Goal: Task Accomplishment & Management: Use online tool/utility

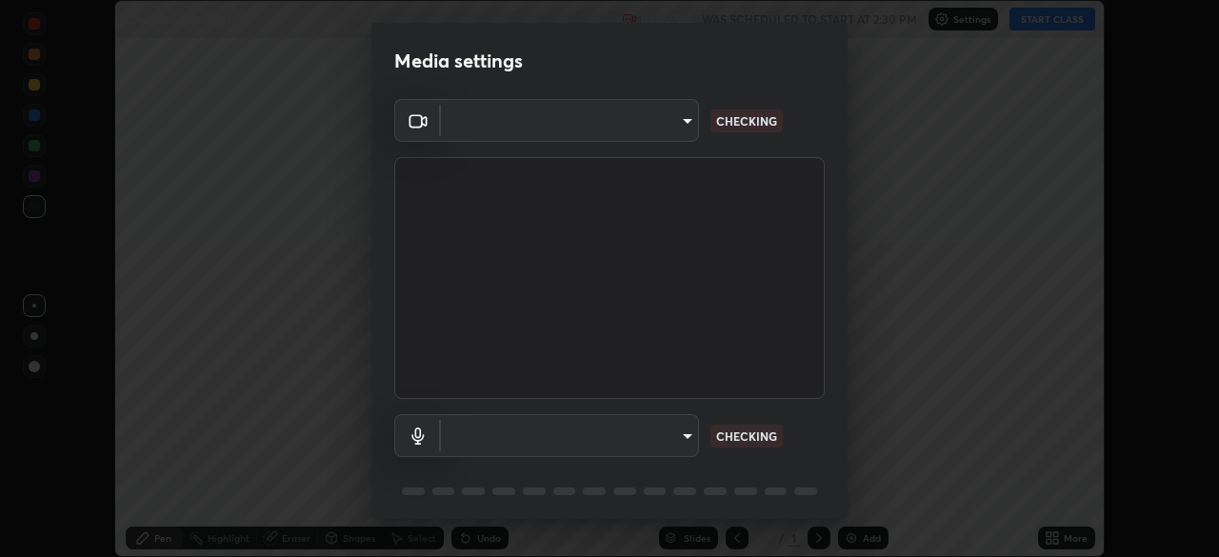
scroll to position [557, 1219]
type input "49997c5035a380d1e4bfd67072f4403f37fcfd6159da511fce73e868ba03c42c"
type input "communications"
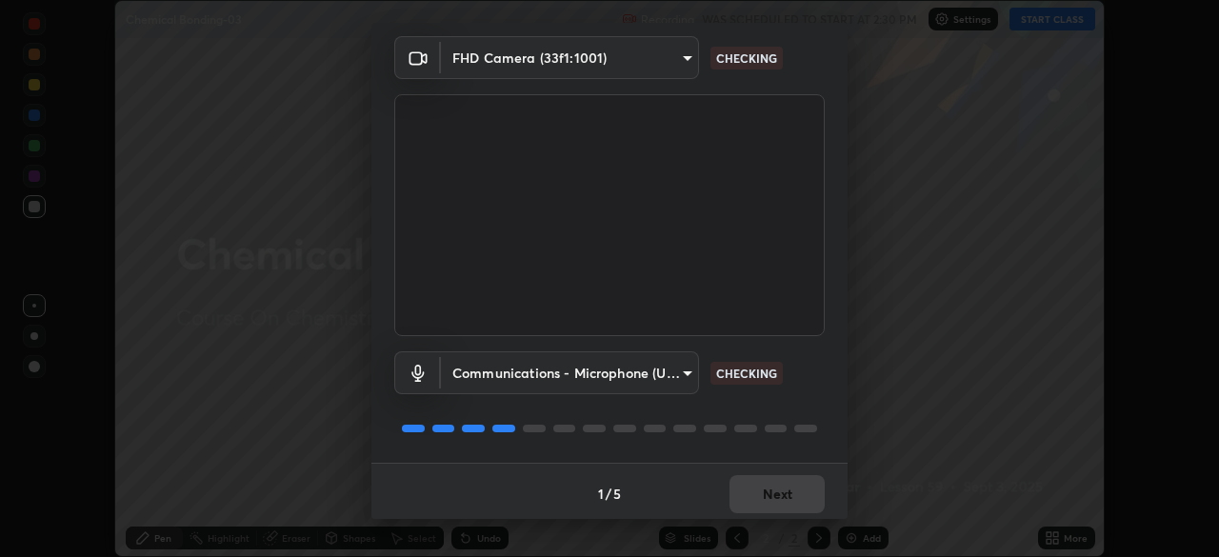
scroll to position [68, 0]
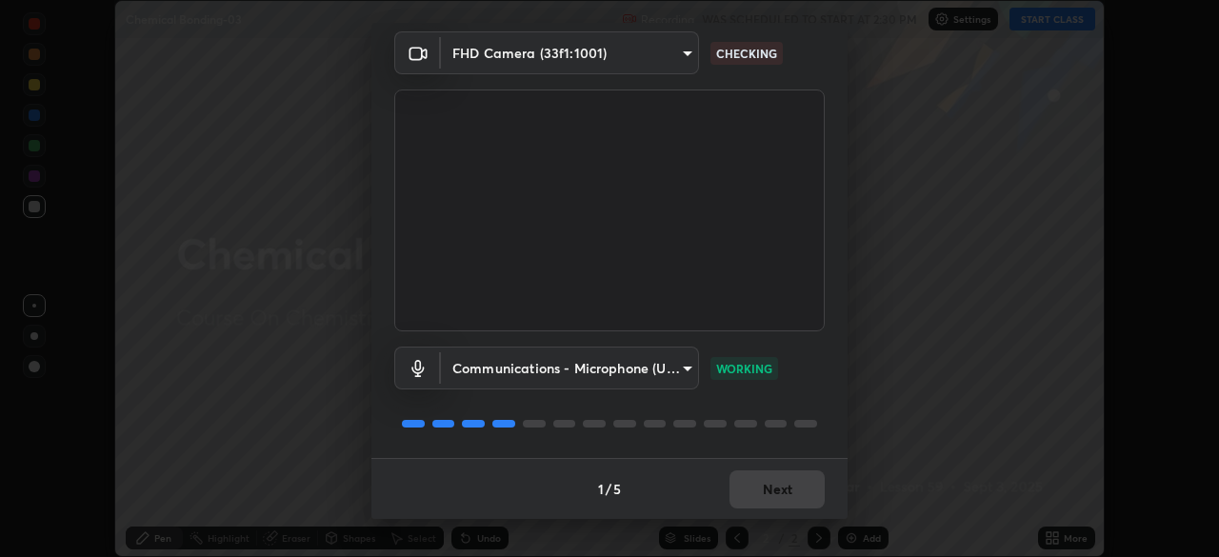
click at [792, 478] on div "1 / 5 Next" at bounding box center [609, 488] width 476 height 61
click at [792, 505] on button "Next" at bounding box center [777, 490] width 95 height 38
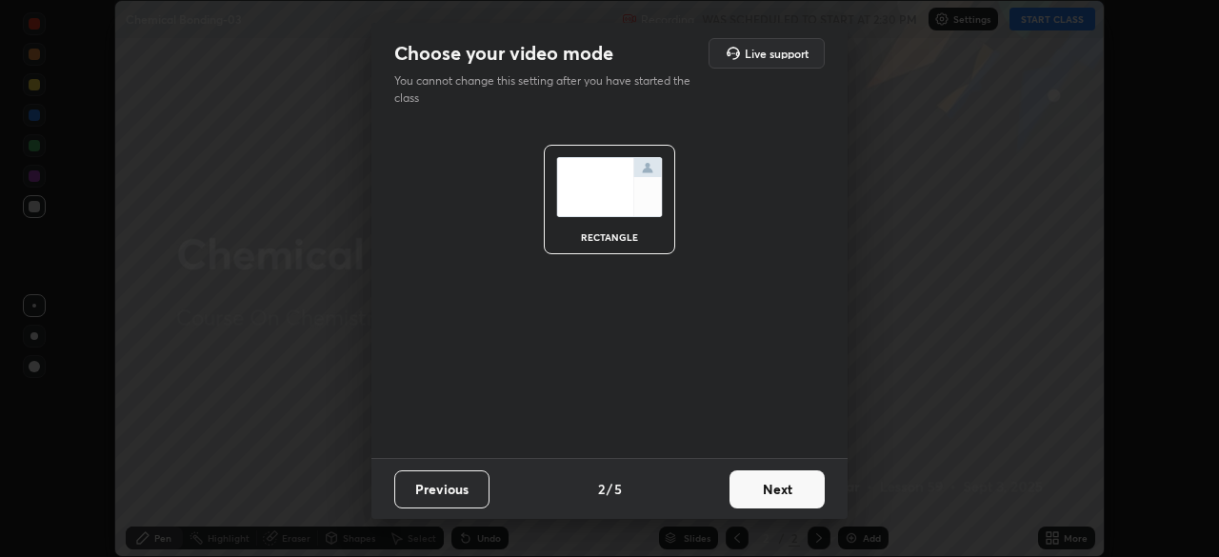
click at [796, 489] on button "Next" at bounding box center [777, 490] width 95 height 38
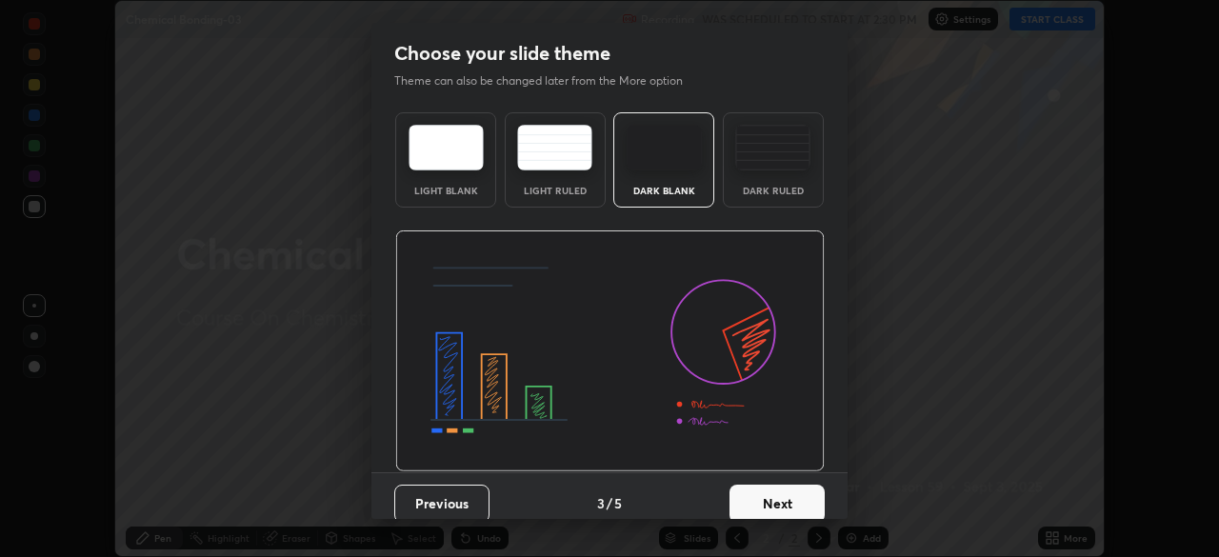
click at [805, 501] on button "Next" at bounding box center [777, 504] width 95 height 38
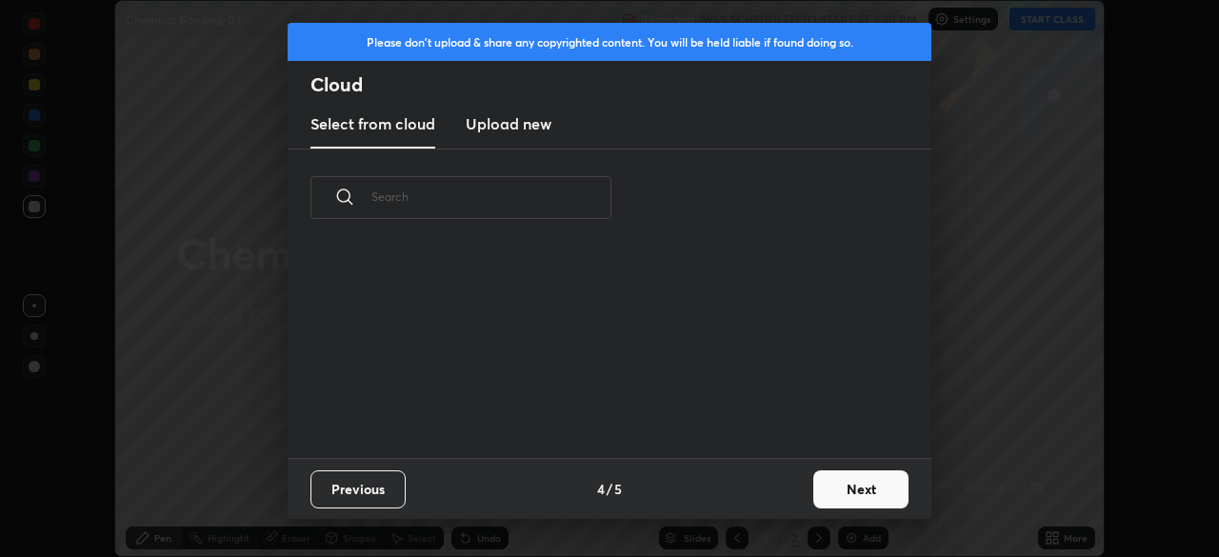
click at [852, 498] on button "Next" at bounding box center [860, 490] width 95 height 38
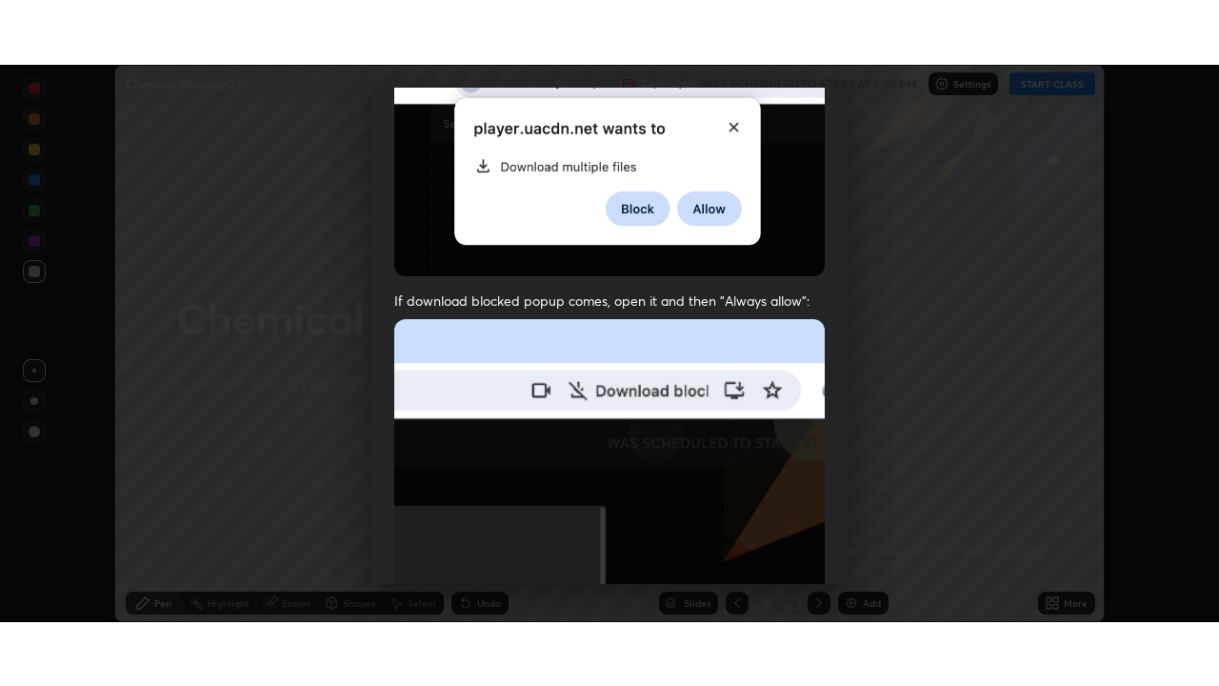
scroll to position [456, 0]
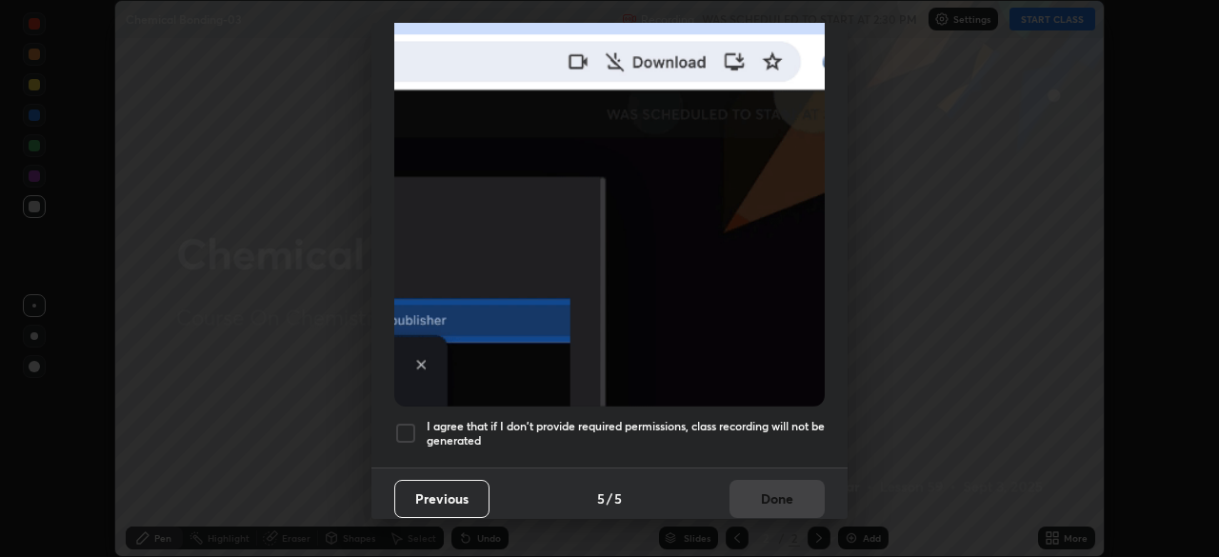
click at [817, 428] on h5 "I agree that if I don't provide required permissions, class recording will not …" at bounding box center [626, 434] width 398 height 30
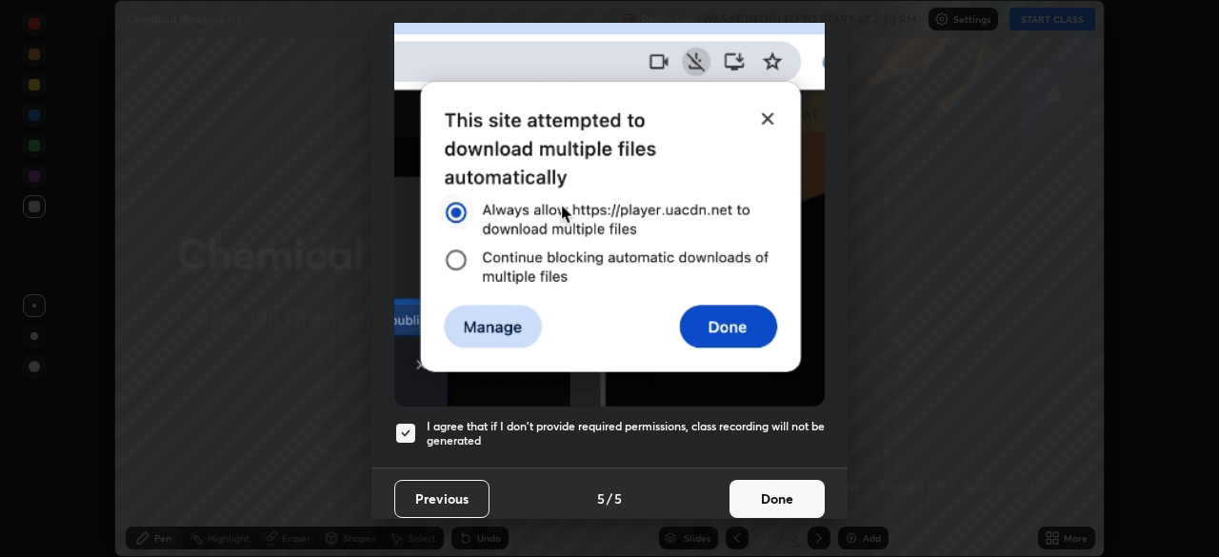
click at [799, 499] on button "Done" at bounding box center [777, 499] width 95 height 38
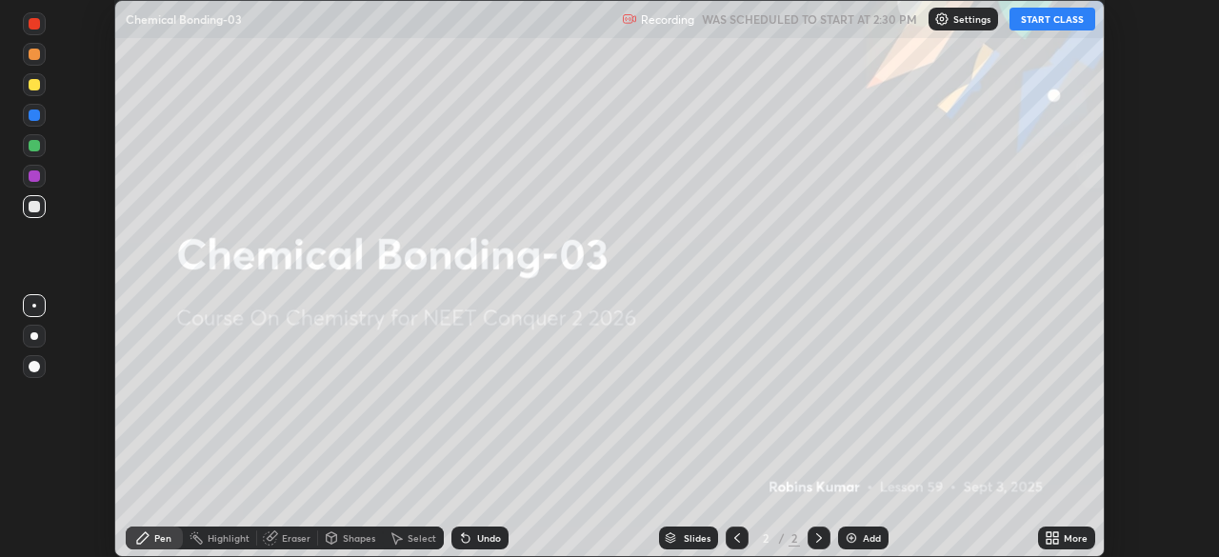
click at [1065, 527] on div "More" at bounding box center [1066, 538] width 57 height 23
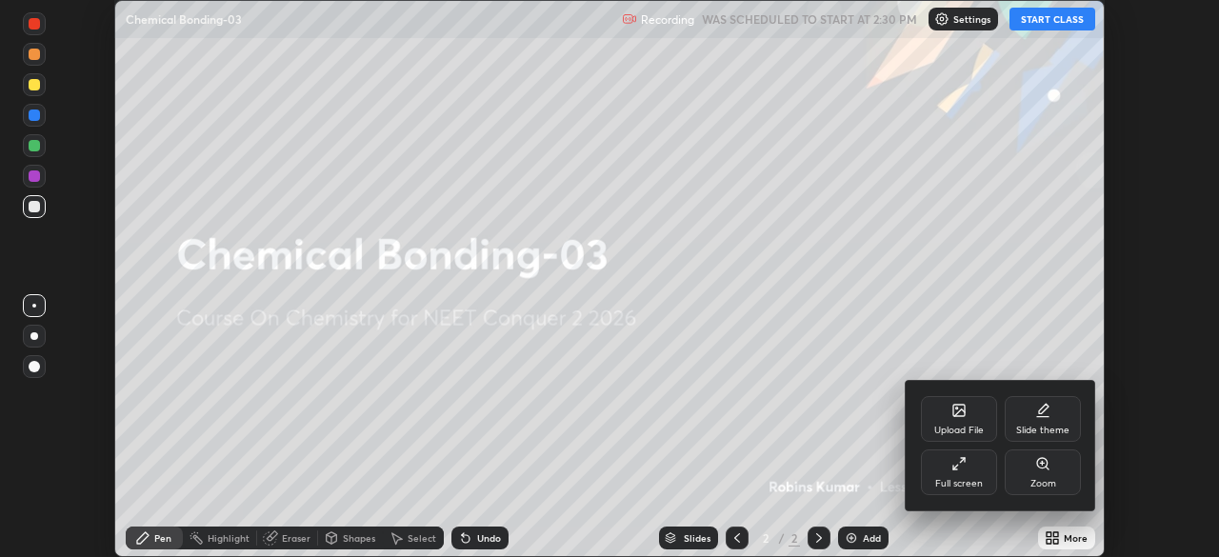
click at [1055, 414] on div "Slide theme" at bounding box center [1043, 419] width 76 height 46
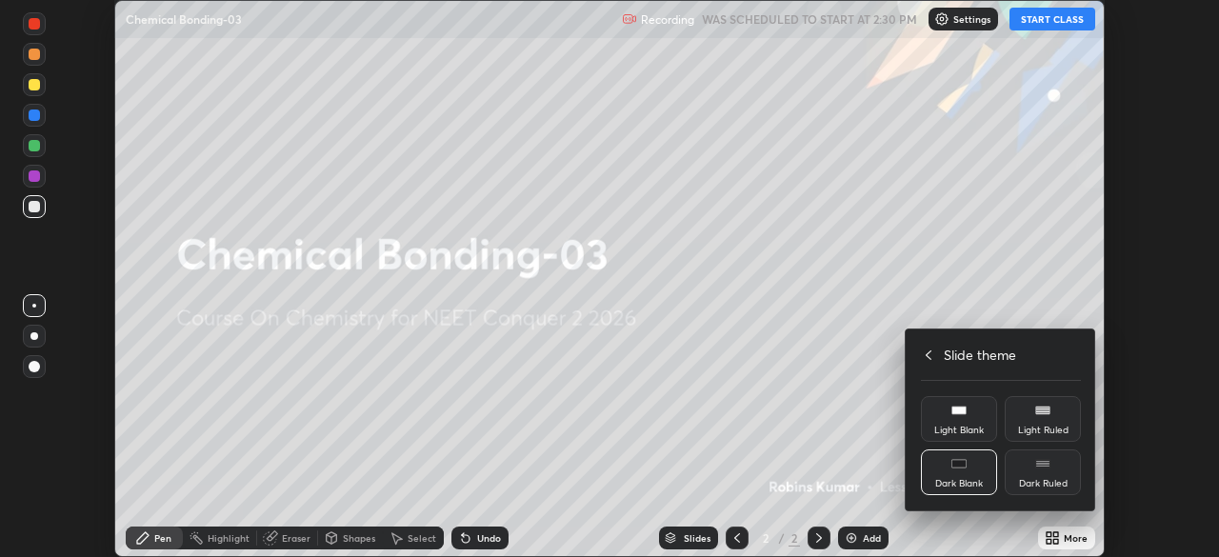
click at [929, 354] on icon at bounding box center [928, 355] width 15 height 15
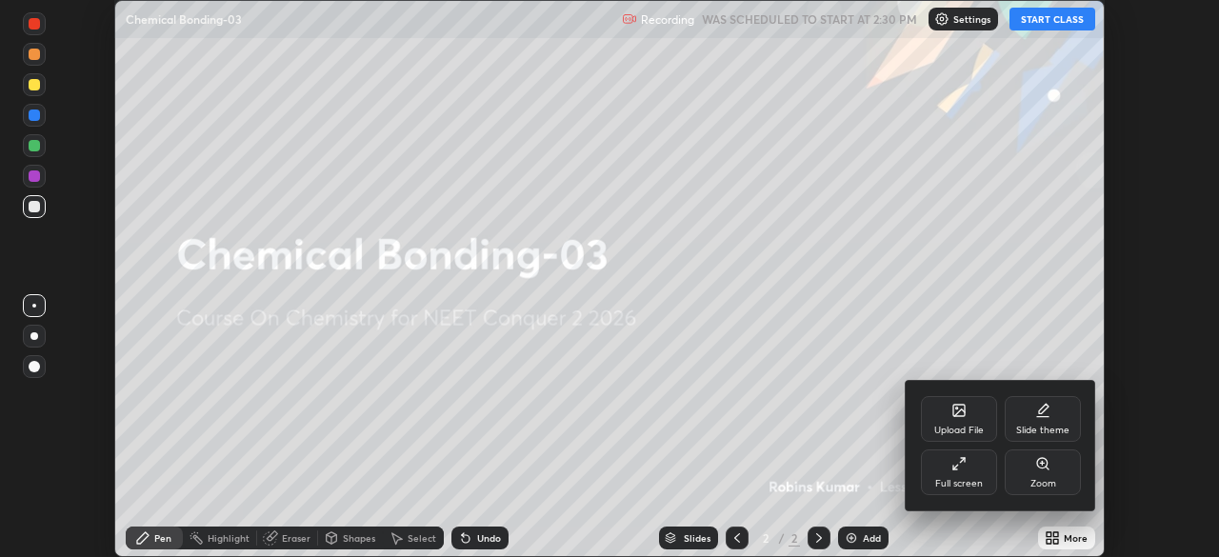
click at [948, 470] on div "Full screen" at bounding box center [959, 473] width 76 height 46
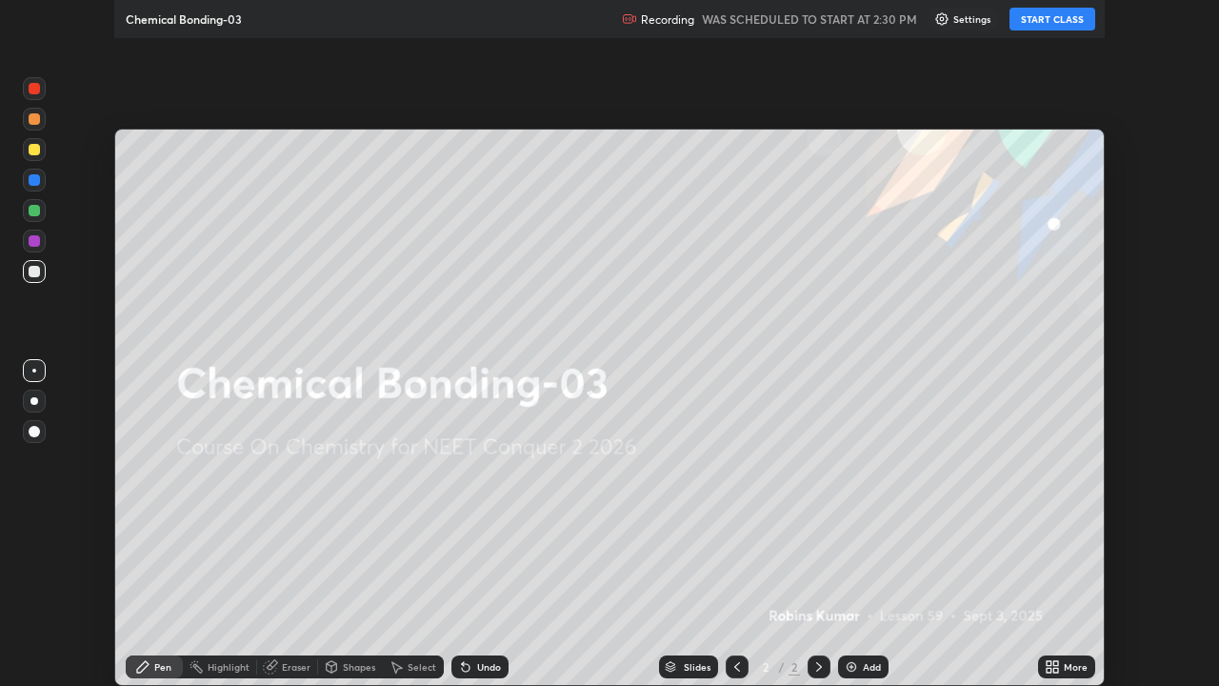
scroll to position [686, 1219]
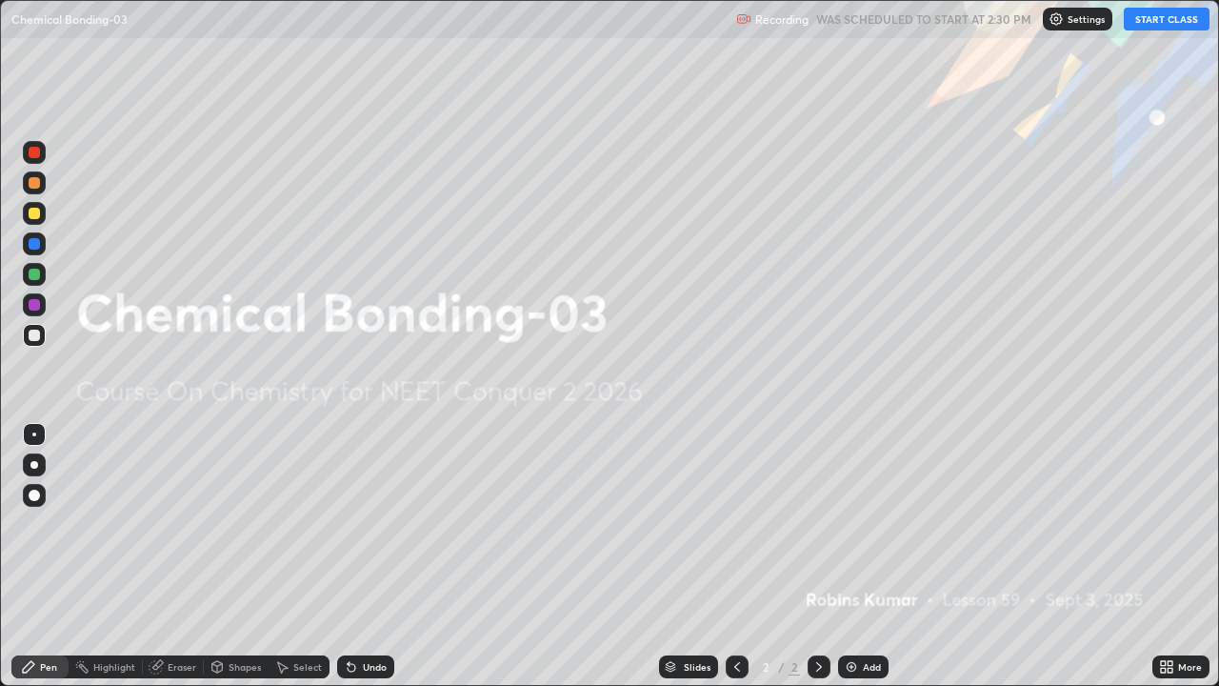
click at [1162, 30] on button "START CLASS" at bounding box center [1167, 19] width 86 height 23
click at [854, 556] on img at bounding box center [851, 666] width 15 height 15
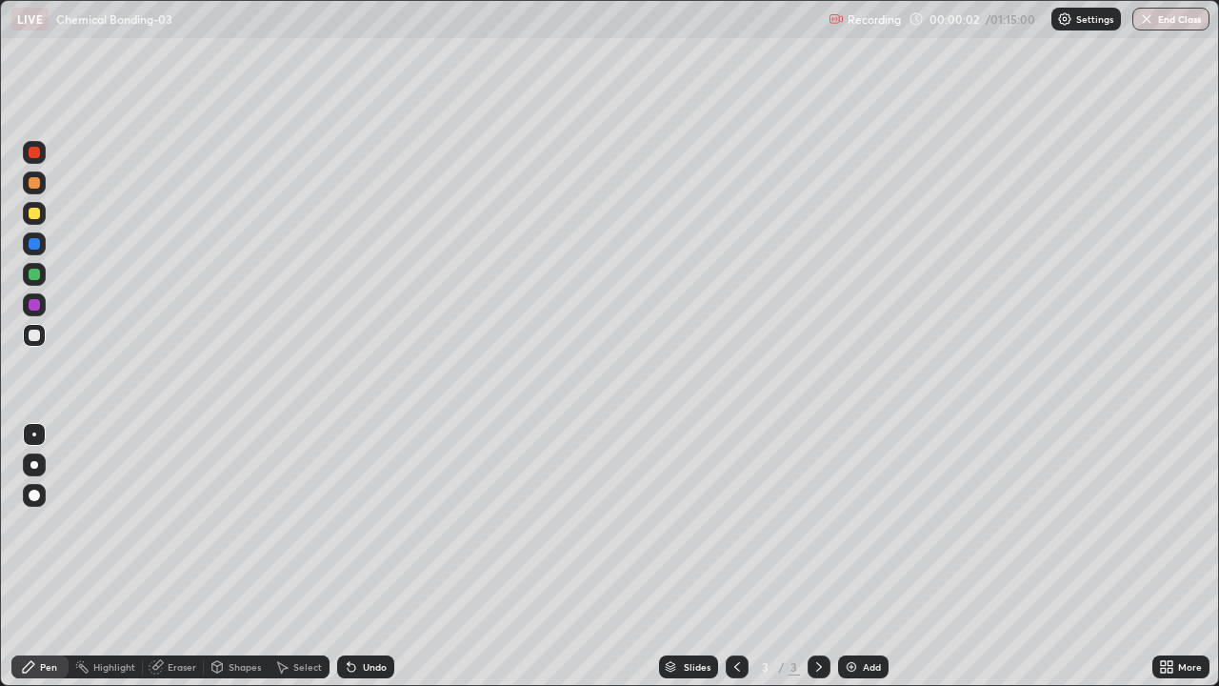
click at [857, 556] on img at bounding box center [851, 666] width 15 height 15
click at [847, 556] on img at bounding box center [851, 666] width 15 height 15
click at [848, 556] on div "Add" at bounding box center [863, 666] width 50 height 23
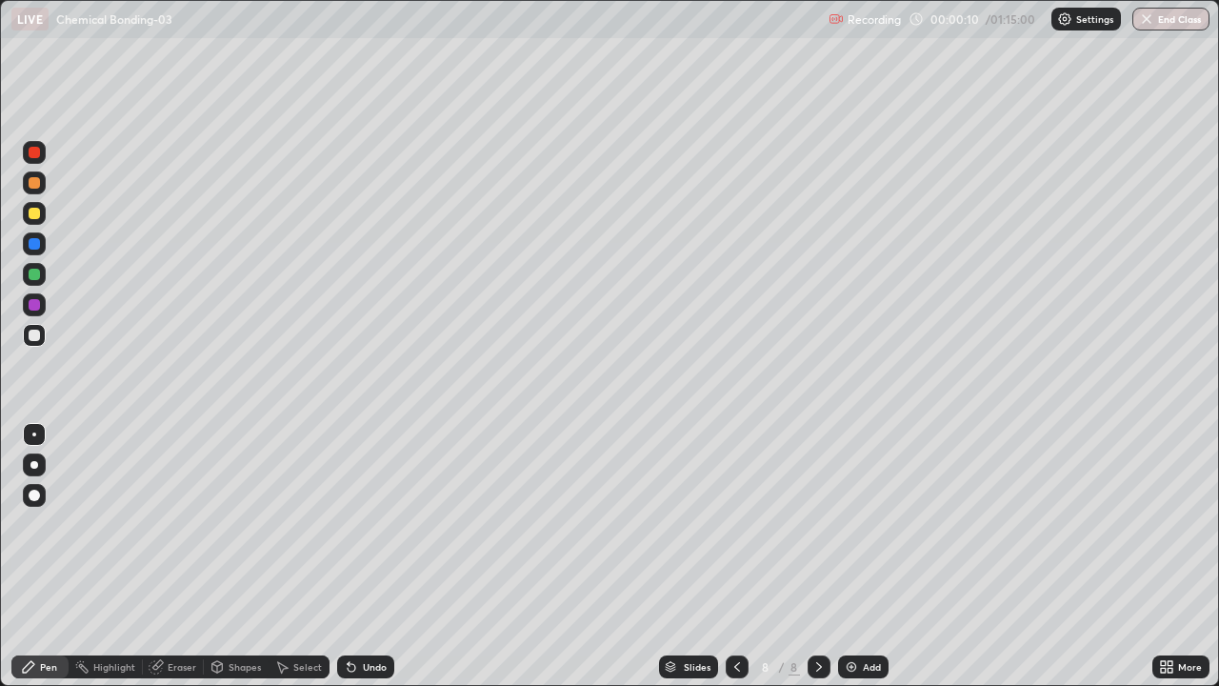
click at [853, 556] on img at bounding box center [851, 666] width 15 height 15
click at [858, 556] on div "Add" at bounding box center [863, 666] width 50 height 23
click at [867, 556] on div "Add" at bounding box center [863, 666] width 50 height 23
click at [868, 556] on div "Add" at bounding box center [872, 667] width 18 height 10
click at [865, 556] on div "Add" at bounding box center [872, 667] width 18 height 10
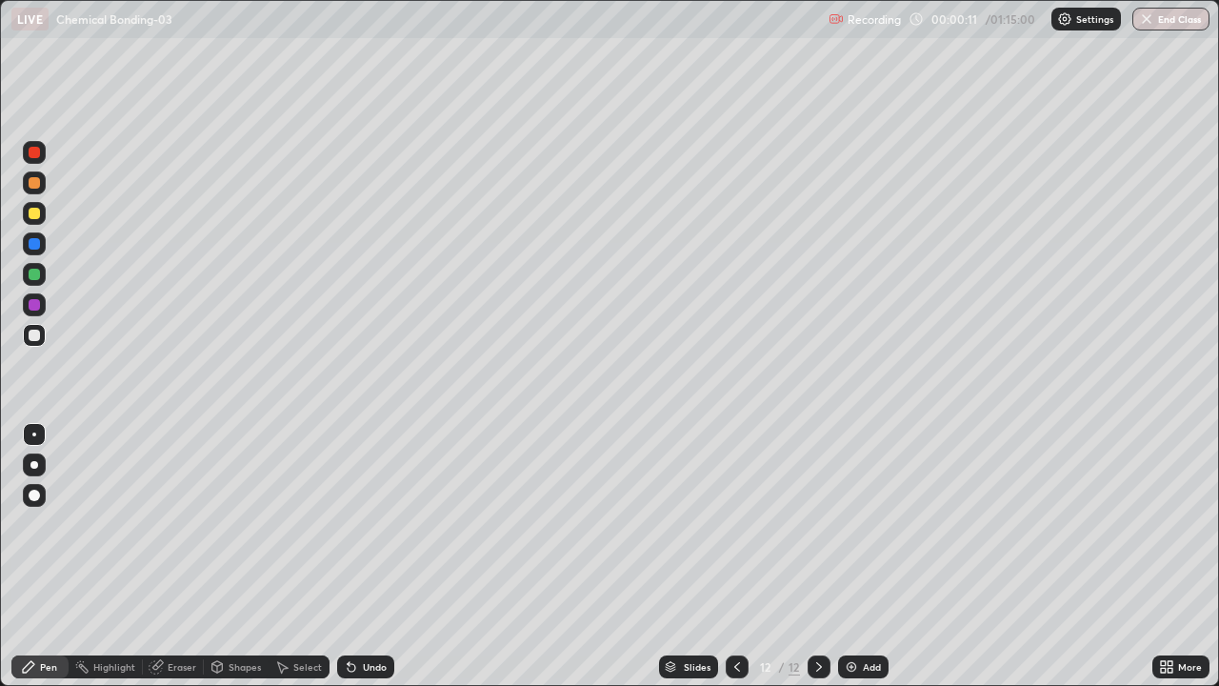
click at [864, 556] on div "Add" at bounding box center [872, 667] width 18 height 10
click at [863, 556] on div "Add" at bounding box center [872, 667] width 18 height 10
click at [860, 556] on div "Add" at bounding box center [863, 666] width 50 height 23
click at [856, 556] on img at bounding box center [851, 666] width 15 height 15
click at [735, 556] on icon at bounding box center [737, 666] width 15 height 15
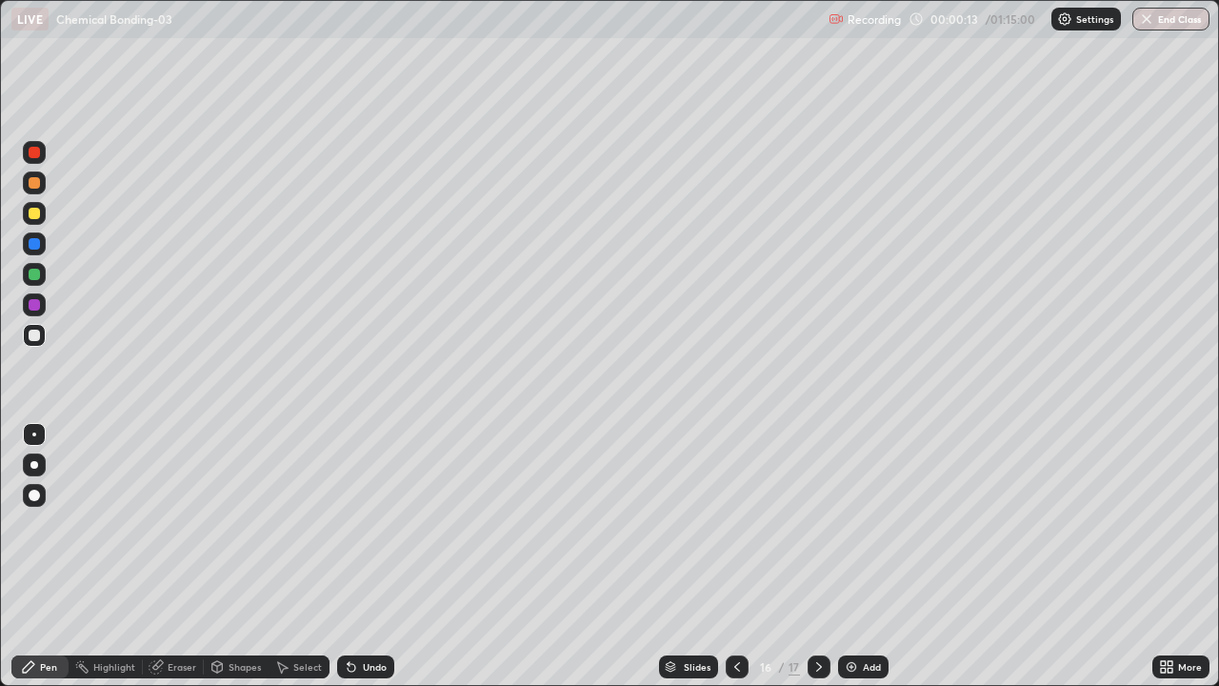
click at [736, 556] on icon at bounding box center [737, 666] width 15 height 15
click at [734, 556] on icon at bounding box center [737, 666] width 15 height 15
click at [735, 556] on icon at bounding box center [737, 666] width 15 height 15
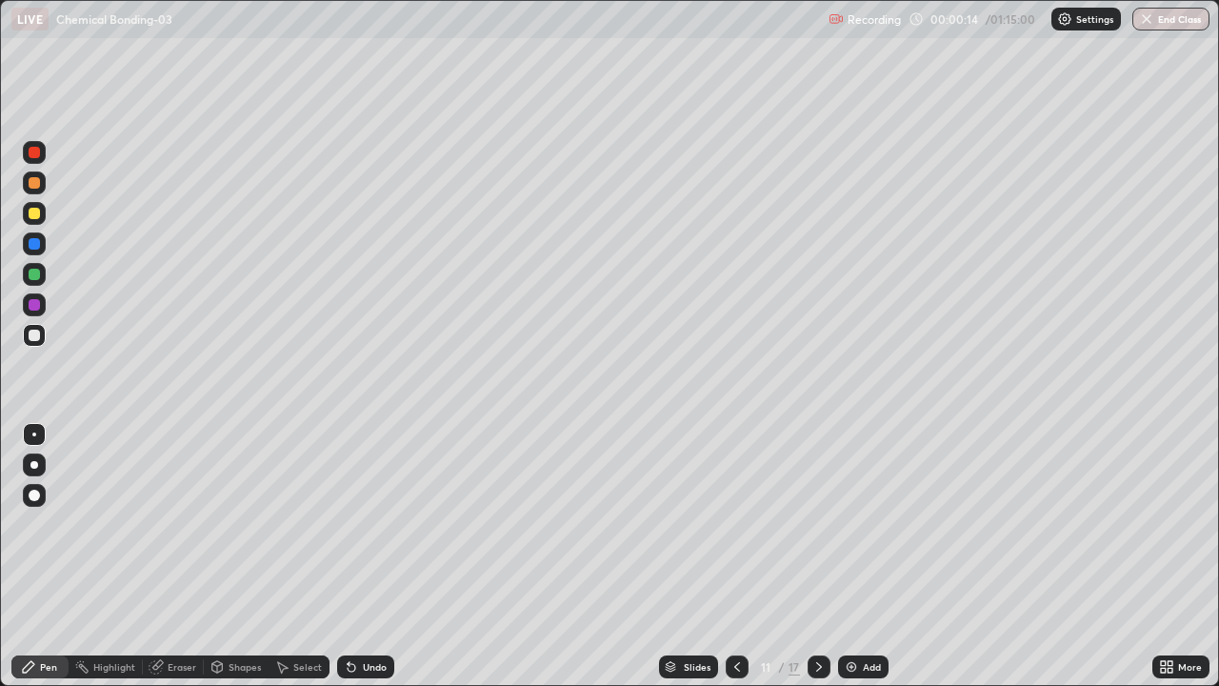
click at [734, 556] on icon at bounding box center [737, 666] width 15 height 15
click at [736, 556] on icon at bounding box center [737, 666] width 15 height 15
click at [735, 556] on icon at bounding box center [737, 667] width 6 height 10
click at [733, 556] on icon at bounding box center [737, 666] width 15 height 15
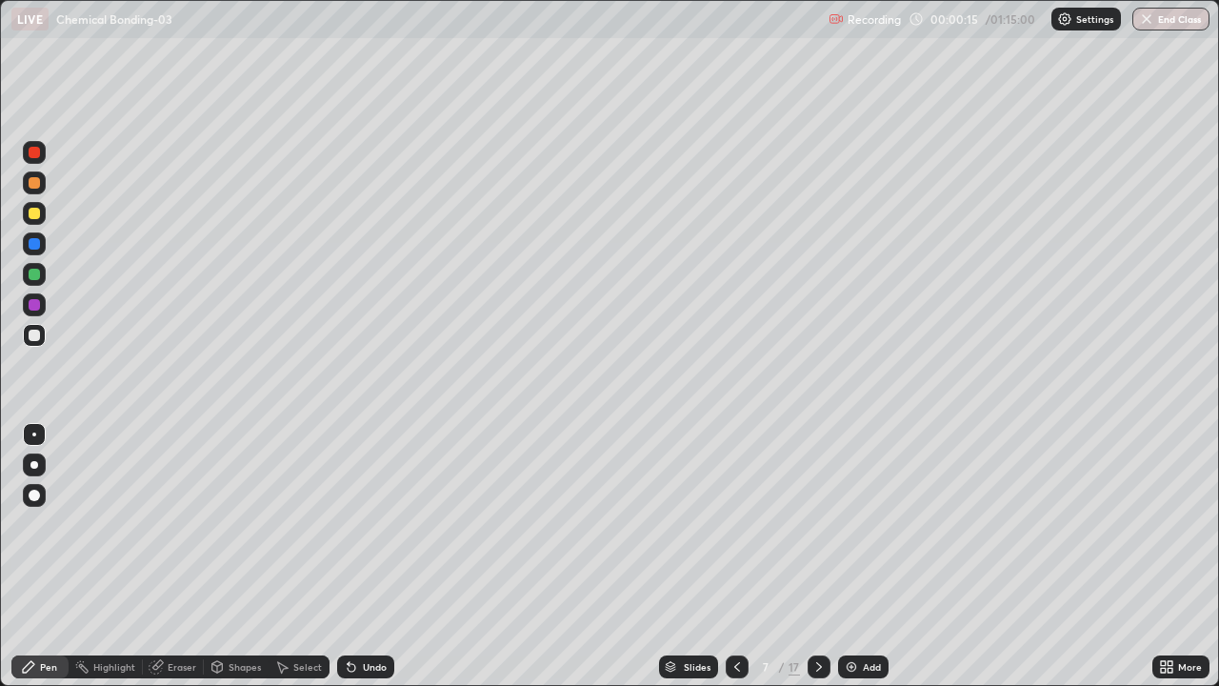
click at [733, 556] on icon at bounding box center [737, 666] width 15 height 15
click at [734, 556] on icon at bounding box center [737, 667] width 6 height 10
click at [32, 186] on div at bounding box center [34, 182] width 11 height 11
click at [37, 278] on div at bounding box center [34, 274] width 11 height 11
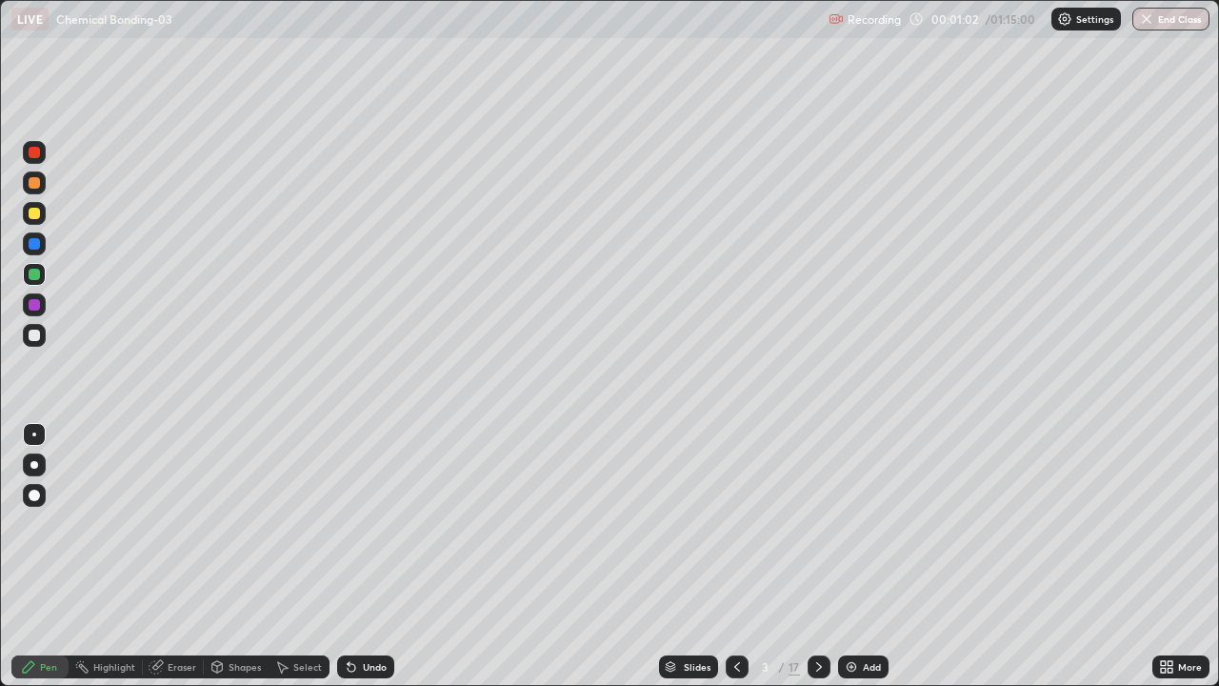
click at [34, 332] on div at bounding box center [34, 335] width 11 height 11
click at [44, 340] on div at bounding box center [34, 335] width 23 height 23
click at [817, 556] on icon at bounding box center [819, 666] width 15 height 15
click at [36, 211] on div at bounding box center [34, 213] width 11 height 11
click at [384, 556] on div "Undo" at bounding box center [365, 666] width 57 height 23
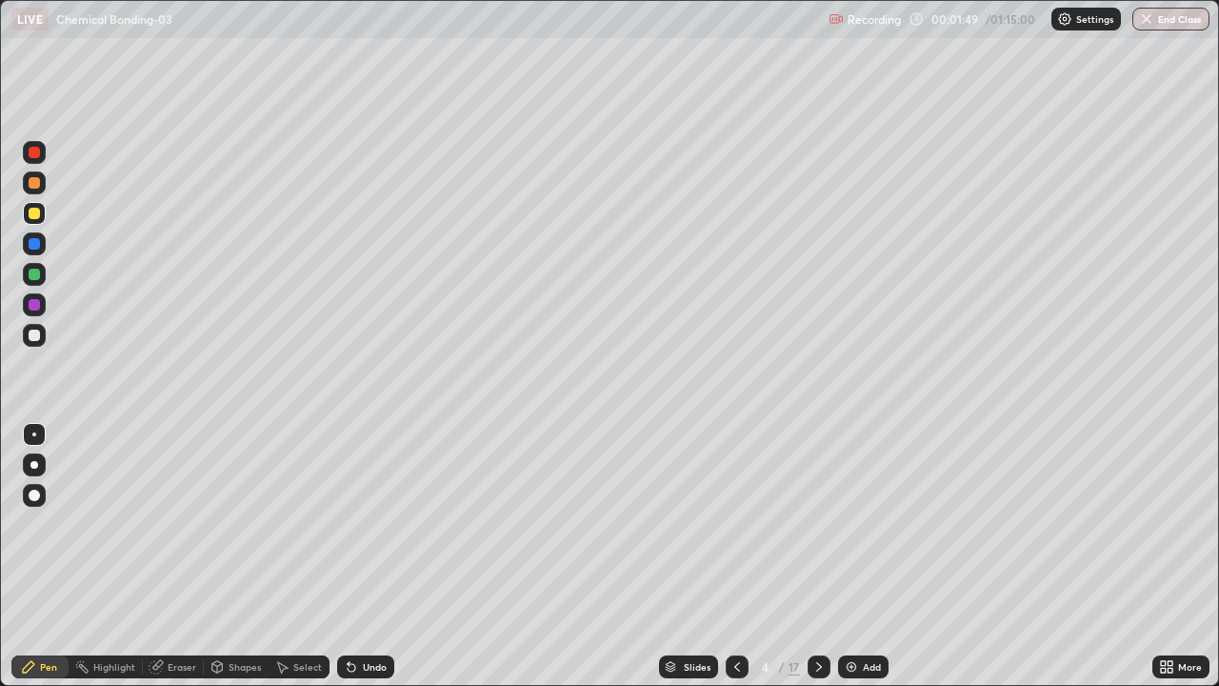
click at [31, 271] on div at bounding box center [34, 274] width 11 height 11
click at [37, 306] on div at bounding box center [34, 304] width 11 height 11
click at [37, 336] on div at bounding box center [34, 335] width 11 height 11
click at [35, 247] on div at bounding box center [34, 243] width 11 height 11
click at [39, 336] on div at bounding box center [34, 335] width 11 height 11
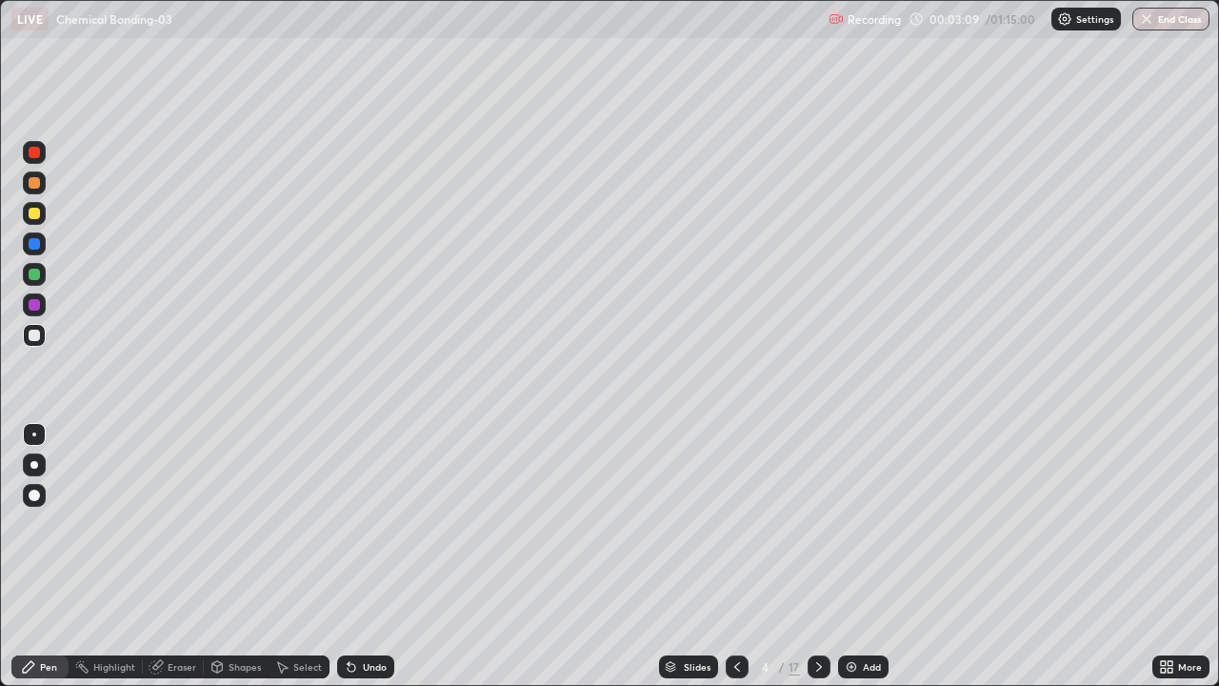
click at [174, 556] on div "Eraser" at bounding box center [182, 667] width 29 height 10
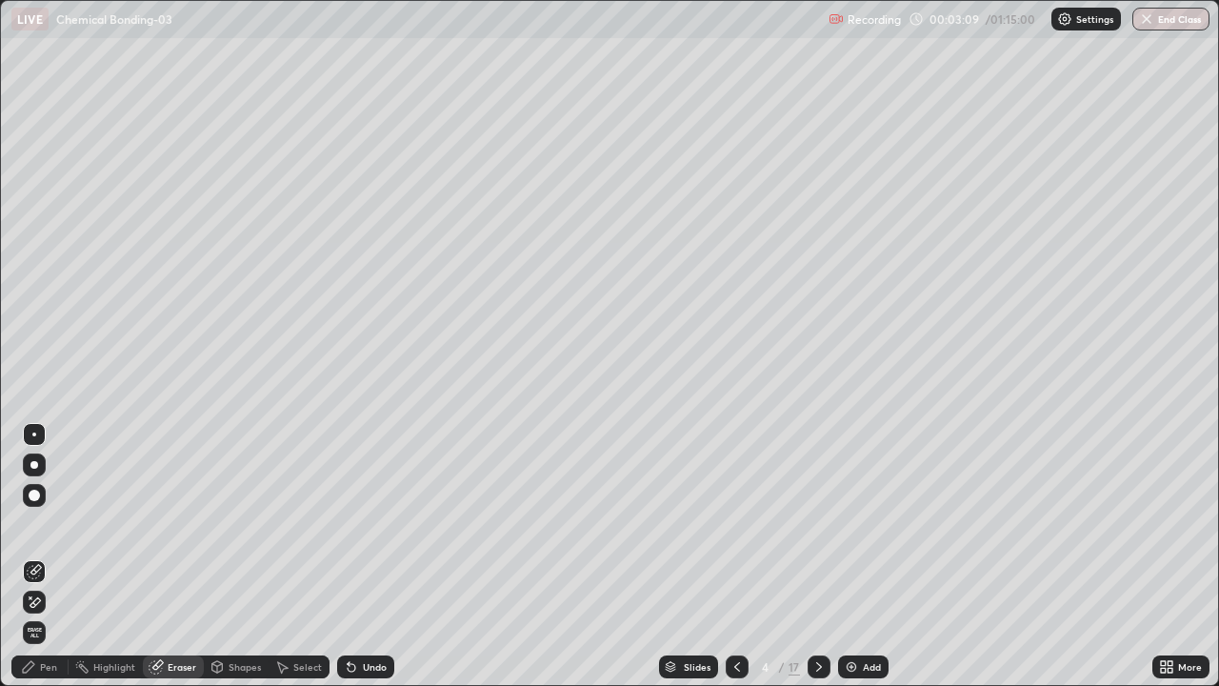
click at [40, 556] on icon at bounding box center [34, 602] width 15 height 16
click at [47, 556] on div "Pen" at bounding box center [39, 666] width 57 height 23
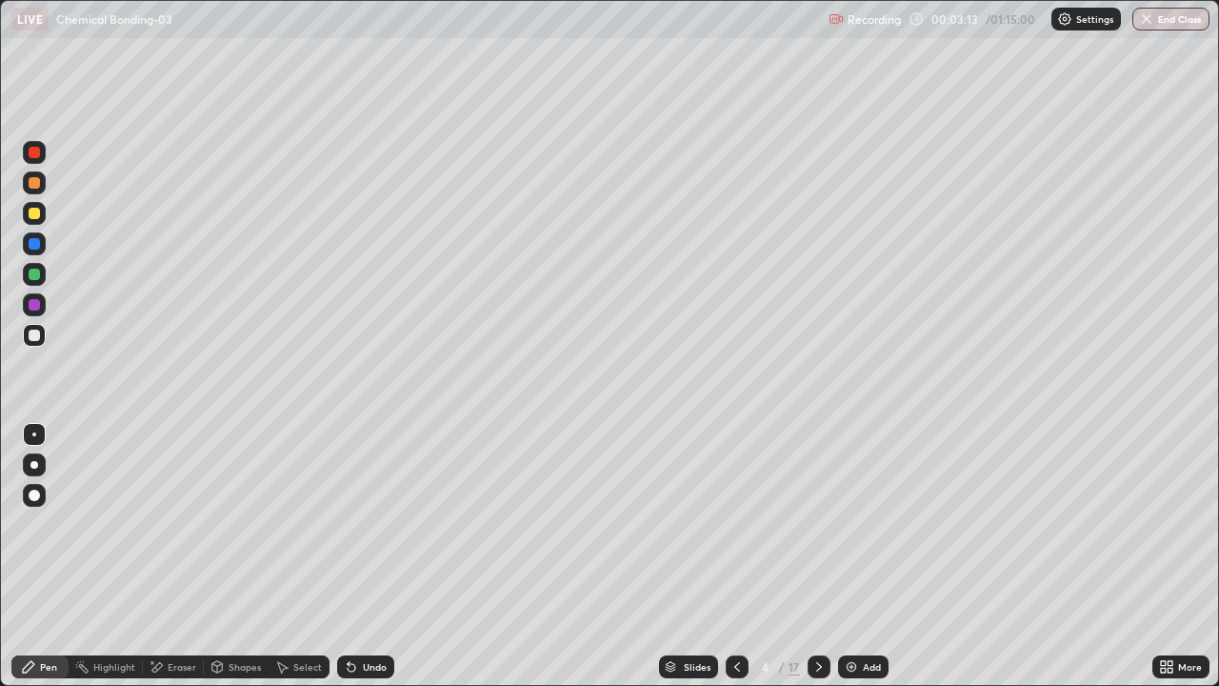
click at [36, 247] on div at bounding box center [34, 243] width 11 height 11
click at [41, 343] on div at bounding box center [34, 335] width 23 height 23
click at [36, 223] on div at bounding box center [34, 213] width 23 height 23
click at [36, 340] on div at bounding box center [34, 335] width 11 height 11
click at [41, 281] on div at bounding box center [34, 274] width 23 height 23
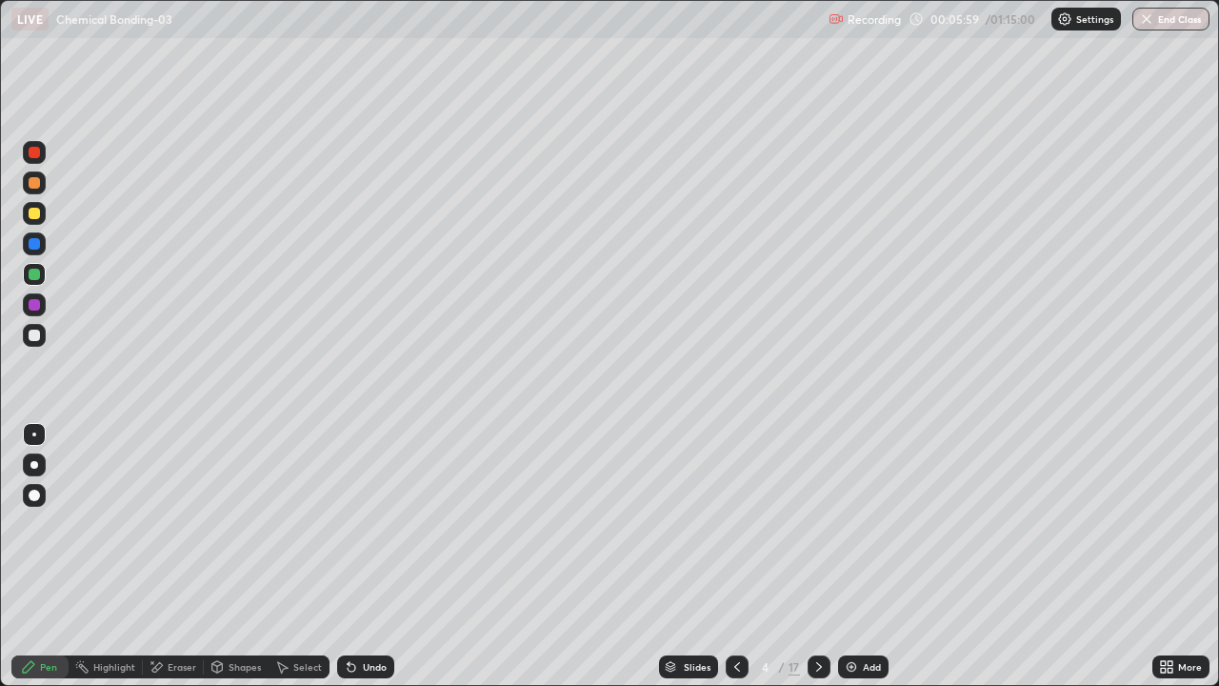
click at [36, 215] on div at bounding box center [34, 213] width 11 height 11
click at [41, 276] on div at bounding box center [34, 274] width 23 height 23
click at [35, 213] on div at bounding box center [34, 213] width 11 height 11
click at [187, 556] on div "Eraser" at bounding box center [173, 666] width 61 height 23
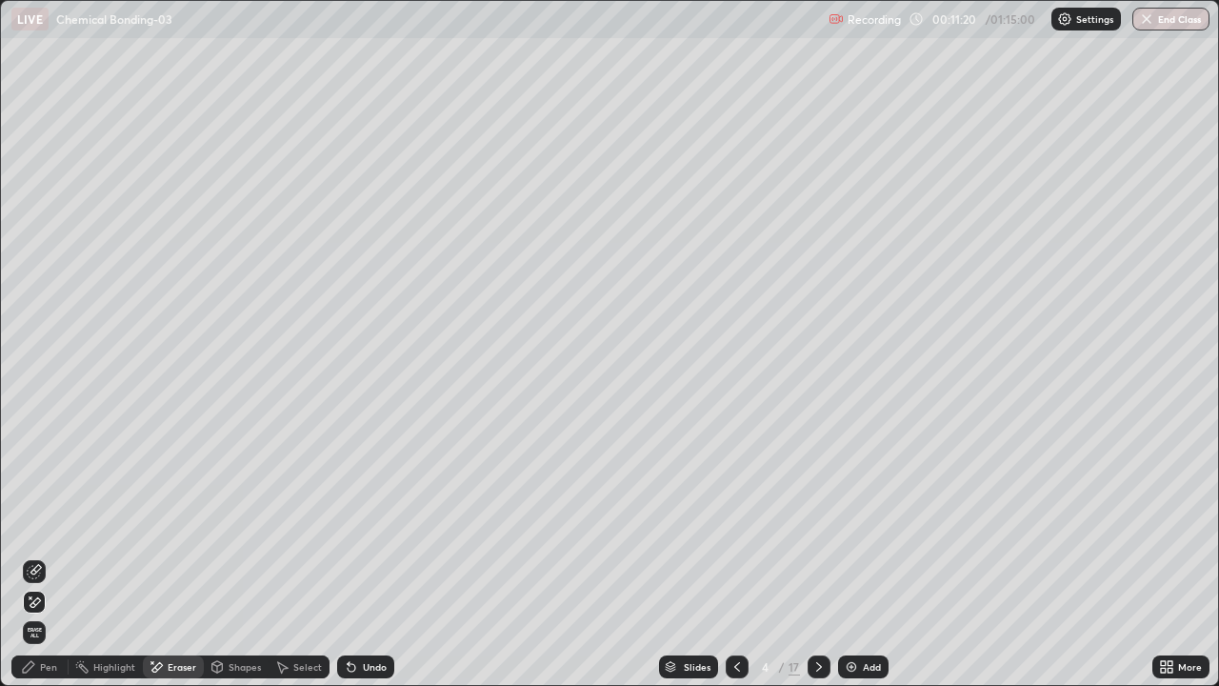
click at [53, 556] on div "Pen" at bounding box center [48, 667] width 17 height 10
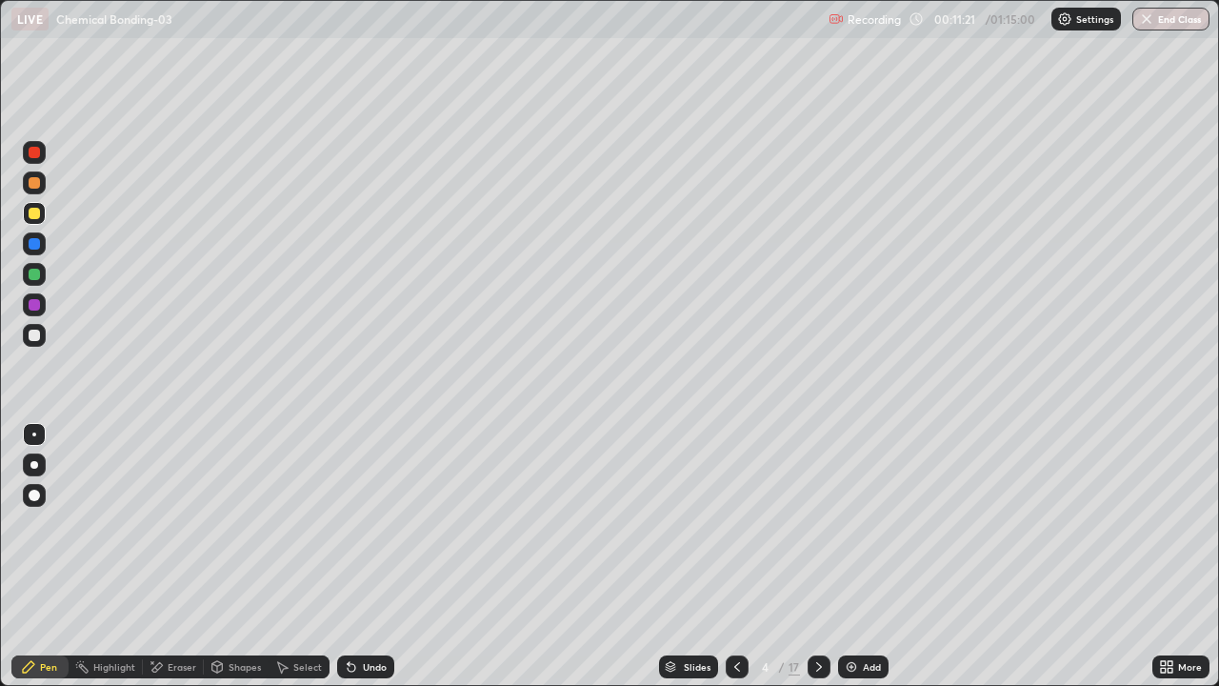
click at [39, 191] on div at bounding box center [34, 182] width 23 height 23
click at [816, 556] on div at bounding box center [819, 666] width 23 height 23
click at [33, 217] on div at bounding box center [34, 213] width 11 height 11
click at [381, 556] on div "Undo" at bounding box center [365, 666] width 57 height 23
click at [382, 556] on div "Undo" at bounding box center [375, 667] width 24 height 10
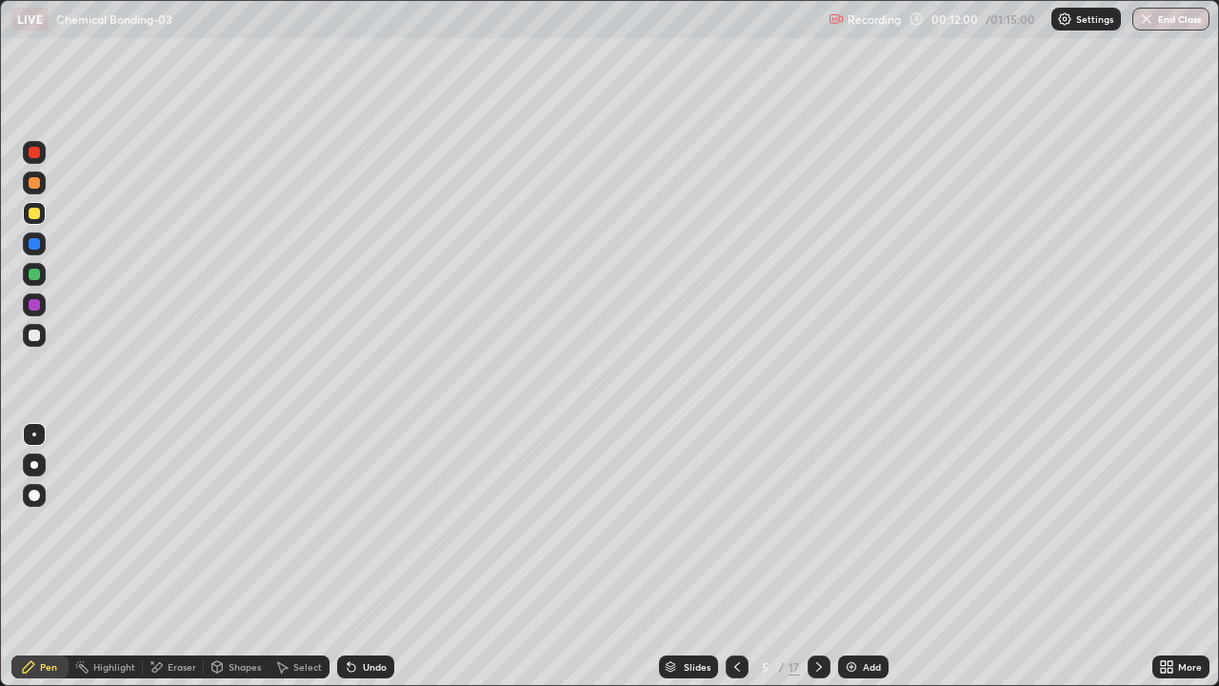
click at [375, 556] on div "Undo" at bounding box center [375, 667] width 24 height 10
click at [37, 153] on div at bounding box center [34, 152] width 11 height 11
click at [32, 304] on div at bounding box center [34, 304] width 11 height 11
click at [245, 556] on div "Shapes" at bounding box center [245, 667] width 32 height 10
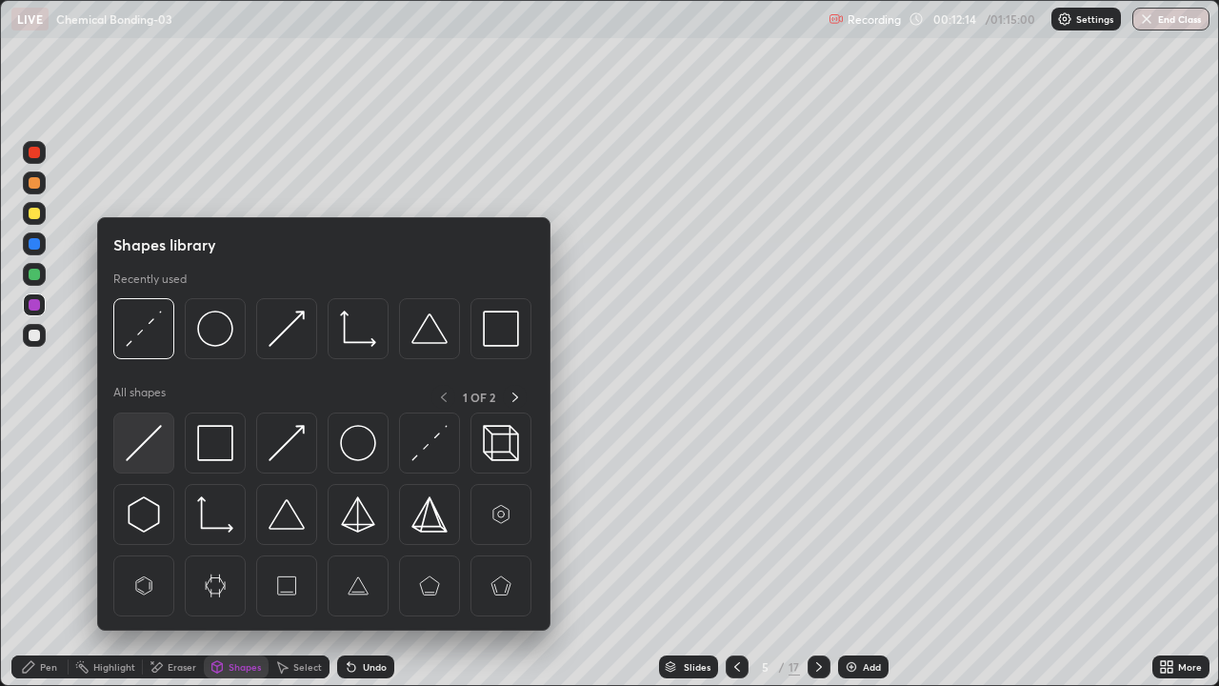
click at [145, 437] on img at bounding box center [144, 443] width 36 height 36
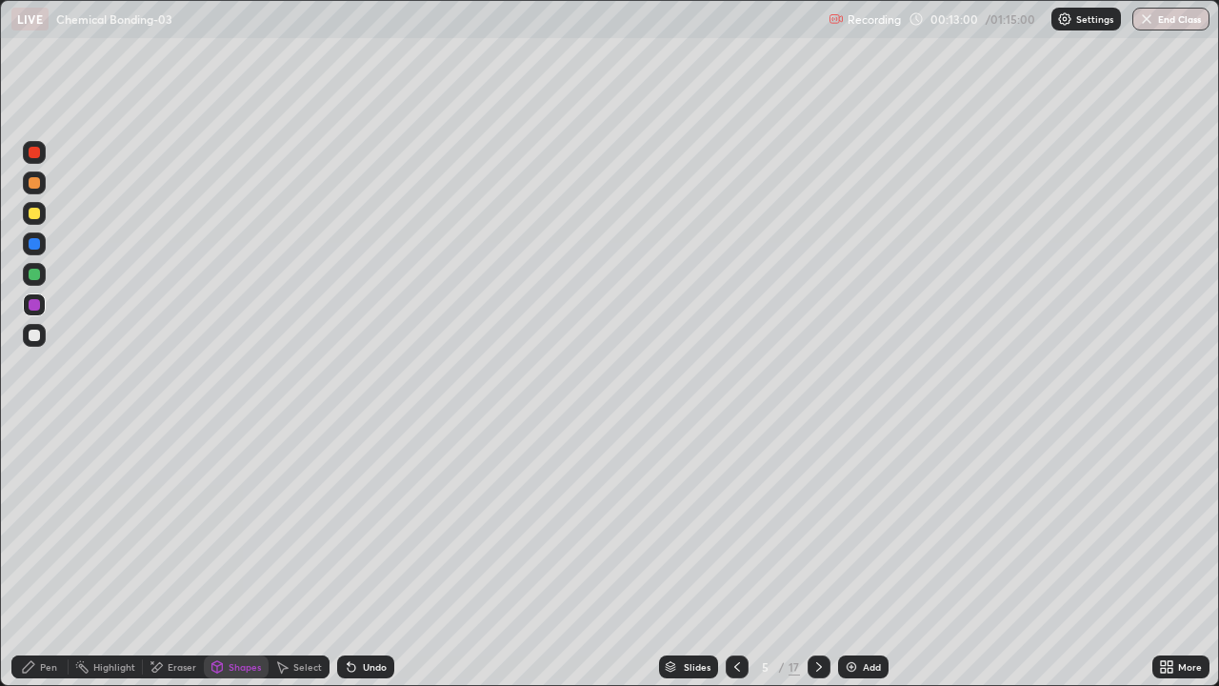
click at [37, 271] on div at bounding box center [34, 274] width 11 height 11
click at [349, 556] on icon at bounding box center [352, 668] width 8 height 8
click at [31, 556] on div "Pen" at bounding box center [39, 666] width 57 height 23
click at [34, 339] on div at bounding box center [34, 335] width 11 height 11
click at [39, 310] on div at bounding box center [34, 304] width 23 height 23
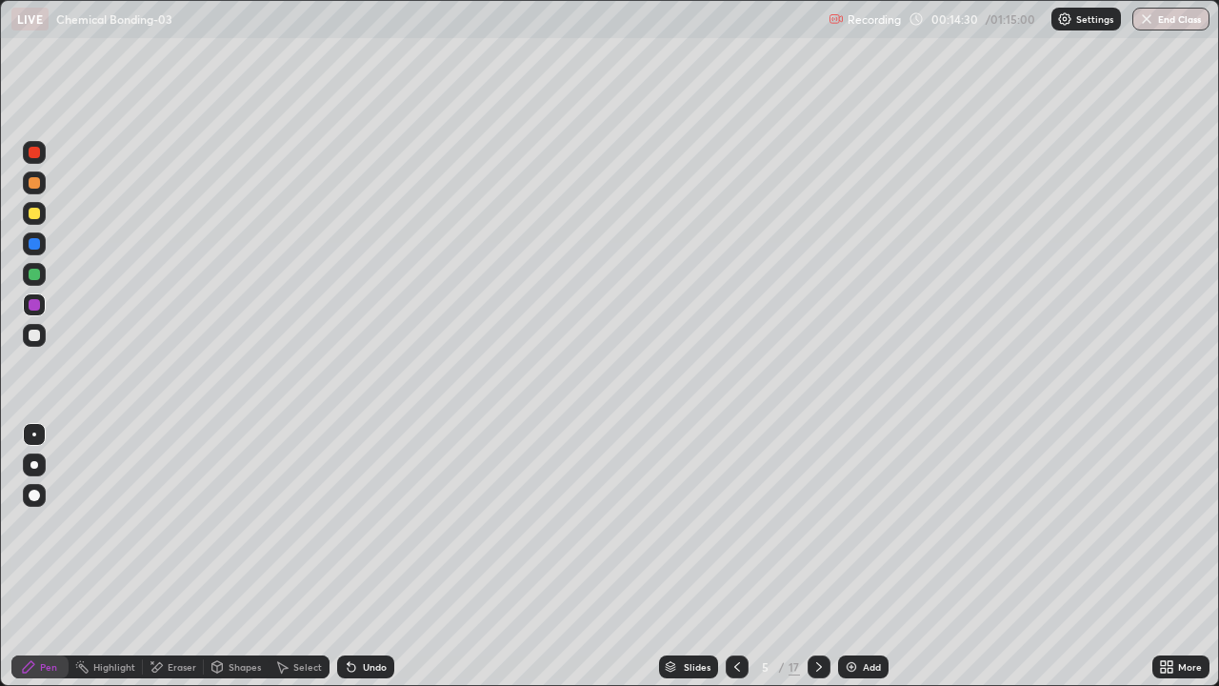
click at [41, 343] on div at bounding box center [34, 335] width 23 height 23
click at [28, 556] on icon at bounding box center [28, 666] width 11 height 11
click at [37, 346] on div at bounding box center [34, 335] width 23 height 23
click at [38, 308] on div at bounding box center [34, 304] width 11 height 11
click at [37, 278] on div at bounding box center [34, 274] width 11 height 11
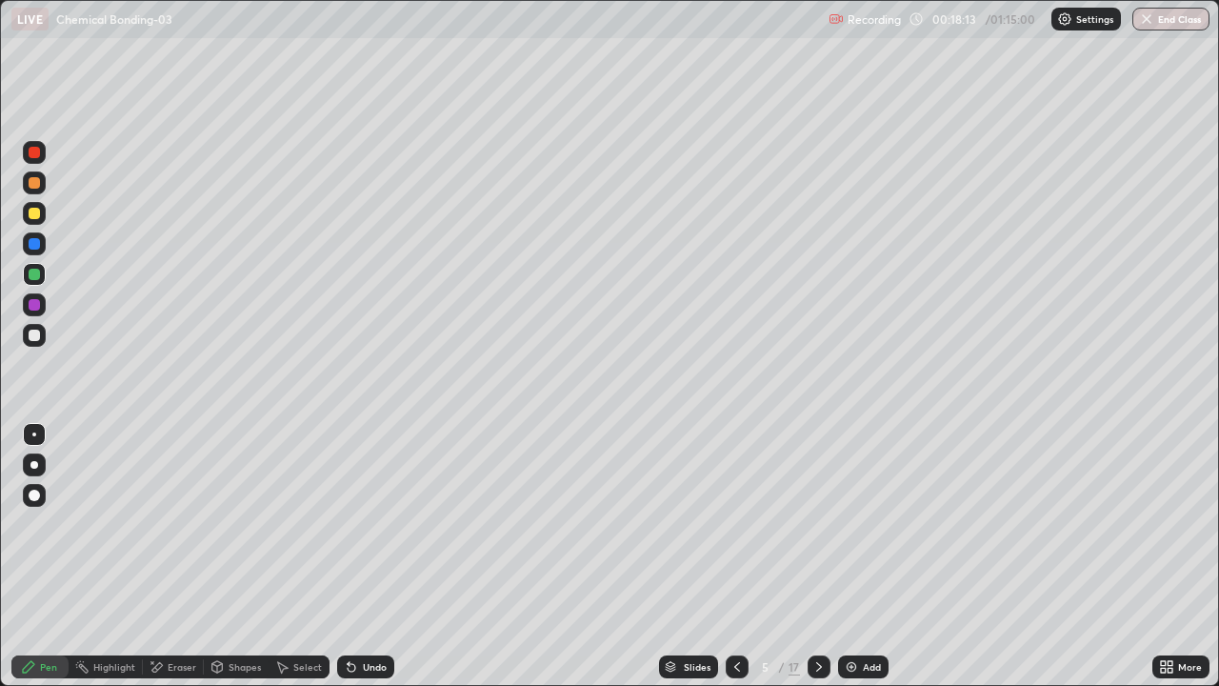
click at [185, 556] on div "Eraser" at bounding box center [182, 667] width 29 height 10
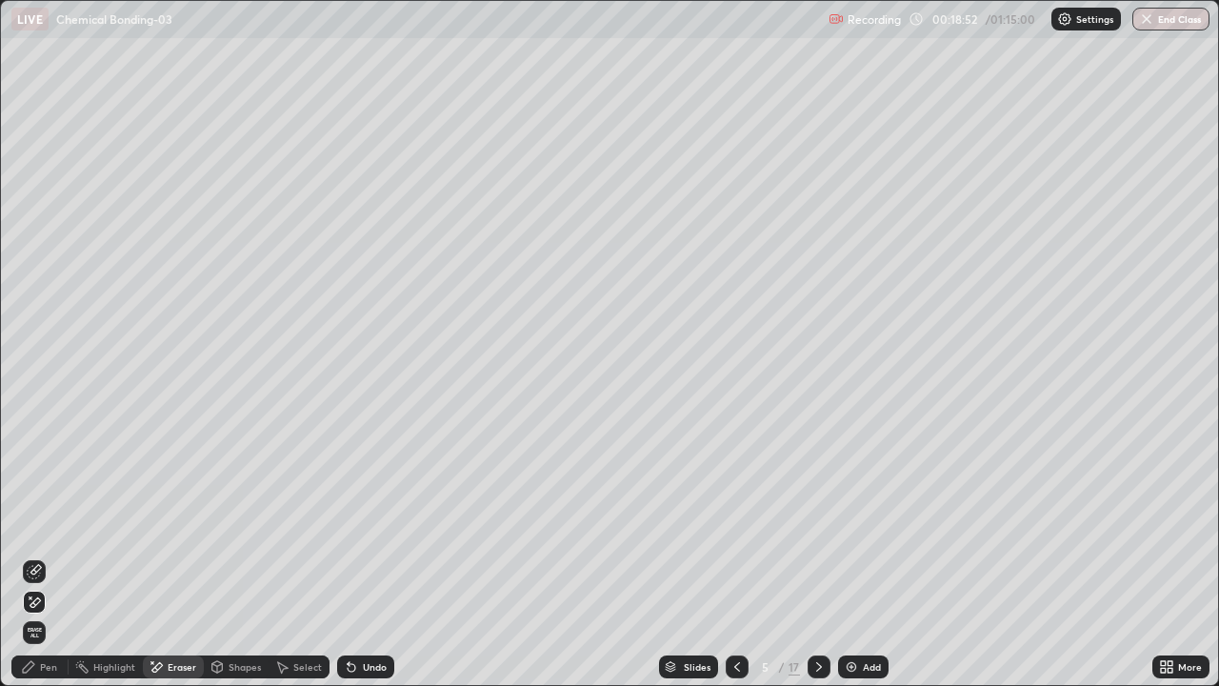
click at [48, 556] on div "Pen" at bounding box center [39, 666] width 57 height 23
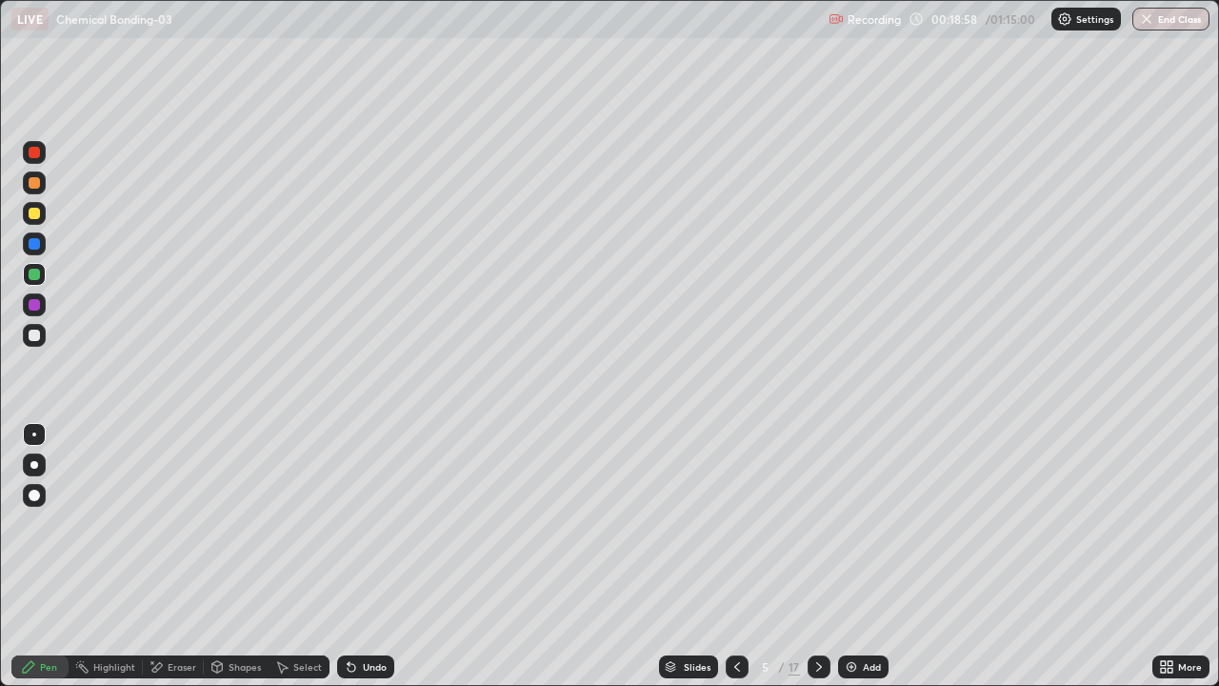
click at [35, 335] on div at bounding box center [34, 335] width 11 height 11
click at [355, 556] on icon at bounding box center [351, 666] width 15 height 15
click at [349, 556] on icon at bounding box center [352, 668] width 8 height 8
click at [351, 556] on div "Undo" at bounding box center [365, 666] width 57 height 23
click at [352, 556] on div "Undo" at bounding box center [365, 666] width 57 height 23
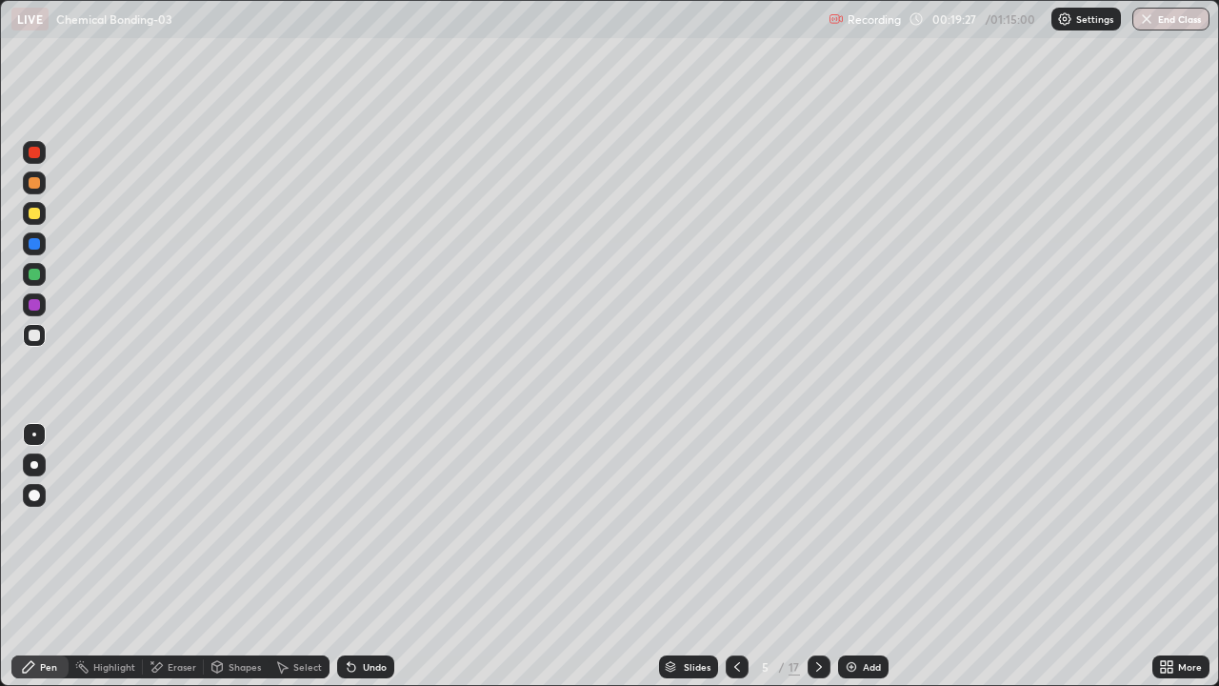
click at [353, 556] on div "Undo" at bounding box center [365, 666] width 57 height 23
click at [358, 556] on div "Undo" at bounding box center [365, 666] width 57 height 23
click at [357, 556] on div "Undo" at bounding box center [365, 666] width 57 height 23
click at [359, 556] on div "Undo" at bounding box center [365, 666] width 57 height 23
click at [360, 556] on div "Undo" at bounding box center [365, 666] width 57 height 23
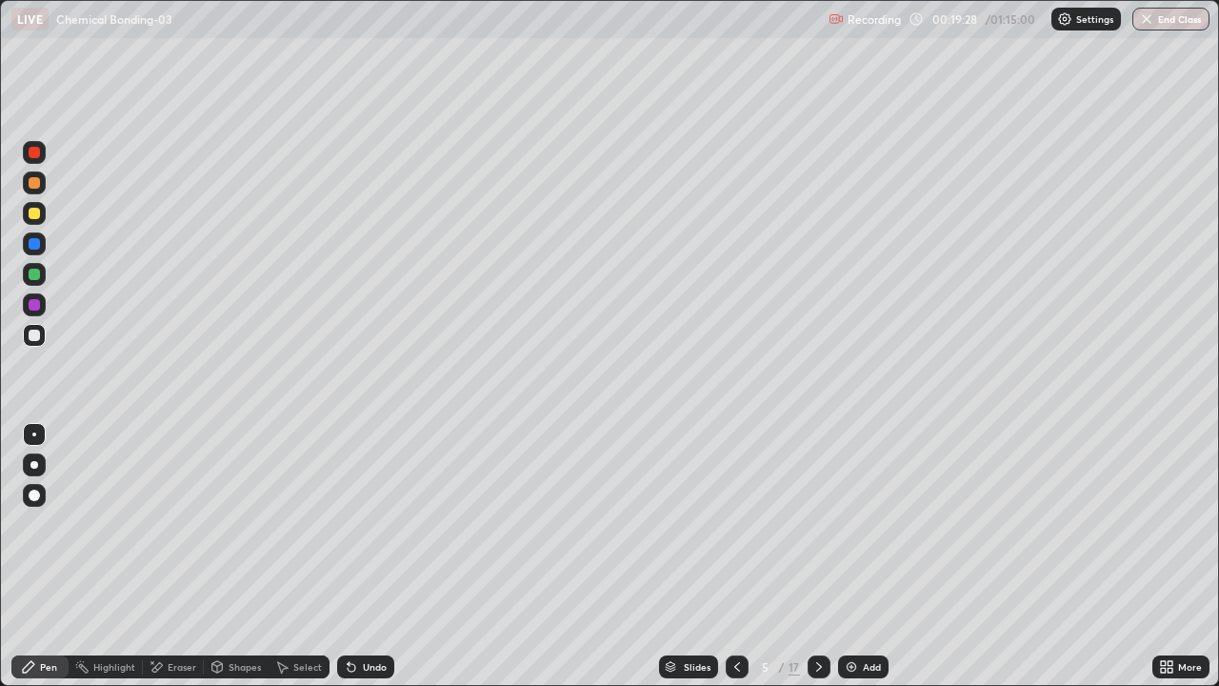
click at [359, 556] on div "Undo" at bounding box center [365, 666] width 57 height 23
click at [360, 556] on div "Undo" at bounding box center [365, 666] width 57 height 23
click at [359, 556] on div "Undo" at bounding box center [365, 666] width 57 height 23
click at [357, 556] on div "Undo" at bounding box center [365, 666] width 57 height 23
click at [358, 556] on div "Undo" at bounding box center [365, 666] width 57 height 23
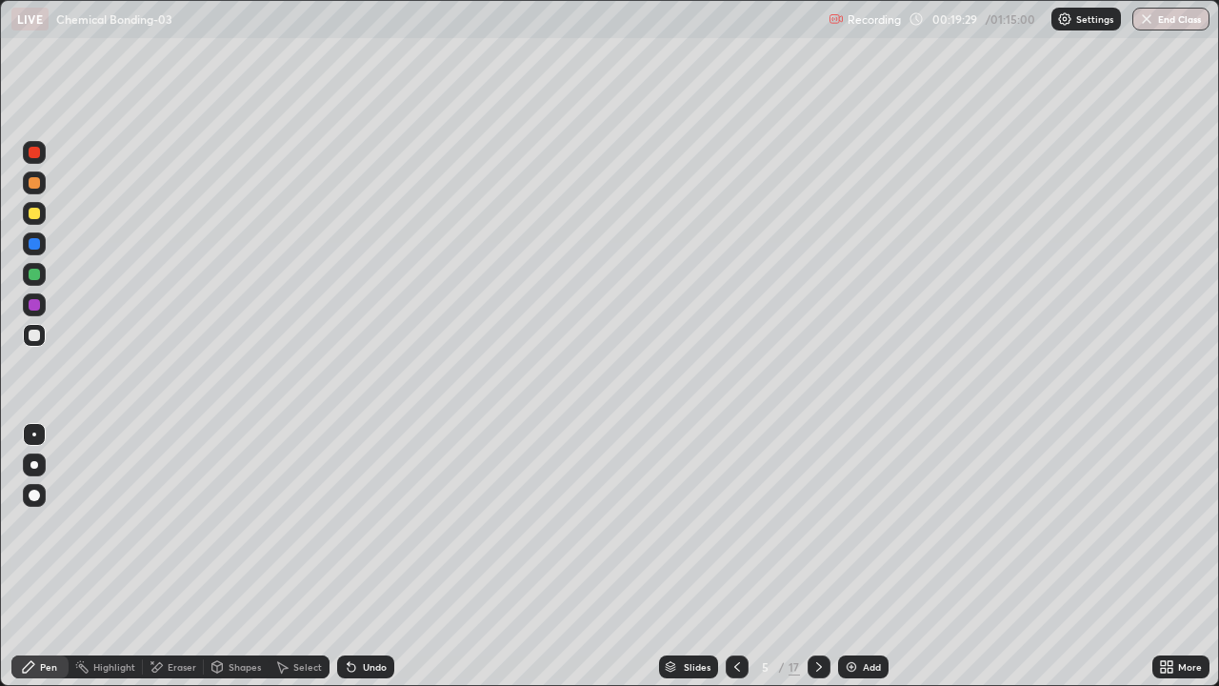
click at [357, 556] on div "Undo" at bounding box center [365, 666] width 57 height 23
click at [358, 556] on div "Undo" at bounding box center [365, 666] width 57 height 23
click at [355, 556] on icon at bounding box center [351, 666] width 15 height 15
click at [351, 556] on div "Undo" at bounding box center [365, 666] width 57 height 23
click at [349, 556] on icon at bounding box center [352, 668] width 8 height 8
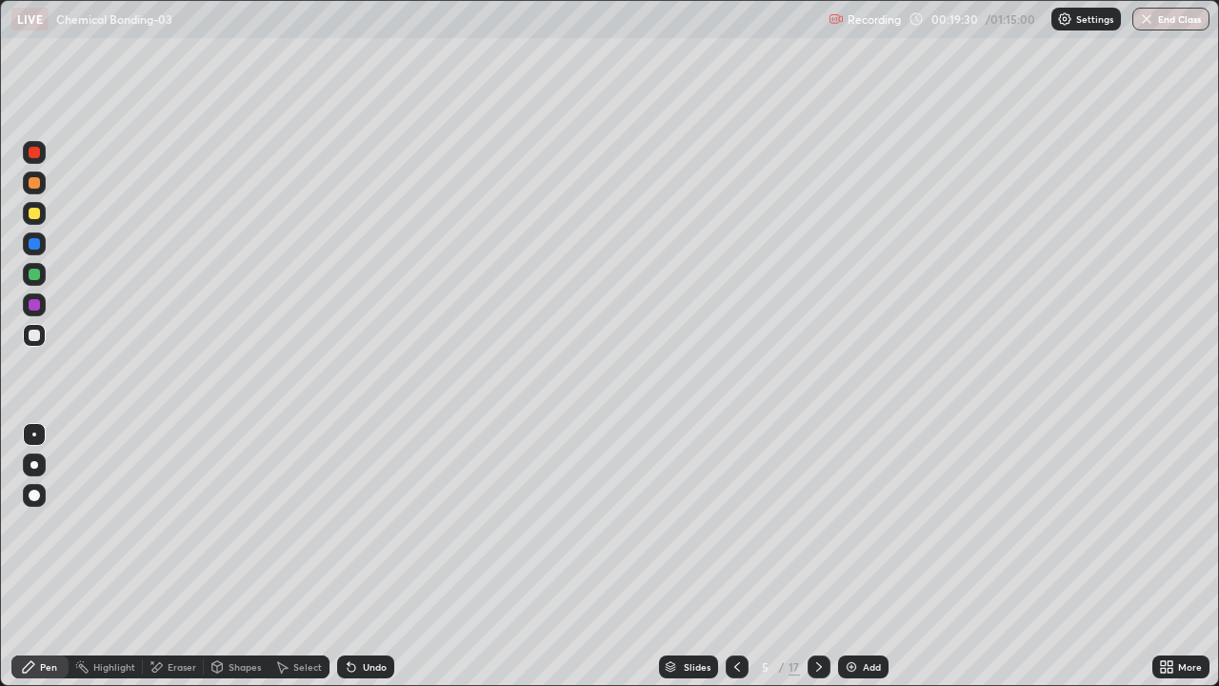
click at [349, 556] on icon at bounding box center [352, 668] width 8 height 8
click at [357, 556] on div "Undo" at bounding box center [365, 666] width 57 height 23
click at [359, 556] on div "Undo" at bounding box center [365, 666] width 57 height 23
click at [36, 244] on div at bounding box center [34, 243] width 11 height 11
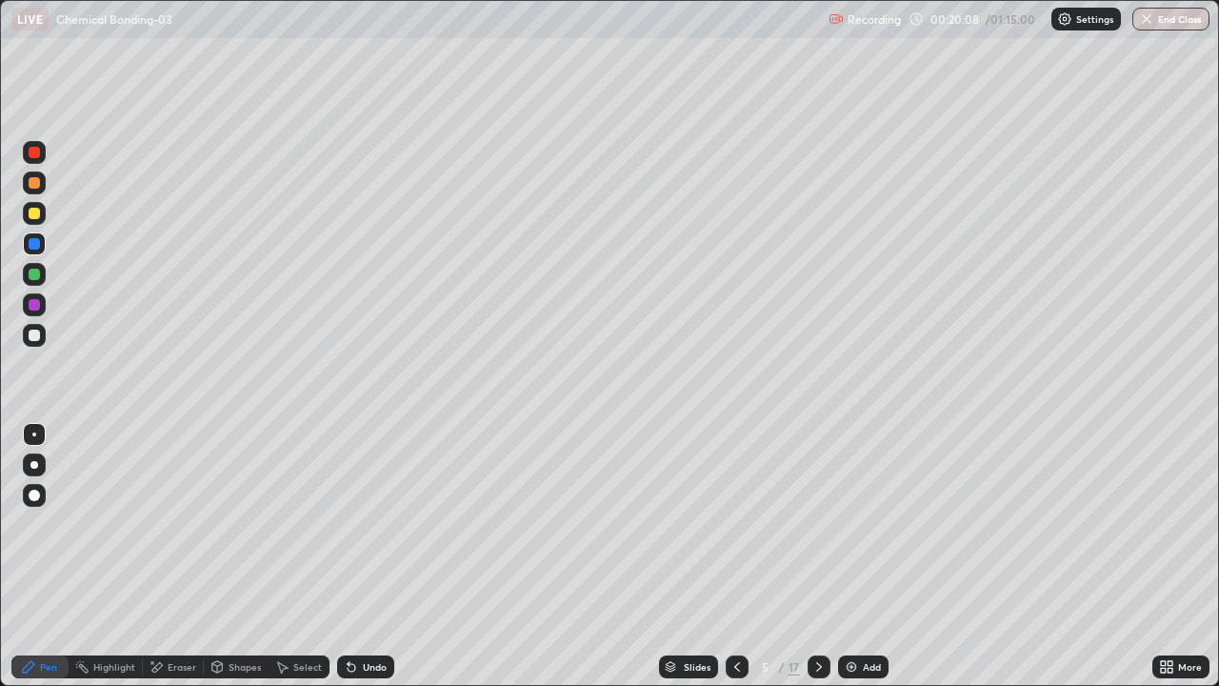
click at [36, 183] on div at bounding box center [34, 182] width 11 height 11
click at [36, 334] on div at bounding box center [34, 335] width 11 height 11
click at [42, 245] on div at bounding box center [34, 243] width 23 height 23
click at [37, 215] on div at bounding box center [34, 213] width 11 height 11
click at [39, 277] on div at bounding box center [34, 274] width 11 height 11
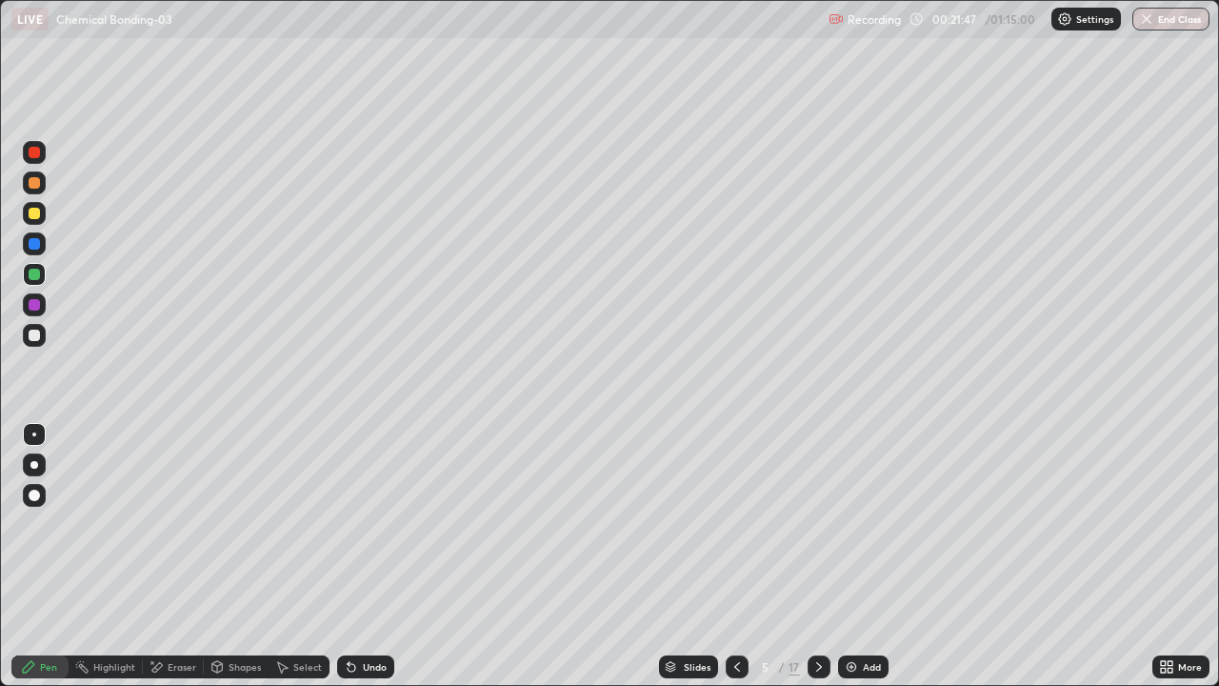
click at [243, 556] on div "Shapes" at bounding box center [245, 667] width 32 height 10
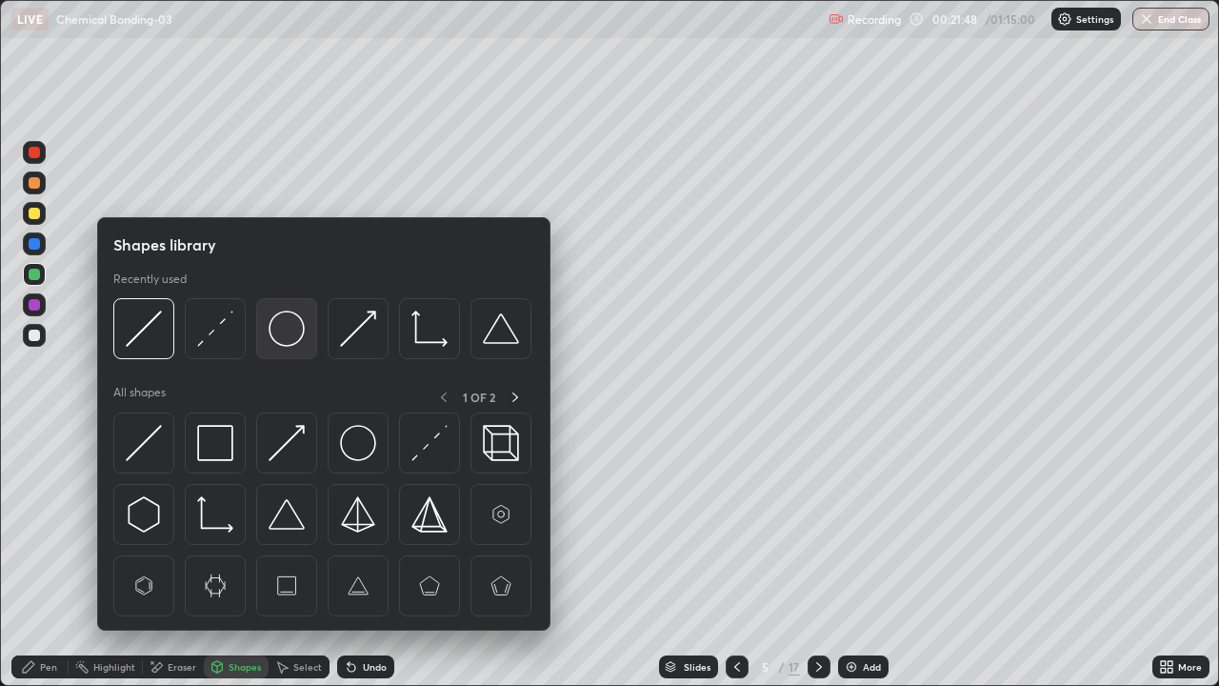
click at [291, 337] on img at bounding box center [287, 329] width 36 height 36
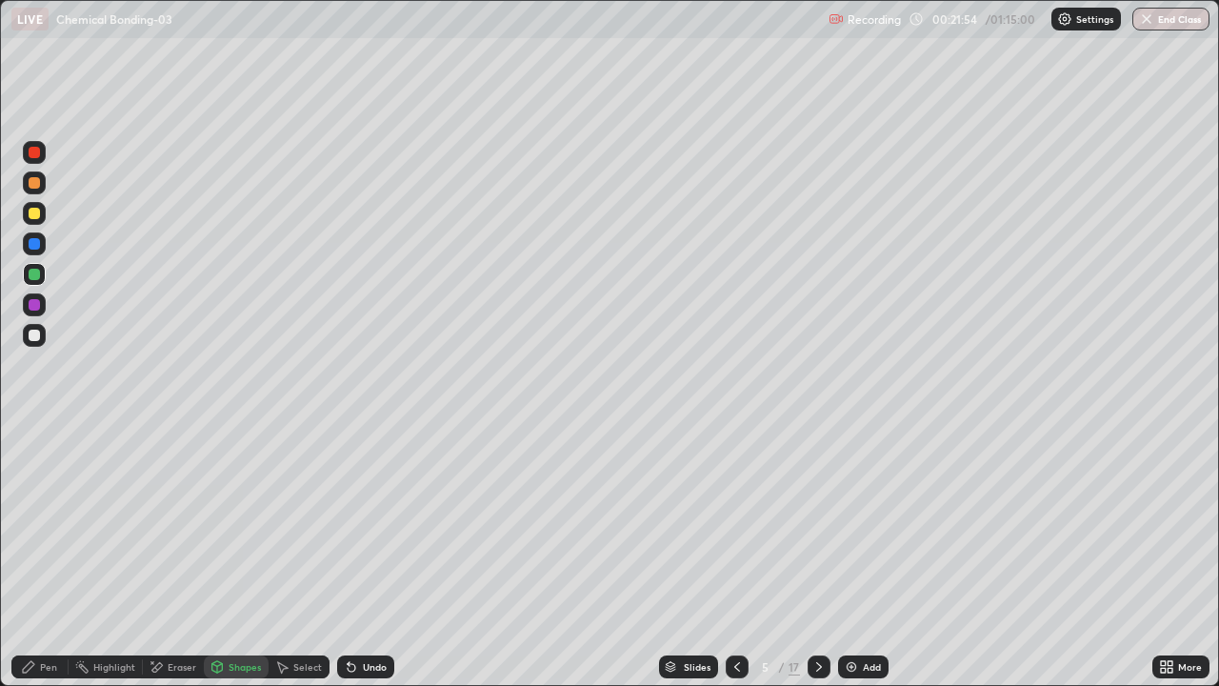
click at [20, 556] on div "Pen" at bounding box center [39, 666] width 57 height 23
click at [37, 337] on div at bounding box center [34, 335] width 11 height 11
click at [34, 302] on div at bounding box center [34, 304] width 11 height 11
click at [35, 183] on div at bounding box center [34, 182] width 11 height 11
click at [38, 156] on div at bounding box center [34, 152] width 11 height 11
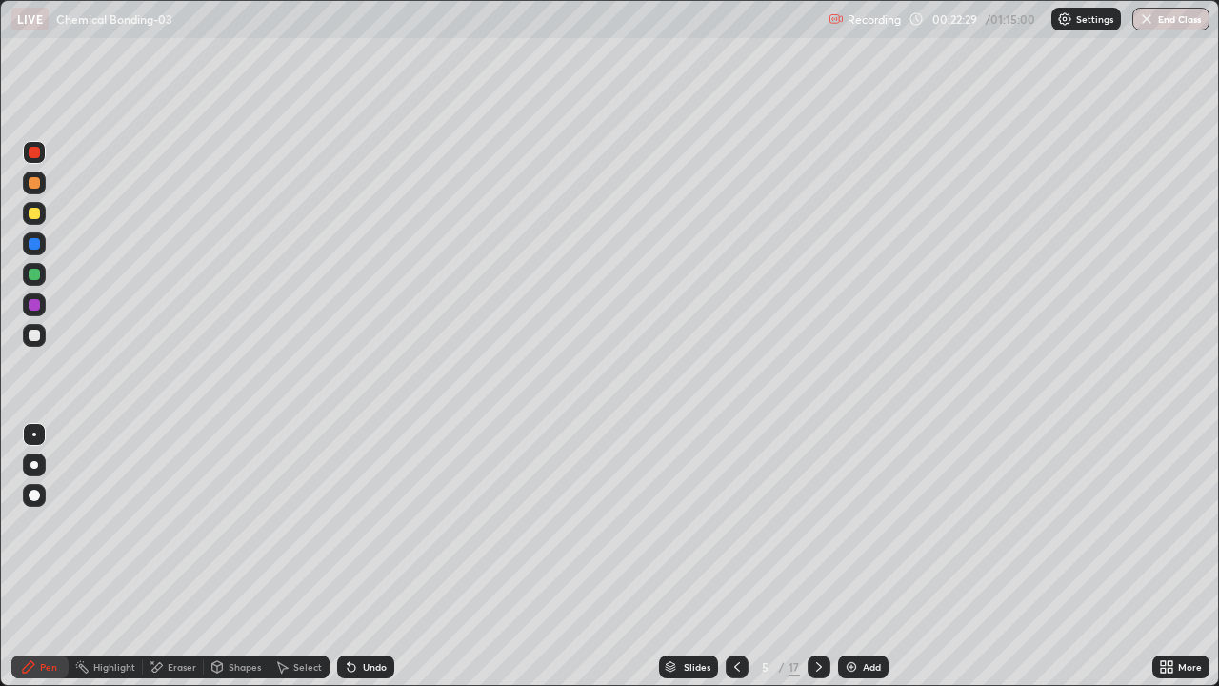
click at [303, 556] on div "Select" at bounding box center [307, 667] width 29 height 10
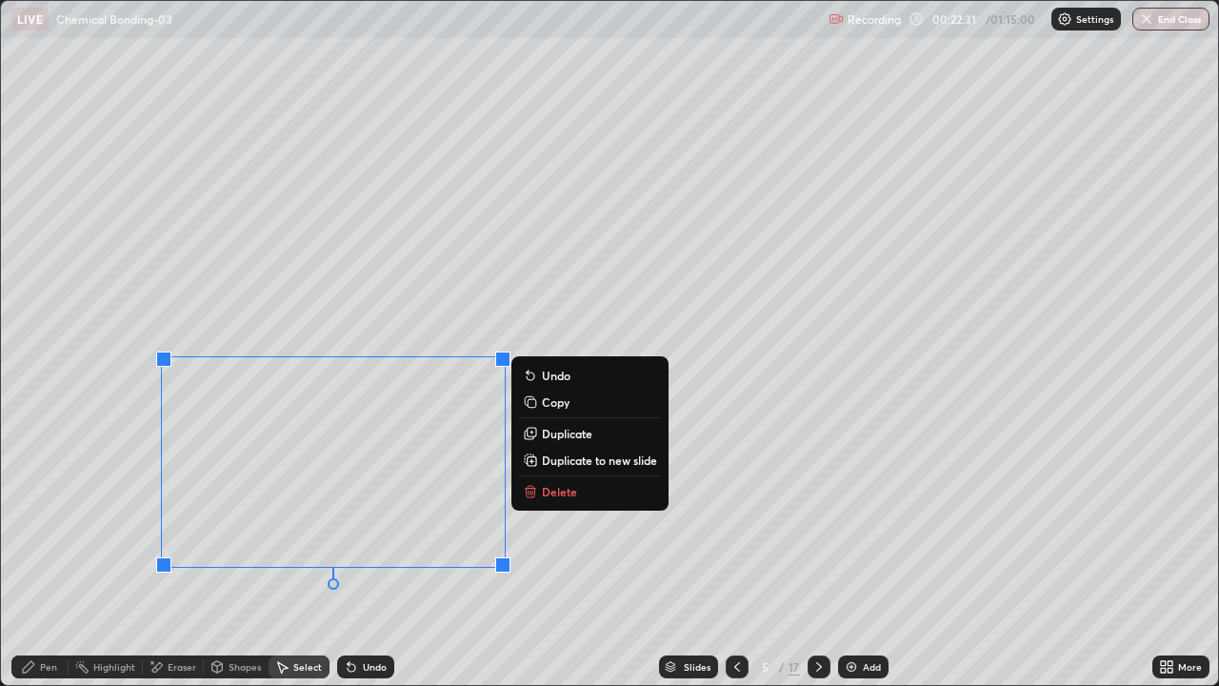
click at [543, 404] on p "Copy" at bounding box center [556, 401] width 28 height 15
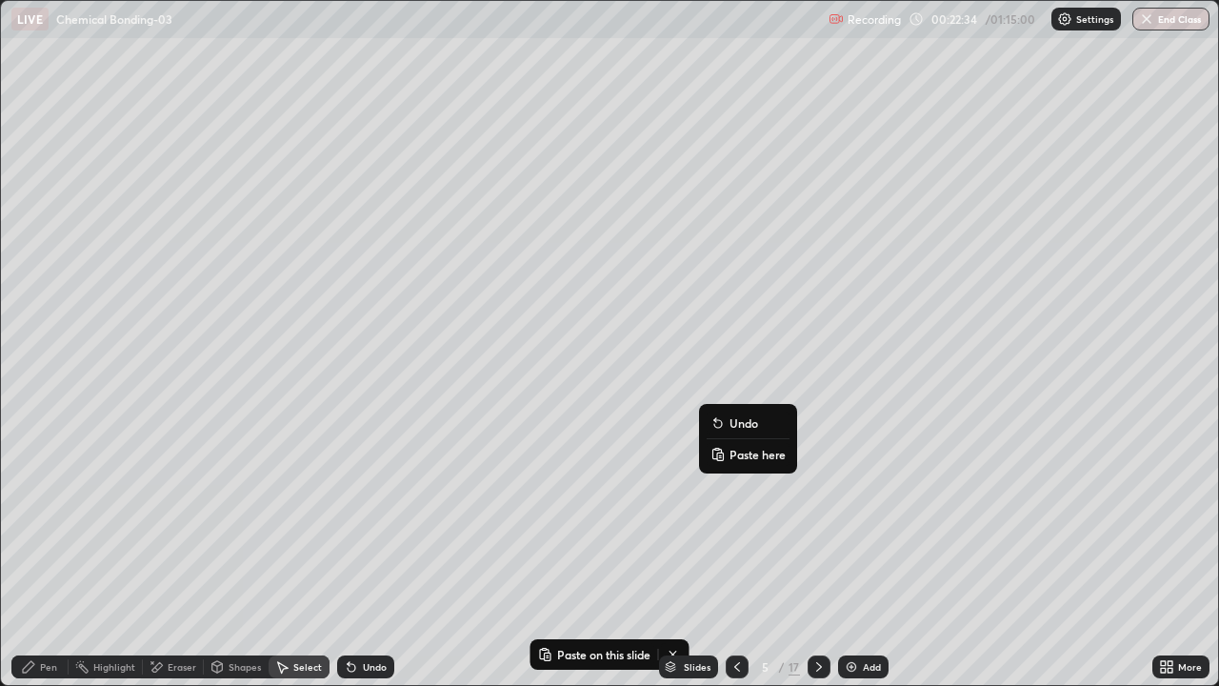
click at [736, 454] on p "Paste here" at bounding box center [758, 454] width 56 height 15
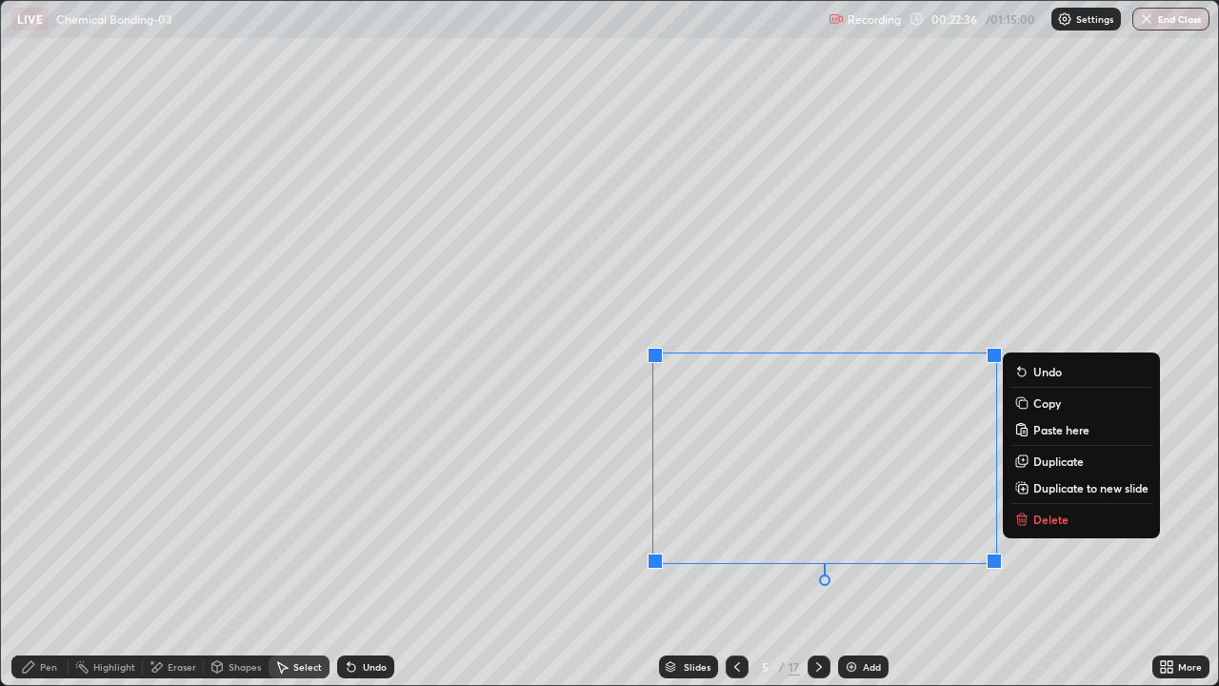
click at [581, 489] on div "0 ° Undo Copy Paste here Duplicate Duplicate to new slide Delete" at bounding box center [609, 343] width 1217 height 684
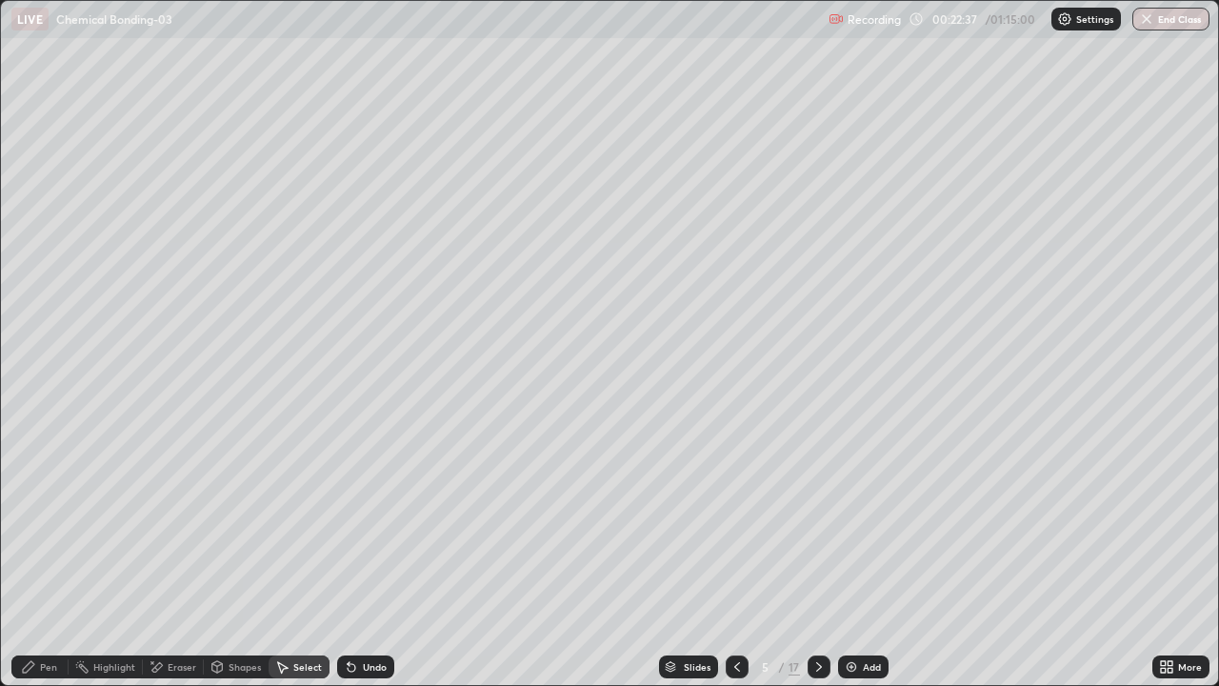
click at [181, 556] on div "Eraser" at bounding box center [182, 667] width 29 height 10
click at [41, 556] on icon at bounding box center [34, 571] width 15 height 15
click at [55, 556] on div "Pen" at bounding box center [39, 666] width 57 height 23
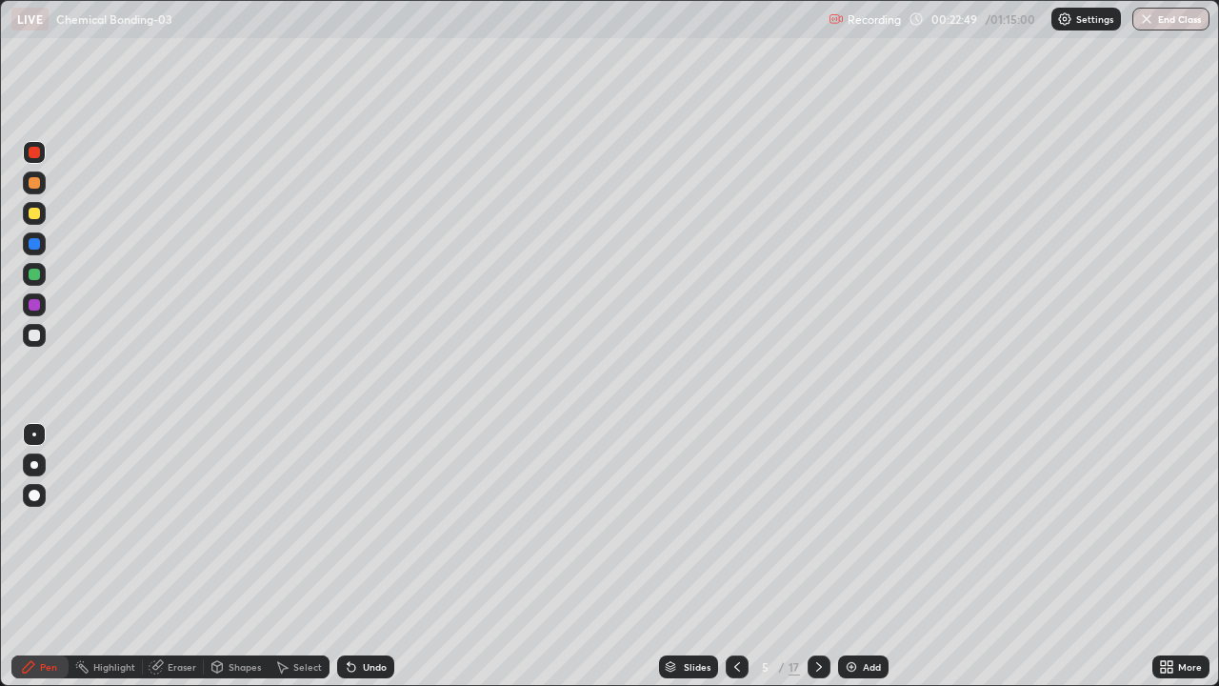
click at [45, 271] on div at bounding box center [34, 274] width 23 height 23
click at [371, 556] on div "Undo" at bounding box center [365, 666] width 57 height 23
click at [45, 189] on div at bounding box center [34, 183] width 23 height 30
click at [43, 149] on div at bounding box center [34, 152] width 23 height 23
click at [299, 556] on div "Select" at bounding box center [307, 667] width 29 height 10
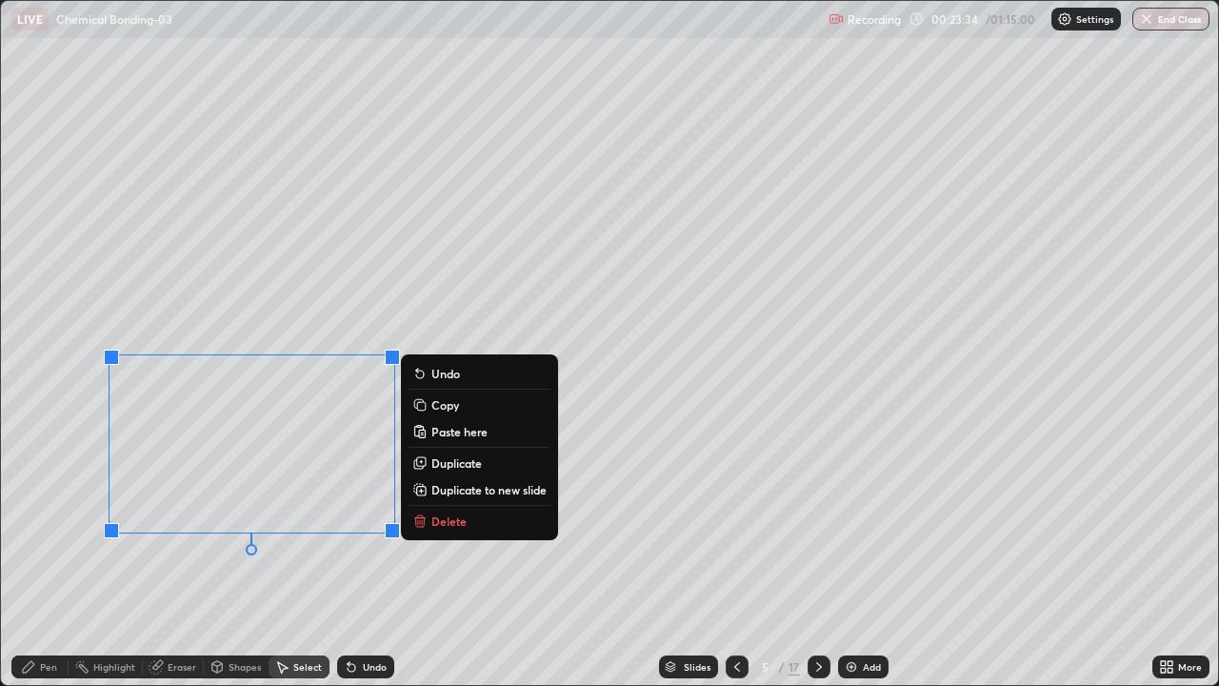
click at [215, 556] on div "0 ° Undo Copy Paste here Duplicate Duplicate to new slide Delete" at bounding box center [609, 343] width 1217 height 684
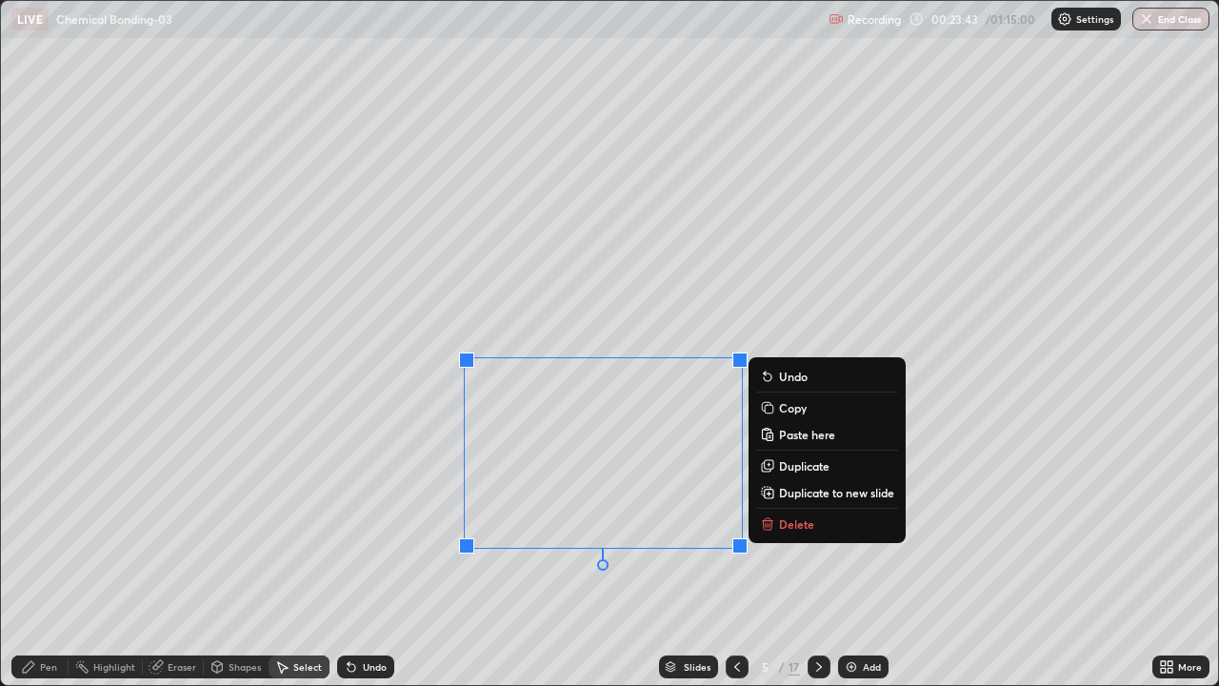
click at [567, 556] on div "0 ° Undo Copy Paste here Duplicate Duplicate to new slide Delete" at bounding box center [609, 343] width 1217 height 684
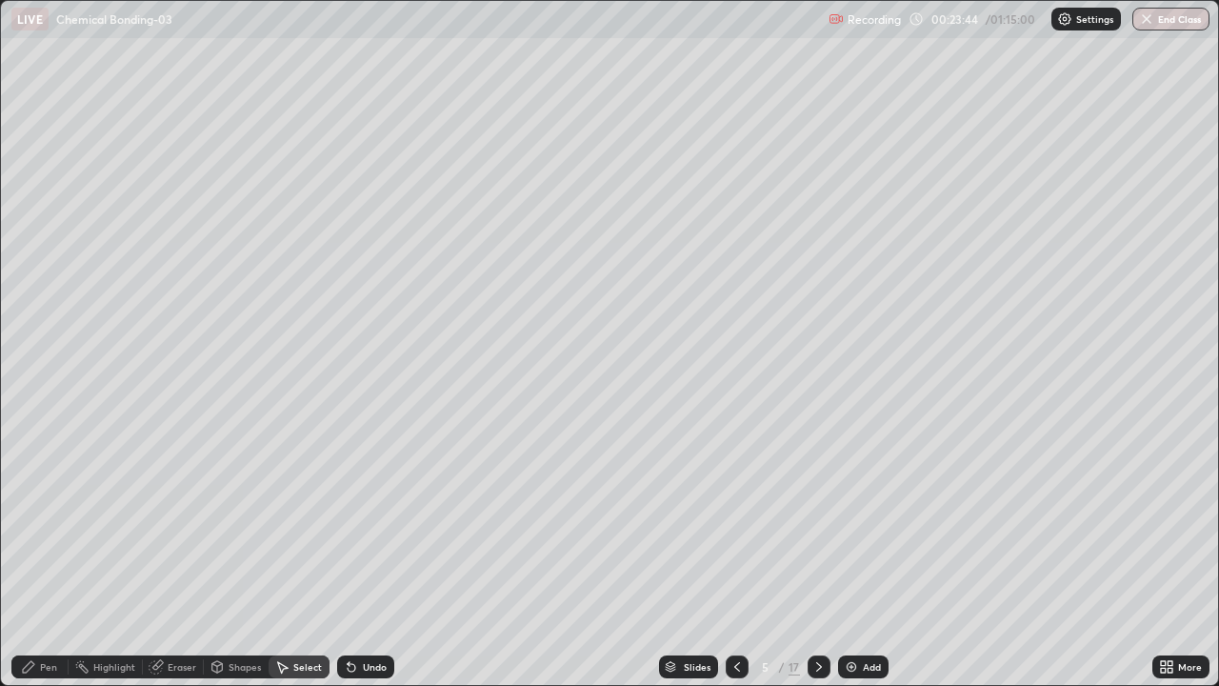
click at [50, 556] on div "Pen" at bounding box center [48, 667] width 17 height 10
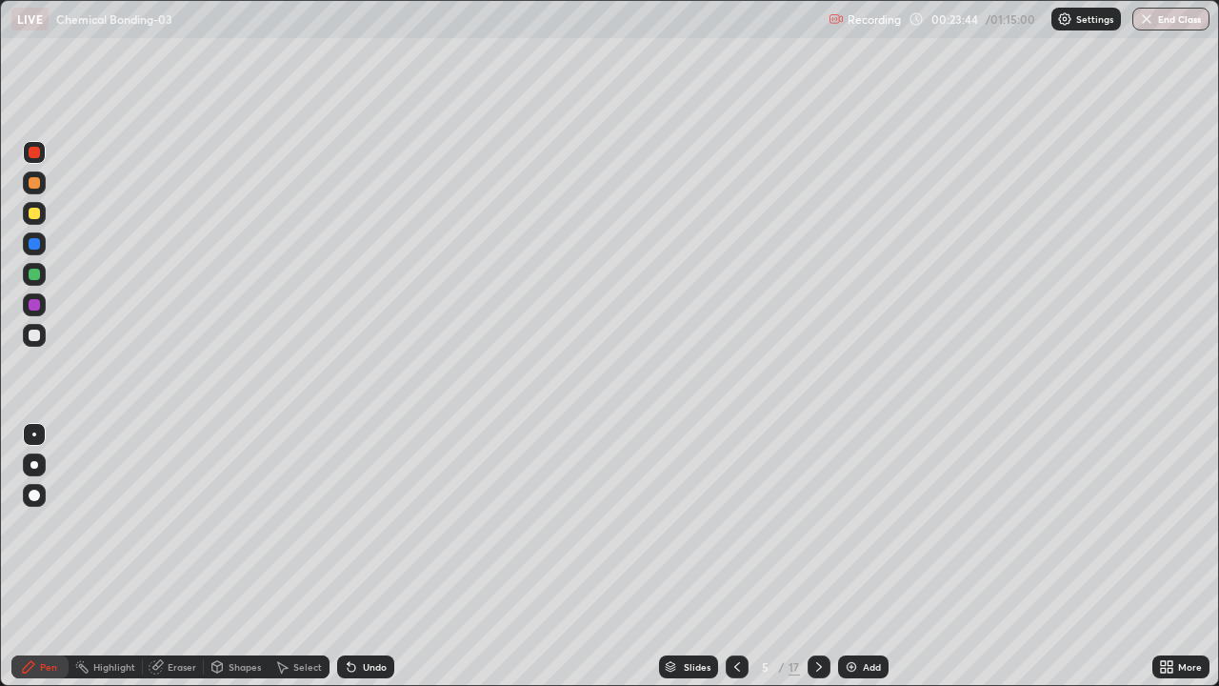
click at [35, 274] on div at bounding box center [34, 274] width 11 height 11
click at [43, 183] on div at bounding box center [34, 182] width 23 height 23
click at [41, 307] on div at bounding box center [34, 304] width 23 height 23
click at [35, 177] on div at bounding box center [34, 182] width 11 height 11
click at [36, 302] on div at bounding box center [34, 304] width 11 height 11
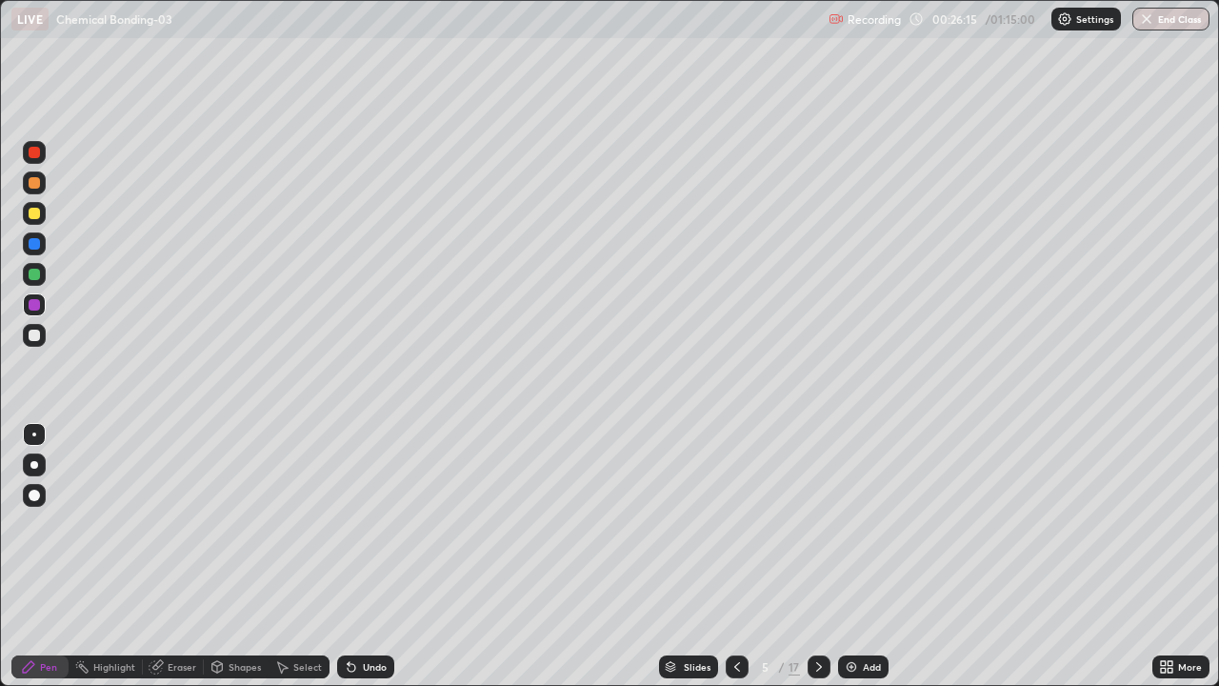
click at [809, 556] on div at bounding box center [819, 666] width 23 height 23
click at [733, 556] on icon at bounding box center [737, 666] width 15 height 15
click at [812, 556] on icon at bounding box center [819, 666] width 15 height 15
click at [37, 186] on div at bounding box center [34, 182] width 11 height 11
click at [33, 217] on div at bounding box center [34, 213] width 11 height 11
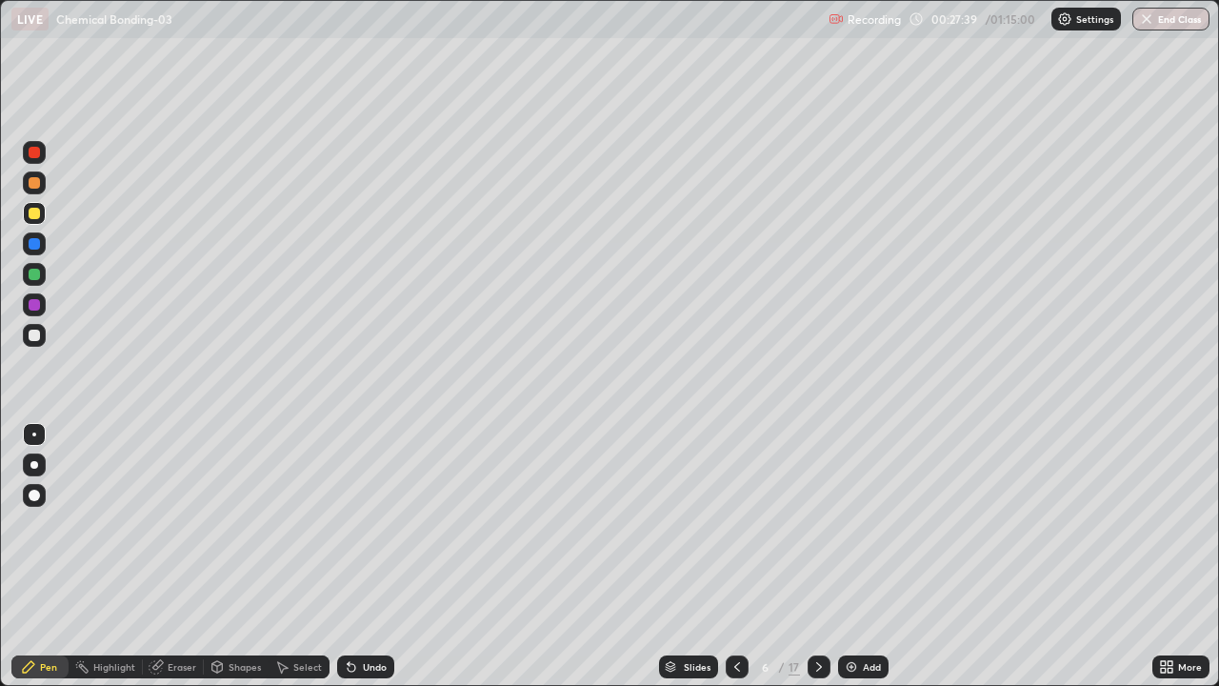
click at [38, 335] on div at bounding box center [34, 335] width 11 height 11
click at [34, 275] on div at bounding box center [34, 274] width 11 height 11
click at [361, 556] on div "Undo" at bounding box center [365, 666] width 57 height 23
click at [36, 303] on div at bounding box center [34, 304] width 11 height 11
click at [35, 244] on div at bounding box center [34, 243] width 11 height 11
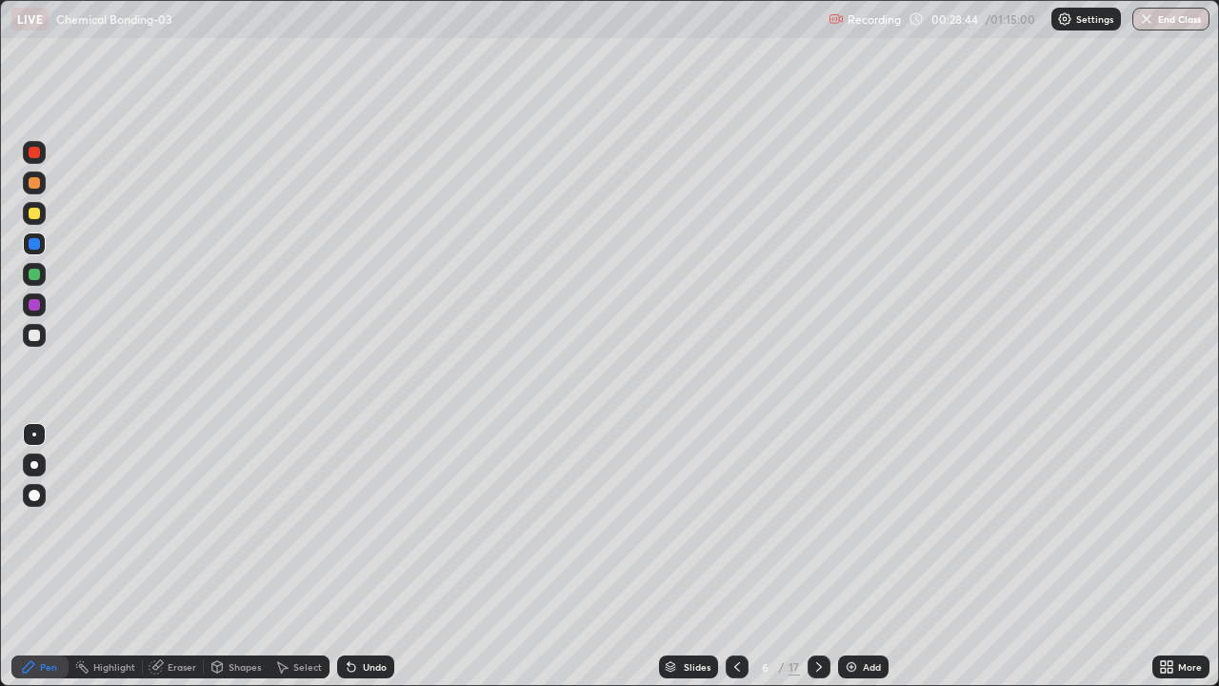
click at [37, 273] on div at bounding box center [34, 274] width 11 height 11
click at [39, 299] on div at bounding box center [34, 304] width 23 height 23
click at [39, 245] on div at bounding box center [34, 243] width 11 height 11
click at [358, 556] on div "Undo" at bounding box center [365, 666] width 57 height 23
click at [39, 272] on div at bounding box center [34, 274] width 11 height 11
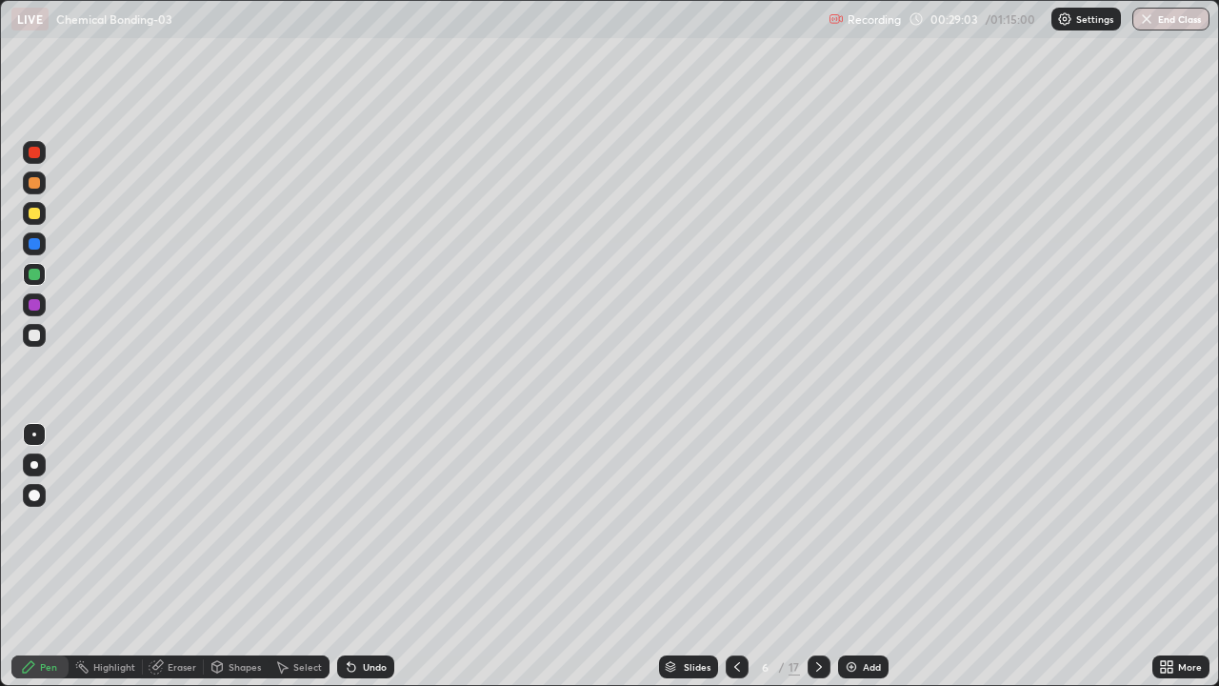
click at [39, 304] on div at bounding box center [34, 304] width 11 height 11
click at [40, 253] on div at bounding box center [34, 243] width 23 height 23
click at [41, 153] on div at bounding box center [34, 152] width 23 height 23
click at [34, 214] on div at bounding box center [34, 213] width 11 height 11
click at [243, 556] on div "Shapes" at bounding box center [245, 667] width 32 height 10
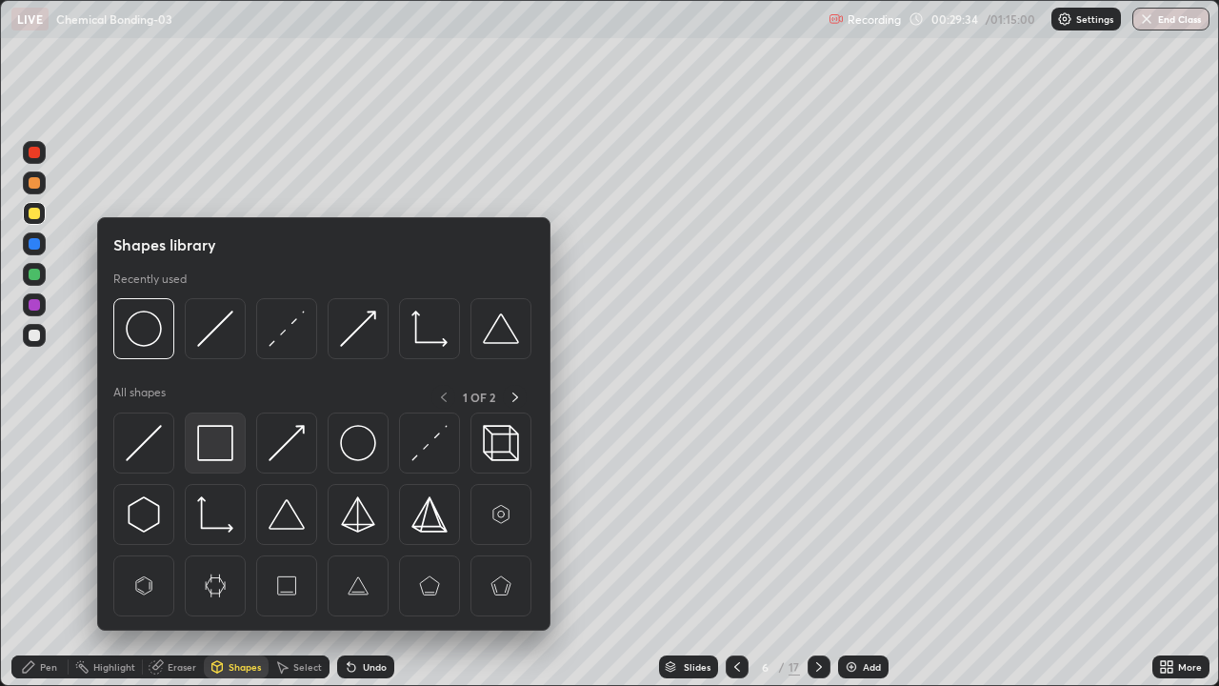
click at [217, 449] on img at bounding box center [215, 443] width 36 height 36
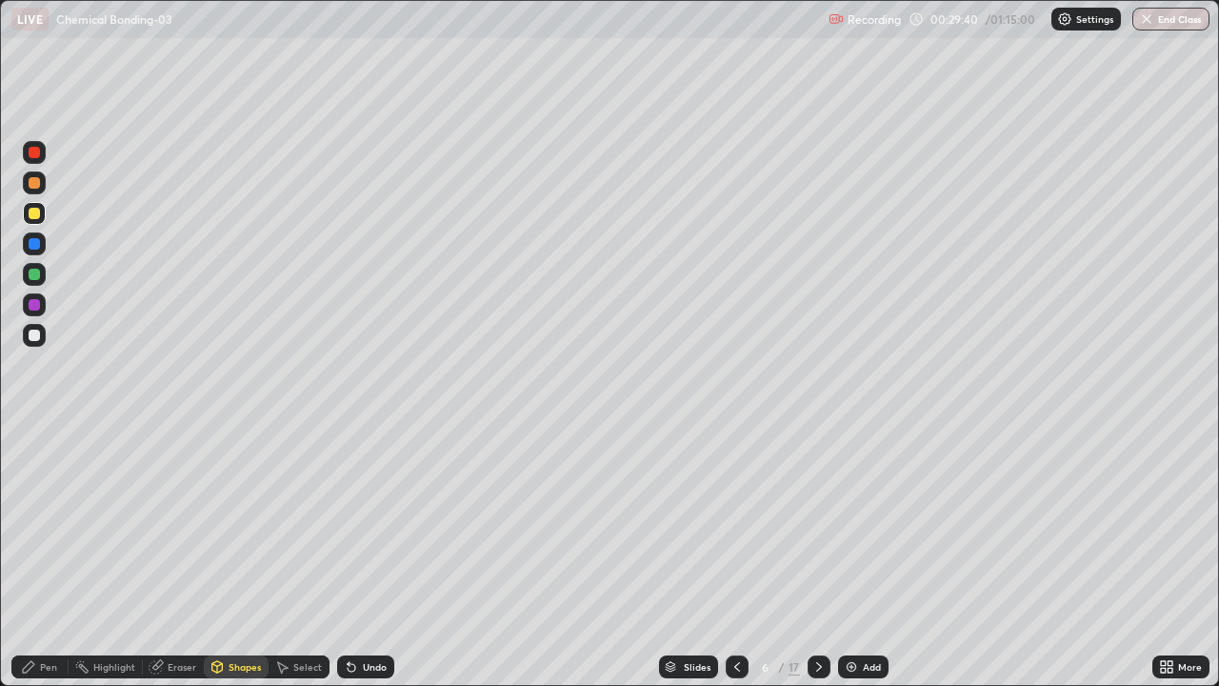
click at [50, 556] on div "Pen" at bounding box center [39, 666] width 57 height 23
click at [38, 337] on div at bounding box center [34, 335] width 11 height 11
click at [39, 276] on div at bounding box center [34, 274] width 11 height 11
click at [39, 308] on div at bounding box center [34, 304] width 11 height 11
click at [39, 254] on div at bounding box center [34, 243] width 23 height 23
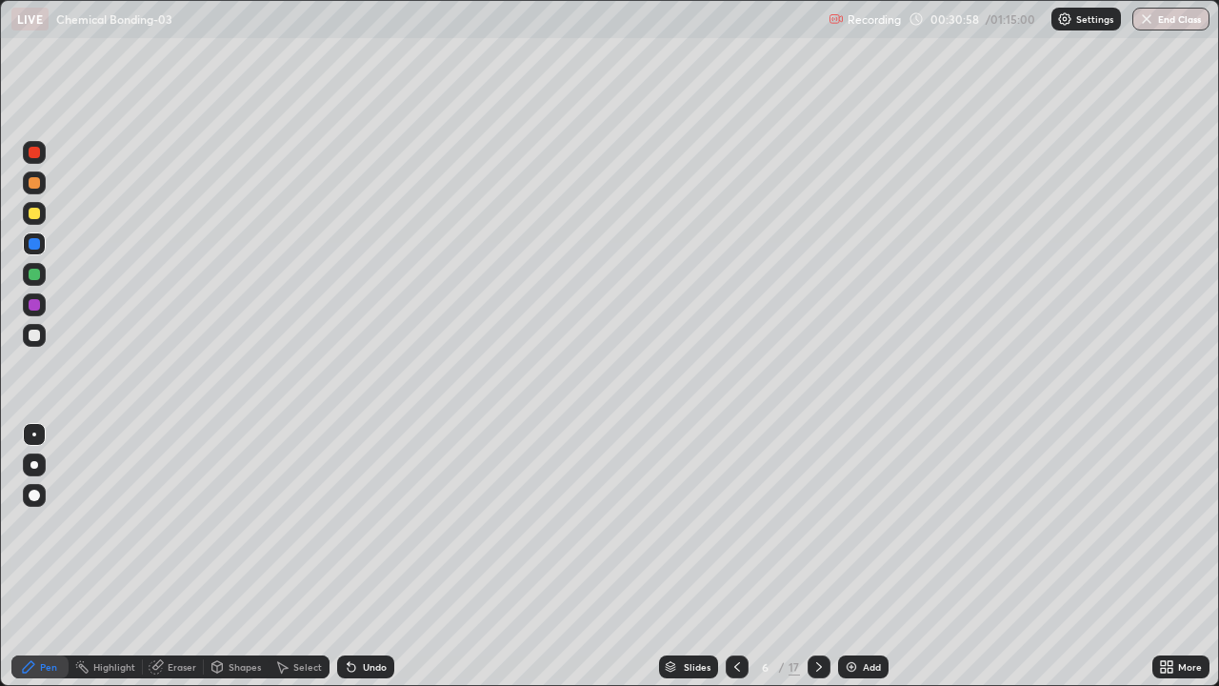
click at [38, 308] on div at bounding box center [34, 304] width 11 height 11
click at [242, 556] on div "Shapes" at bounding box center [245, 667] width 32 height 10
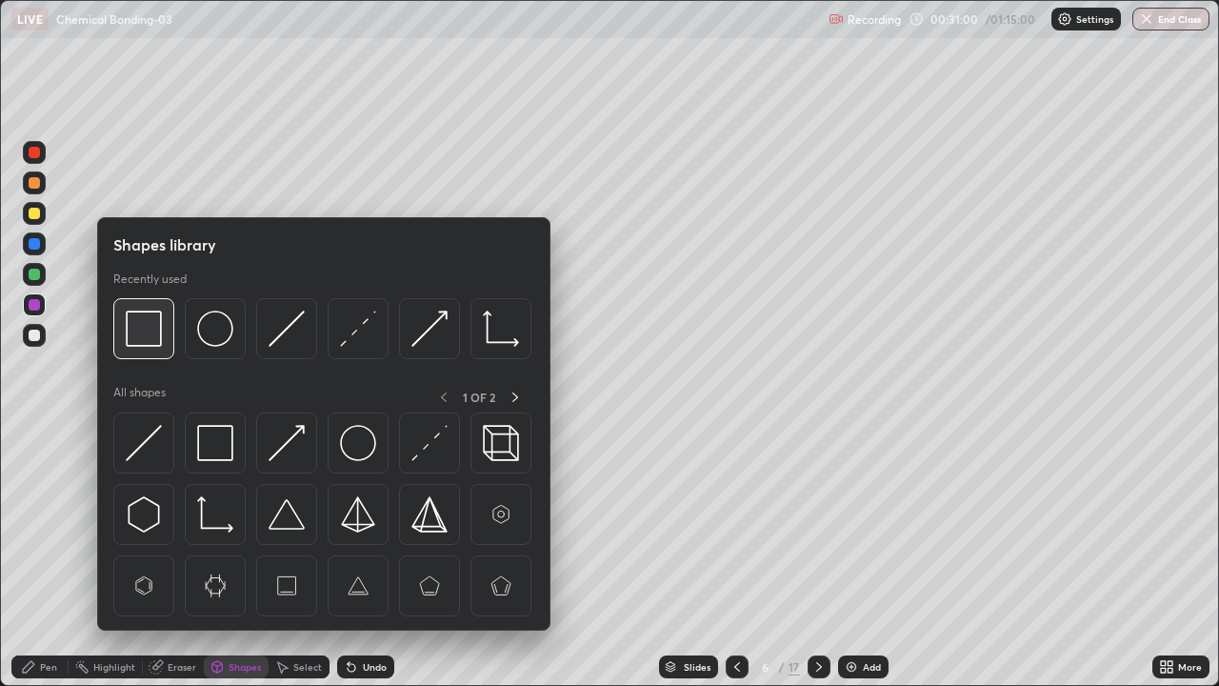
click at [133, 338] on img at bounding box center [144, 329] width 36 height 36
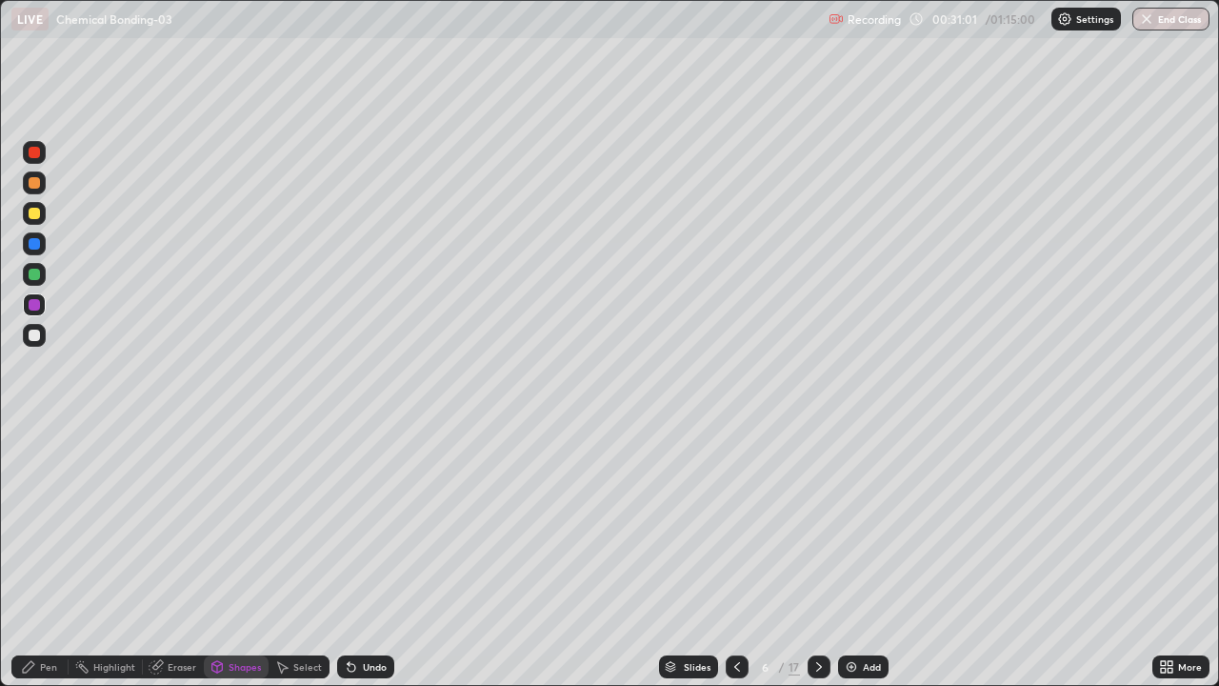
click at [34, 214] on div at bounding box center [34, 213] width 11 height 11
click at [35, 183] on div at bounding box center [34, 182] width 11 height 11
click at [379, 556] on div "Undo" at bounding box center [365, 666] width 57 height 23
click at [366, 556] on div "Undo" at bounding box center [365, 666] width 57 height 23
click at [43, 556] on div "Pen" at bounding box center [48, 667] width 17 height 10
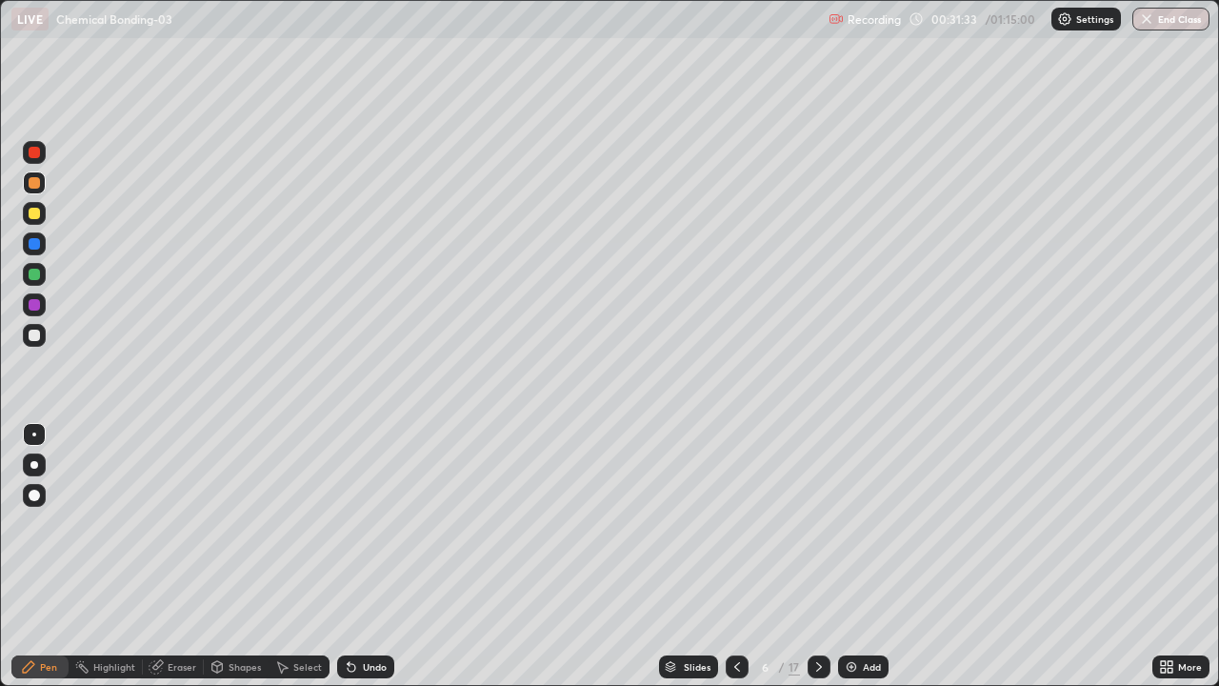
click at [38, 332] on div at bounding box center [34, 335] width 11 height 11
click at [178, 556] on div "Eraser" at bounding box center [182, 667] width 29 height 10
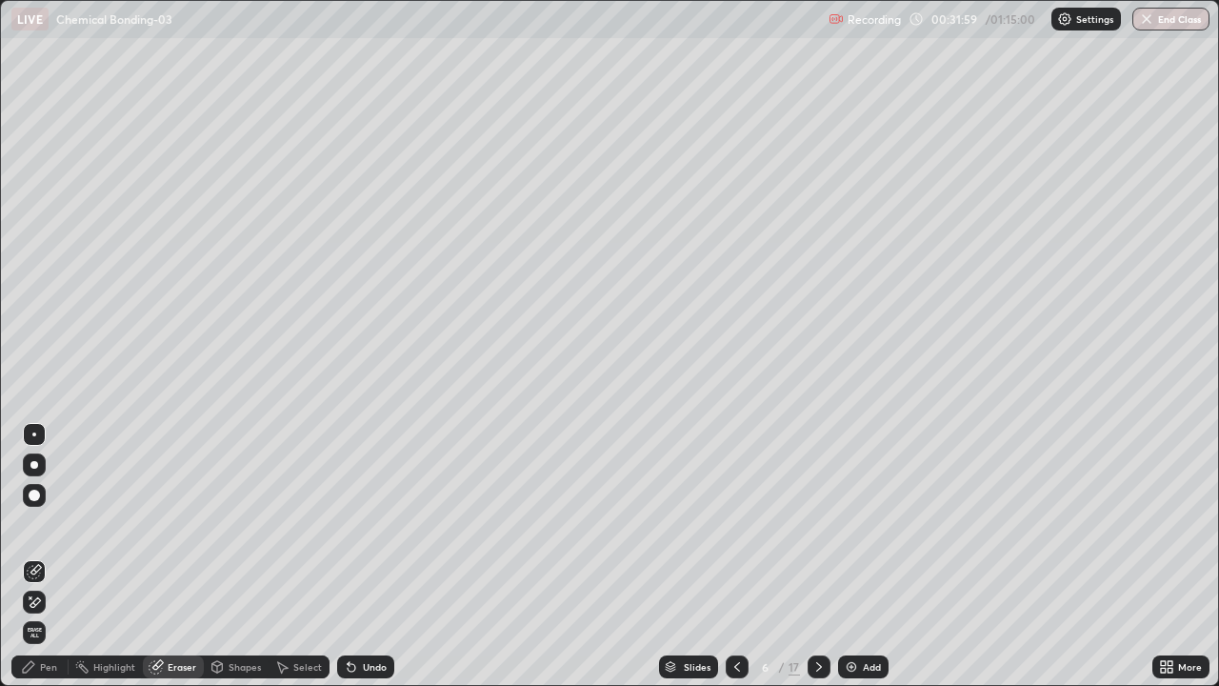
click at [51, 556] on div "Pen" at bounding box center [48, 667] width 17 height 10
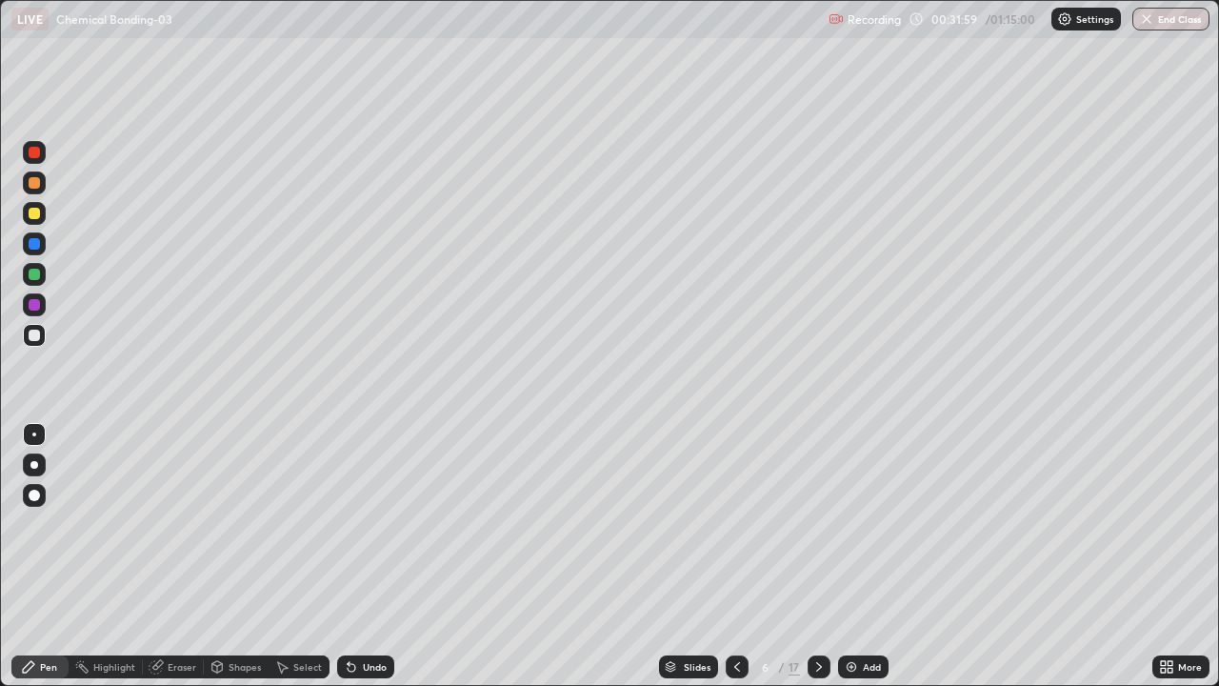
click at [38, 305] on div at bounding box center [34, 304] width 11 height 11
click at [38, 334] on div at bounding box center [34, 335] width 11 height 11
click at [35, 244] on div at bounding box center [34, 243] width 11 height 11
click at [371, 556] on div "Undo" at bounding box center [375, 667] width 24 height 10
click at [43, 210] on div at bounding box center [34, 213] width 23 height 23
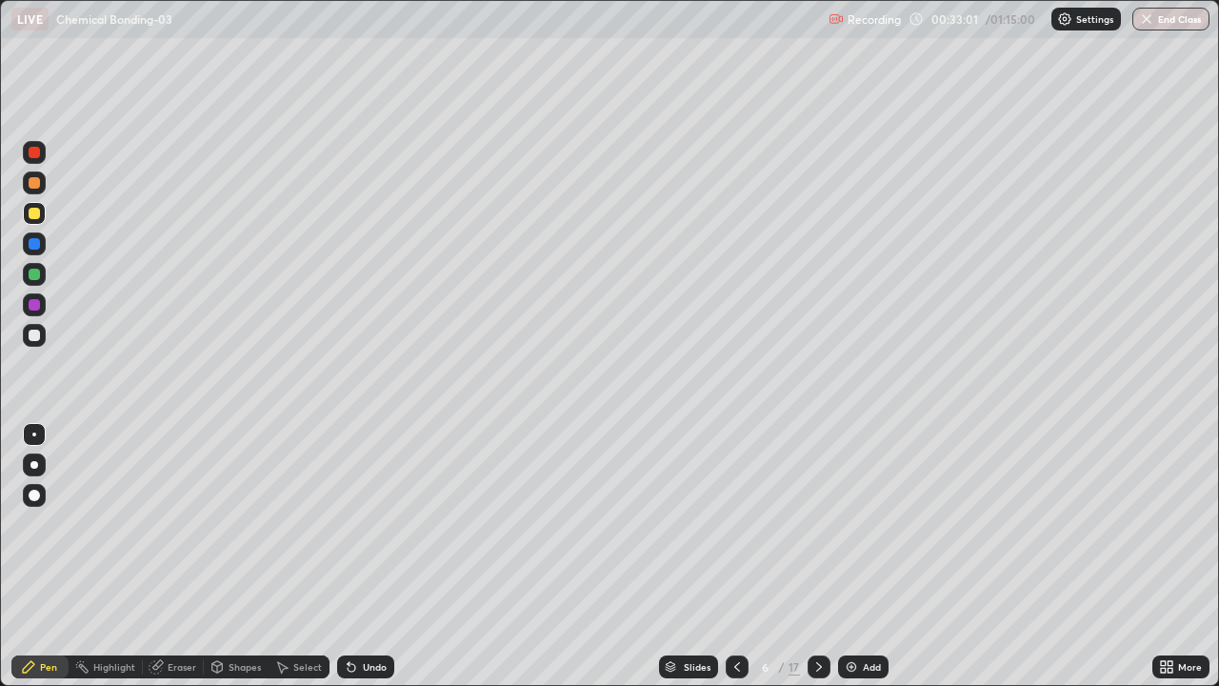
click at [39, 185] on div at bounding box center [34, 182] width 11 height 11
click at [817, 556] on icon at bounding box center [819, 666] width 15 height 15
click at [735, 556] on icon at bounding box center [737, 666] width 15 height 15
click at [824, 556] on icon at bounding box center [819, 666] width 15 height 15
click at [38, 339] on div at bounding box center [34, 335] width 11 height 11
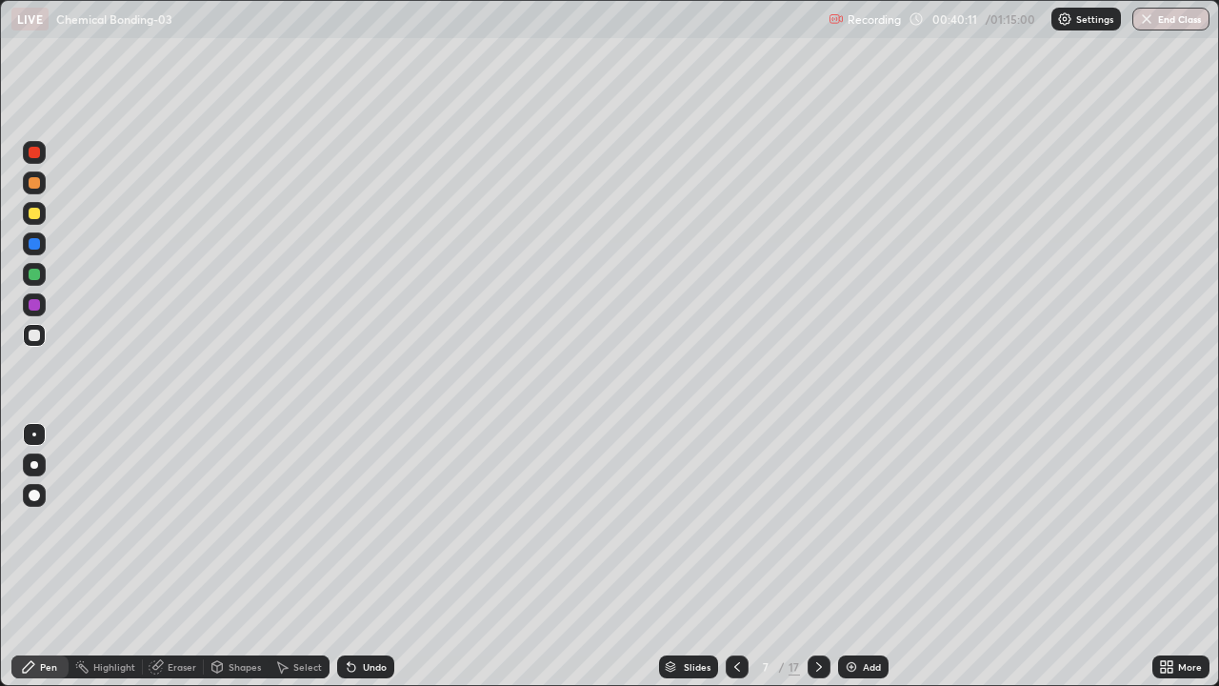
click at [35, 220] on div at bounding box center [34, 213] width 23 height 23
click at [36, 340] on div at bounding box center [34, 335] width 11 height 11
click at [371, 556] on div "Undo" at bounding box center [365, 666] width 57 height 23
click at [34, 309] on div at bounding box center [34, 304] width 11 height 11
click at [39, 279] on div at bounding box center [34, 274] width 23 height 23
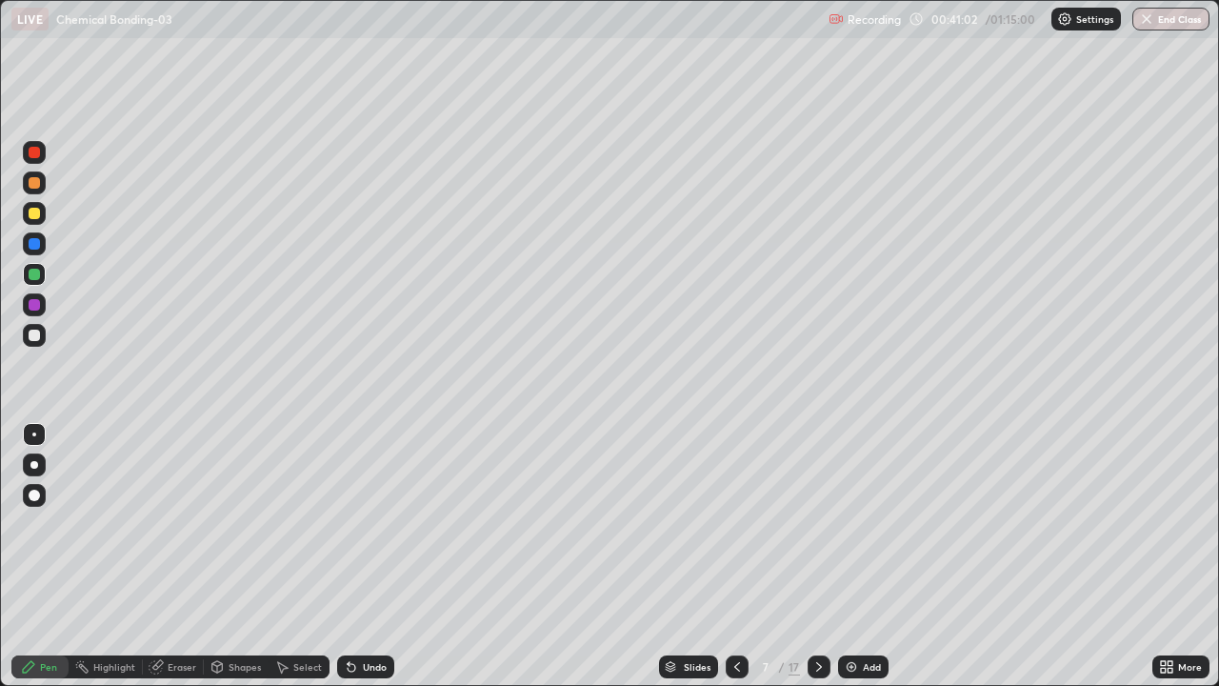
click at [35, 251] on div at bounding box center [34, 243] width 23 height 23
click at [39, 338] on div at bounding box center [34, 335] width 11 height 11
click at [349, 556] on icon at bounding box center [352, 668] width 8 height 8
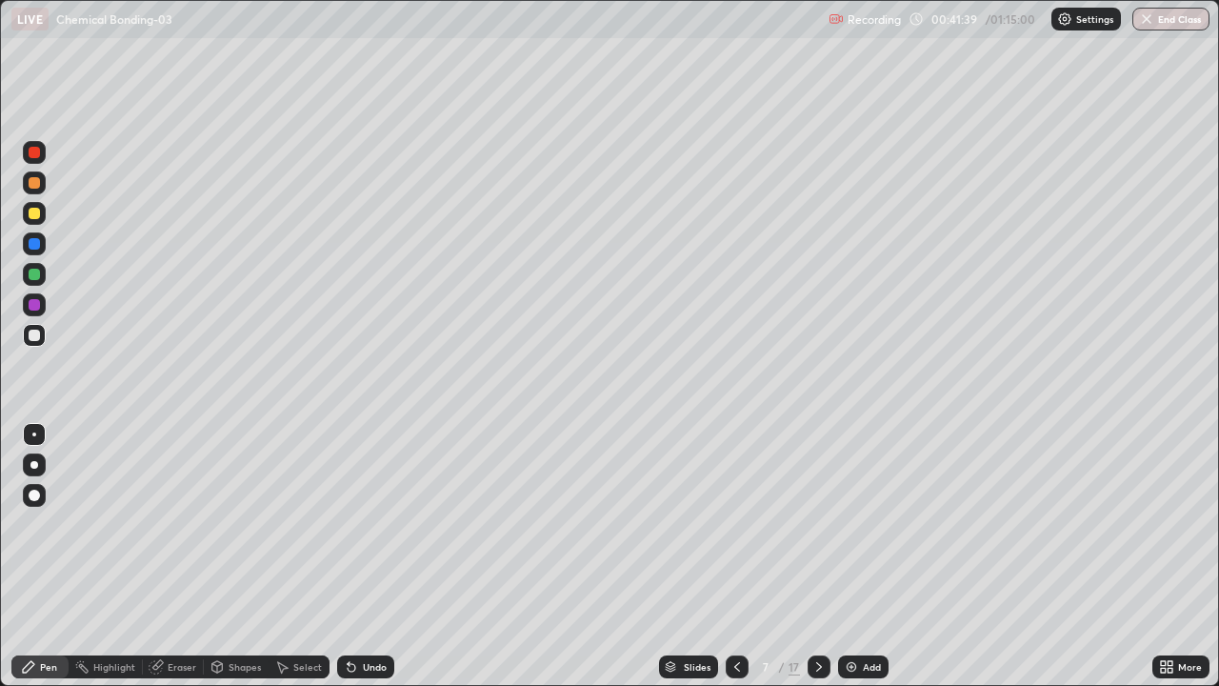
click at [38, 277] on div at bounding box center [34, 274] width 11 height 11
click at [35, 244] on div at bounding box center [34, 243] width 11 height 11
click at [30, 299] on div at bounding box center [34, 304] width 11 height 11
click at [37, 333] on div at bounding box center [34, 335] width 11 height 11
click at [34, 275] on div at bounding box center [34, 274] width 11 height 11
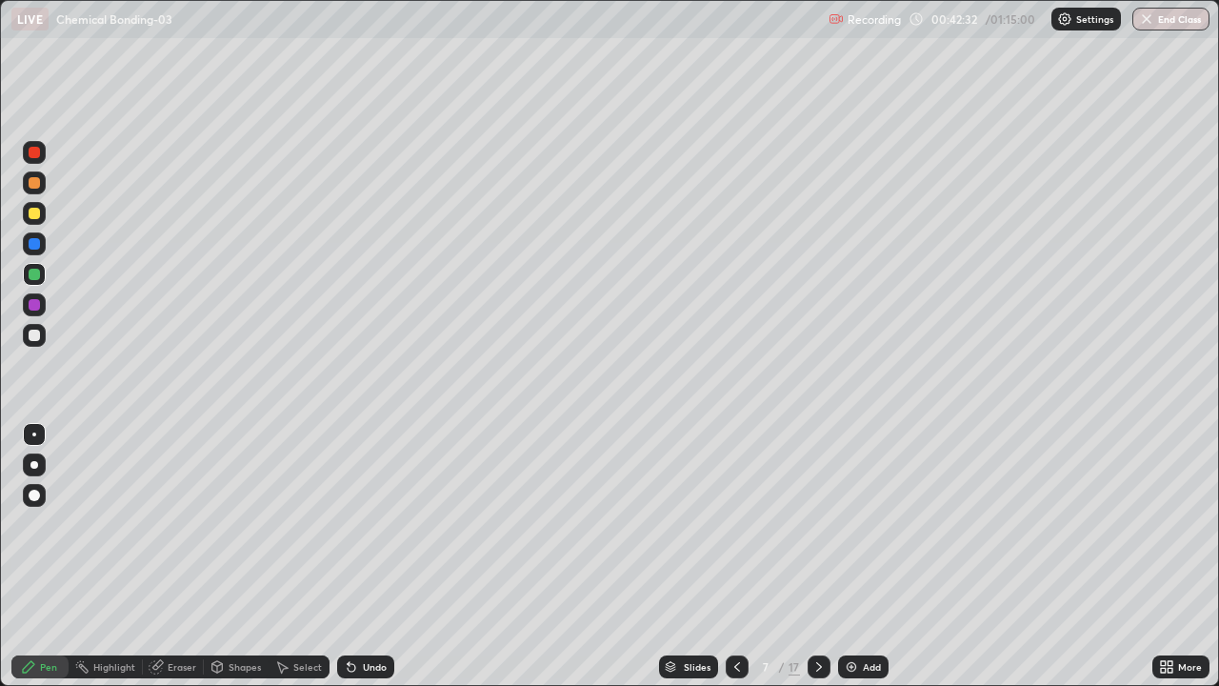
click at [30, 205] on div at bounding box center [34, 213] width 23 height 23
click at [744, 556] on div at bounding box center [737, 666] width 23 height 23
click at [817, 556] on icon at bounding box center [819, 666] width 15 height 15
click at [26, 311] on div at bounding box center [34, 304] width 23 height 23
click at [41, 242] on div at bounding box center [34, 243] width 23 height 23
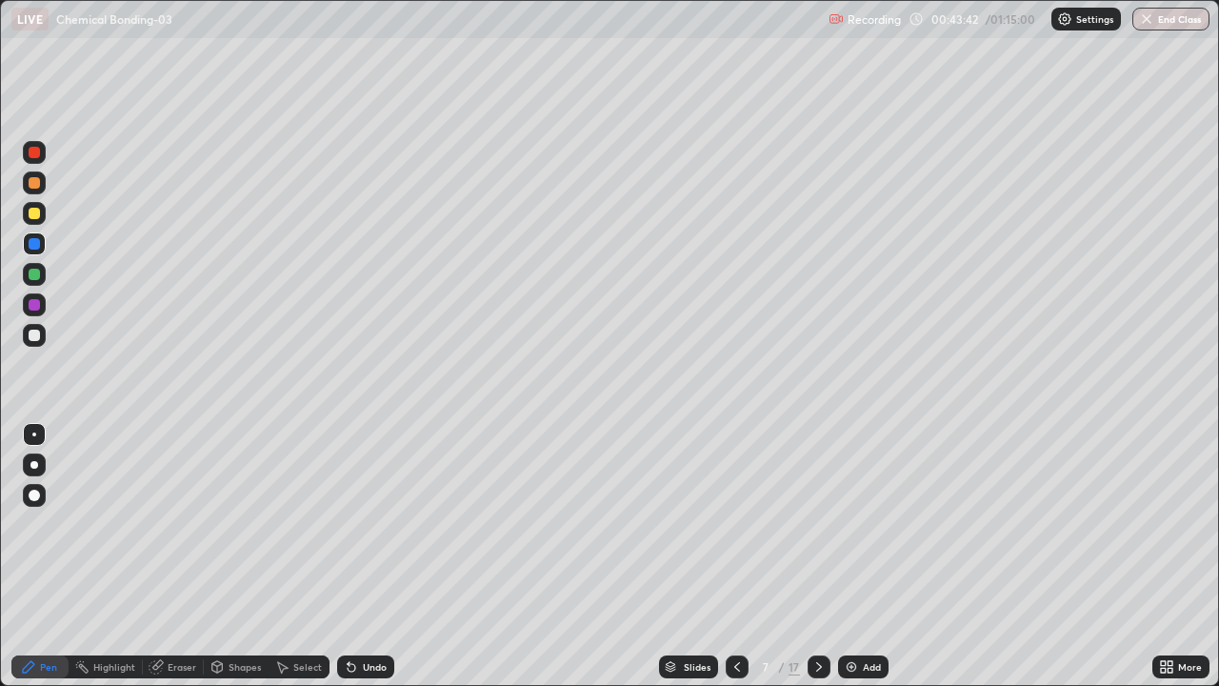
click at [726, 556] on div at bounding box center [737, 666] width 23 height 23
click at [815, 556] on icon at bounding box center [819, 666] width 15 height 15
click at [736, 556] on icon at bounding box center [737, 666] width 15 height 15
click at [817, 556] on icon at bounding box center [819, 666] width 15 height 15
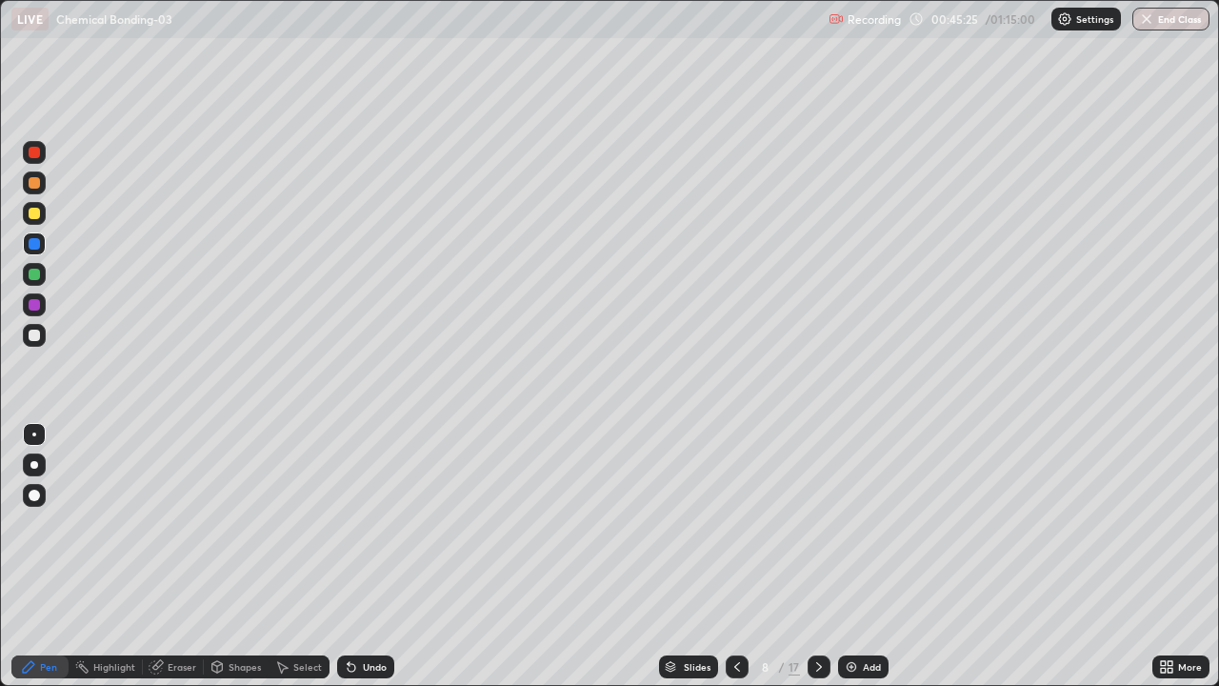
click at [35, 185] on div at bounding box center [34, 182] width 11 height 11
click at [734, 556] on icon at bounding box center [737, 666] width 15 height 15
click at [44, 251] on div at bounding box center [34, 243] width 23 height 23
click at [816, 556] on div at bounding box center [819, 666] width 23 height 23
click at [373, 556] on div "Undo" at bounding box center [375, 667] width 24 height 10
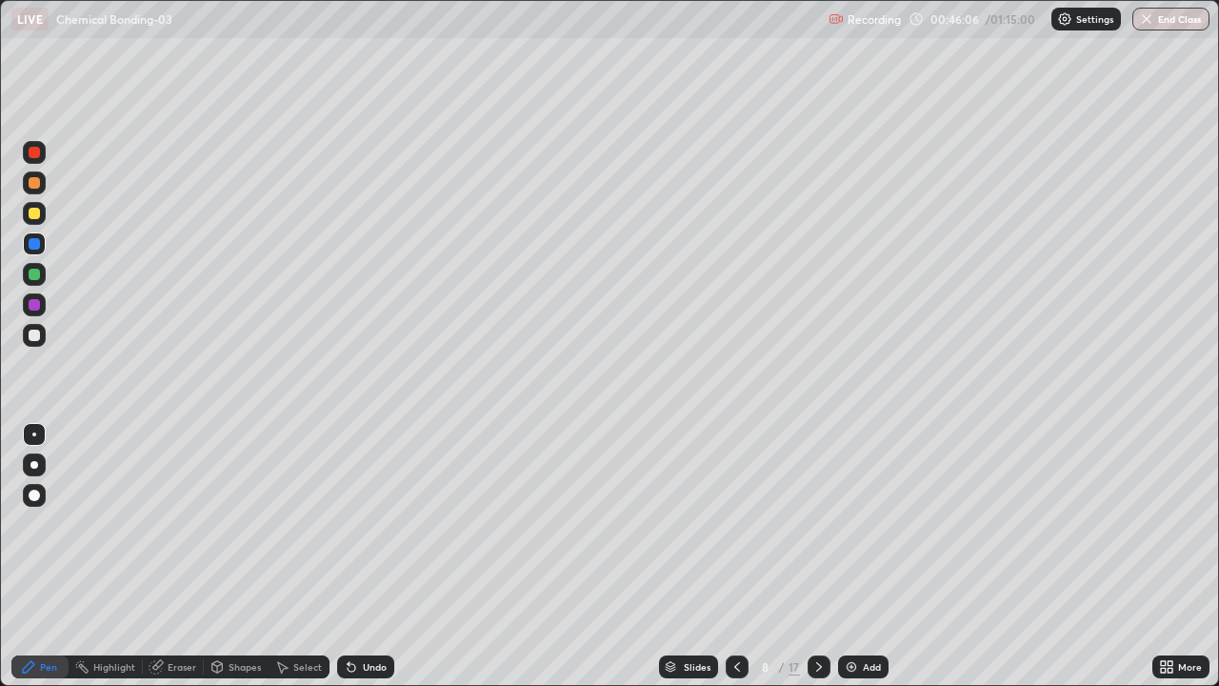
click at [364, 556] on div "Undo" at bounding box center [375, 667] width 24 height 10
click at [35, 183] on div at bounding box center [34, 182] width 11 height 11
click at [35, 215] on div at bounding box center [34, 213] width 11 height 11
click at [37, 304] on div at bounding box center [34, 304] width 11 height 11
click at [36, 275] on div at bounding box center [34, 274] width 11 height 11
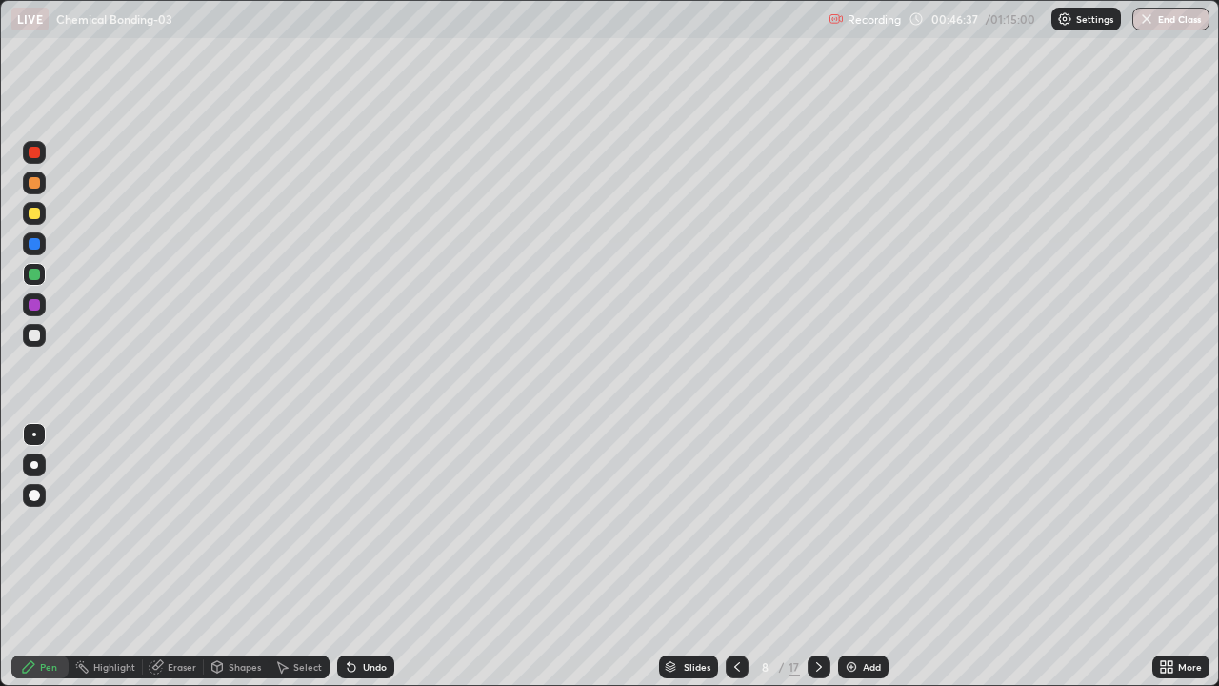
click at [39, 211] on div at bounding box center [34, 213] width 11 height 11
click at [35, 274] on div at bounding box center [34, 274] width 11 height 11
click at [35, 335] on div at bounding box center [34, 335] width 11 height 11
click at [35, 152] on div at bounding box center [34, 152] width 11 height 11
click at [37, 215] on div at bounding box center [34, 213] width 11 height 11
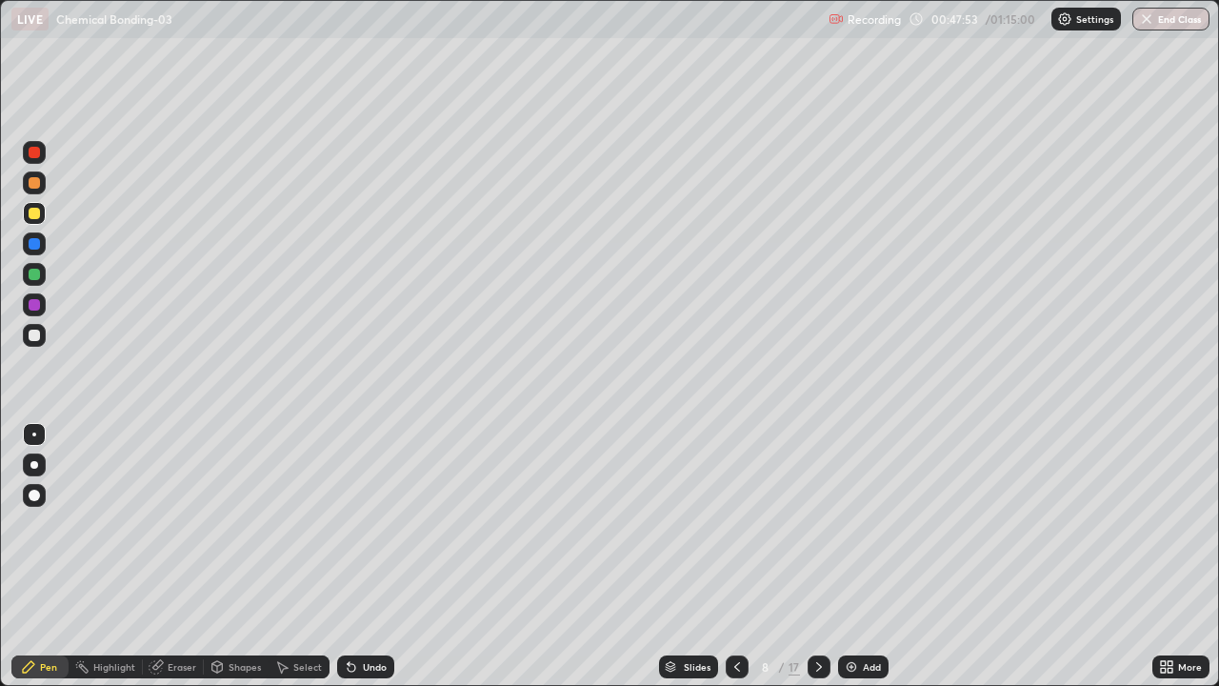
click at [36, 278] on div at bounding box center [34, 274] width 11 height 11
click at [32, 252] on div at bounding box center [34, 243] width 23 height 23
click at [31, 334] on div at bounding box center [34, 335] width 11 height 11
click at [30, 210] on div at bounding box center [34, 213] width 11 height 11
click at [36, 304] on div at bounding box center [34, 304] width 11 height 11
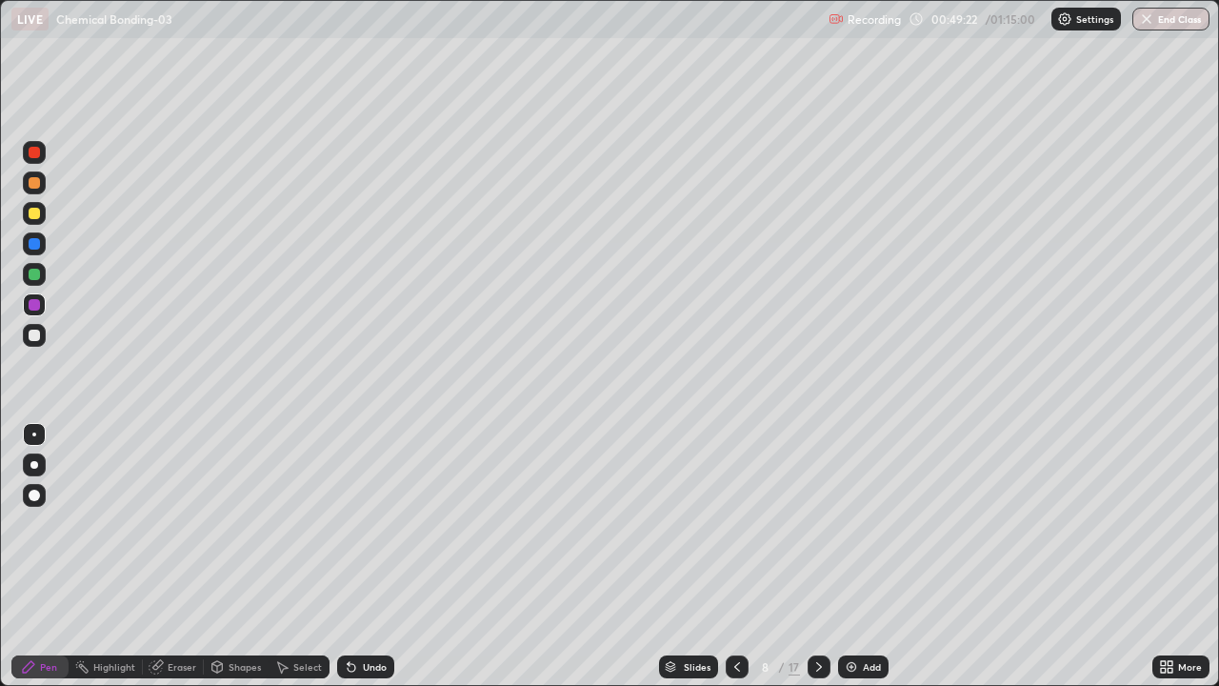
click at [30, 333] on div at bounding box center [34, 335] width 11 height 11
click at [39, 218] on div at bounding box center [34, 213] width 23 height 23
click at [32, 297] on div at bounding box center [34, 304] width 23 height 23
click at [35, 157] on div at bounding box center [34, 152] width 11 height 11
click at [36, 335] on div at bounding box center [34, 335] width 11 height 11
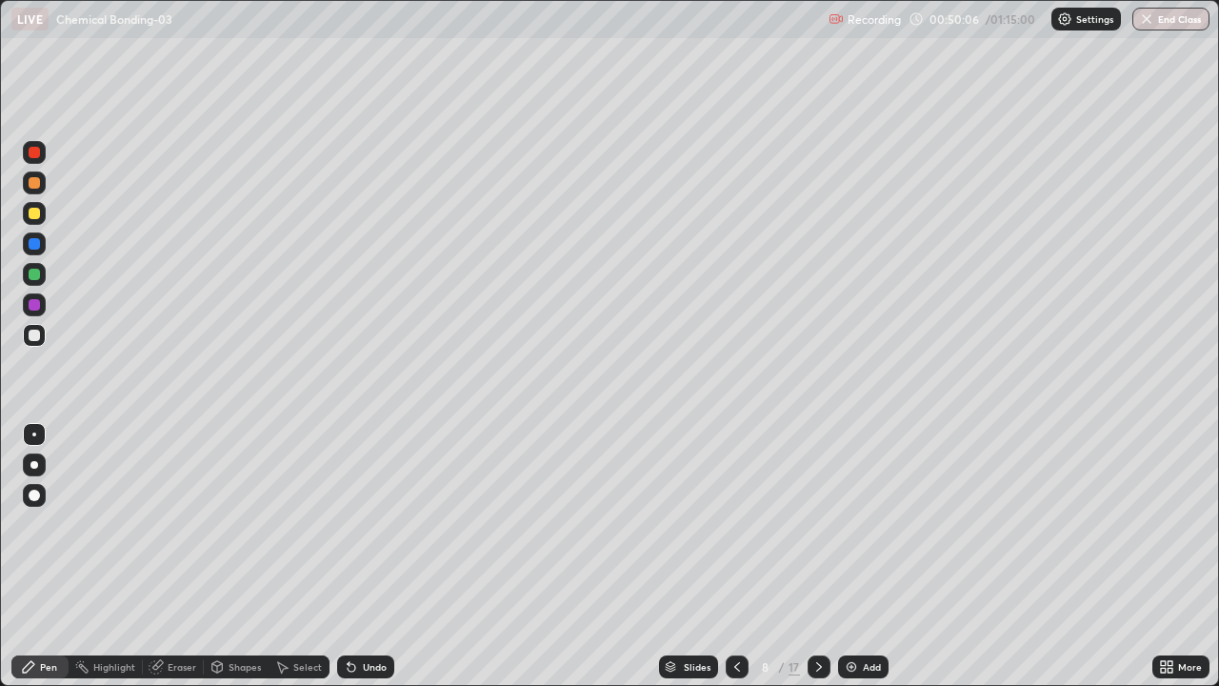
click at [39, 210] on div at bounding box center [34, 213] width 11 height 11
click at [25, 311] on div at bounding box center [34, 304] width 23 height 23
click at [37, 154] on div at bounding box center [34, 152] width 11 height 11
click at [40, 343] on div at bounding box center [34, 335] width 23 height 23
click at [34, 304] on div at bounding box center [34, 304] width 11 height 11
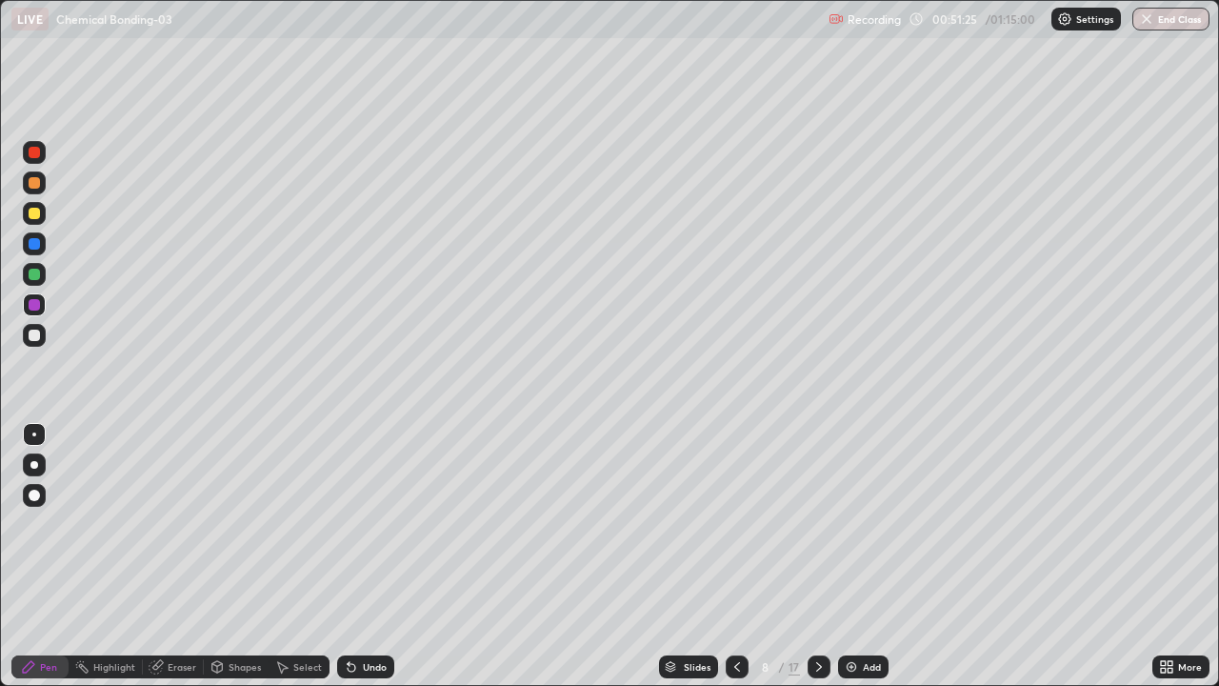
click at [43, 342] on div at bounding box center [34, 335] width 23 height 23
click at [42, 213] on div at bounding box center [34, 213] width 23 height 23
click at [42, 303] on div at bounding box center [34, 304] width 23 height 23
click at [43, 155] on div at bounding box center [34, 152] width 23 height 23
click at [236, 556] on div "Shapes" at bounding box center [245, 667] width 32 height 10
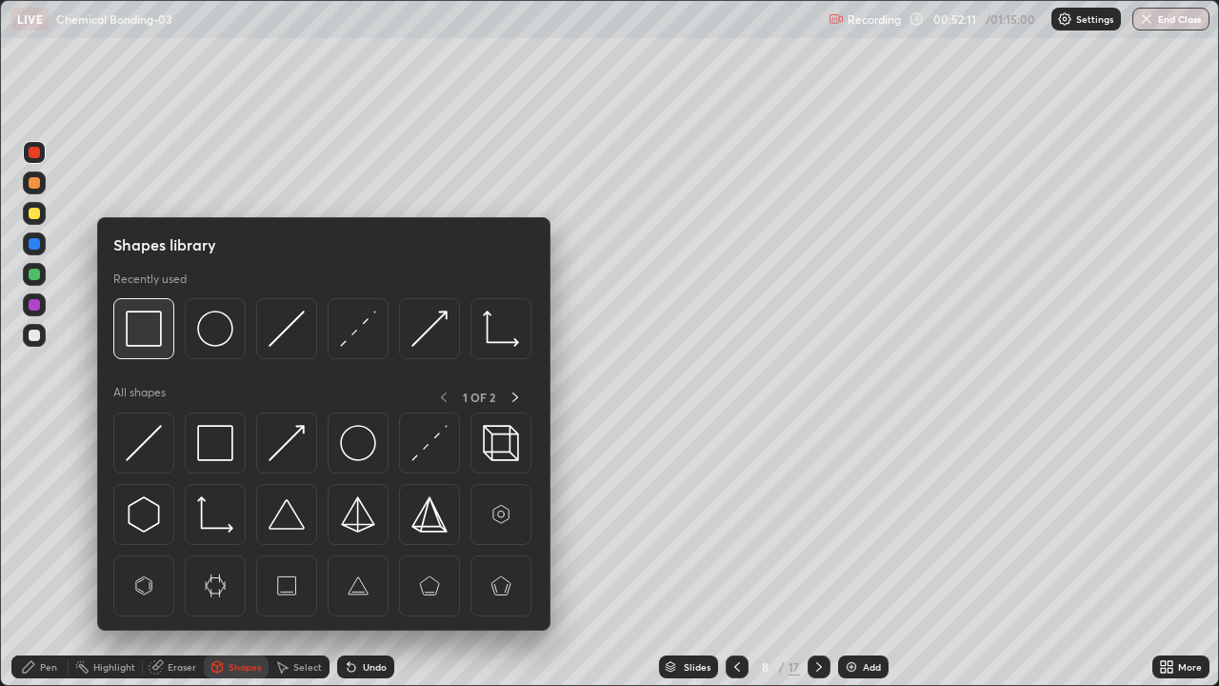
click at [155, 351] on div at bounding box center [143, 328] width 61 height 61
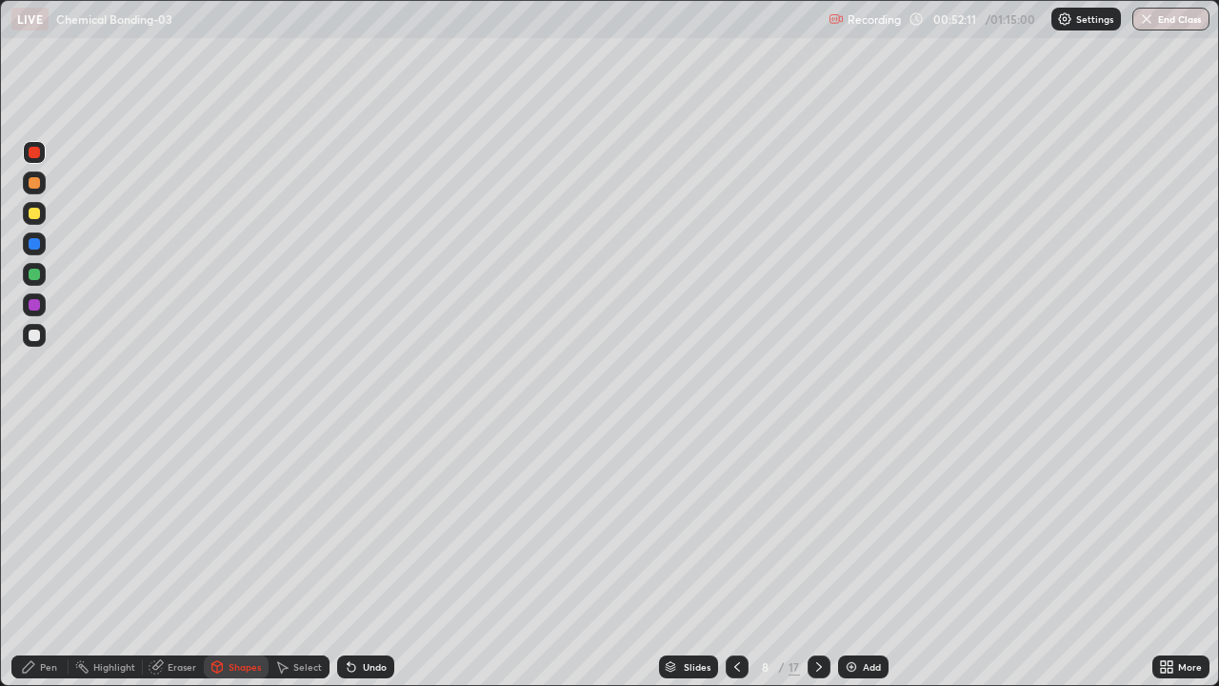
click at [43, 212] on div at bounding box center [34, 213] width 23 height 23
click at [817, 556] on icon at bounding box center [819, 666] width 15 height 15
click at [38, 556] on div "Pen" at bounding box center [39, 666] width 57 height 23
click at [33, 185] on div at bounding box center [34, 182] width 11 height 11
click at [32, 275] on div at bounding box center [34, 274] width 11 height 11
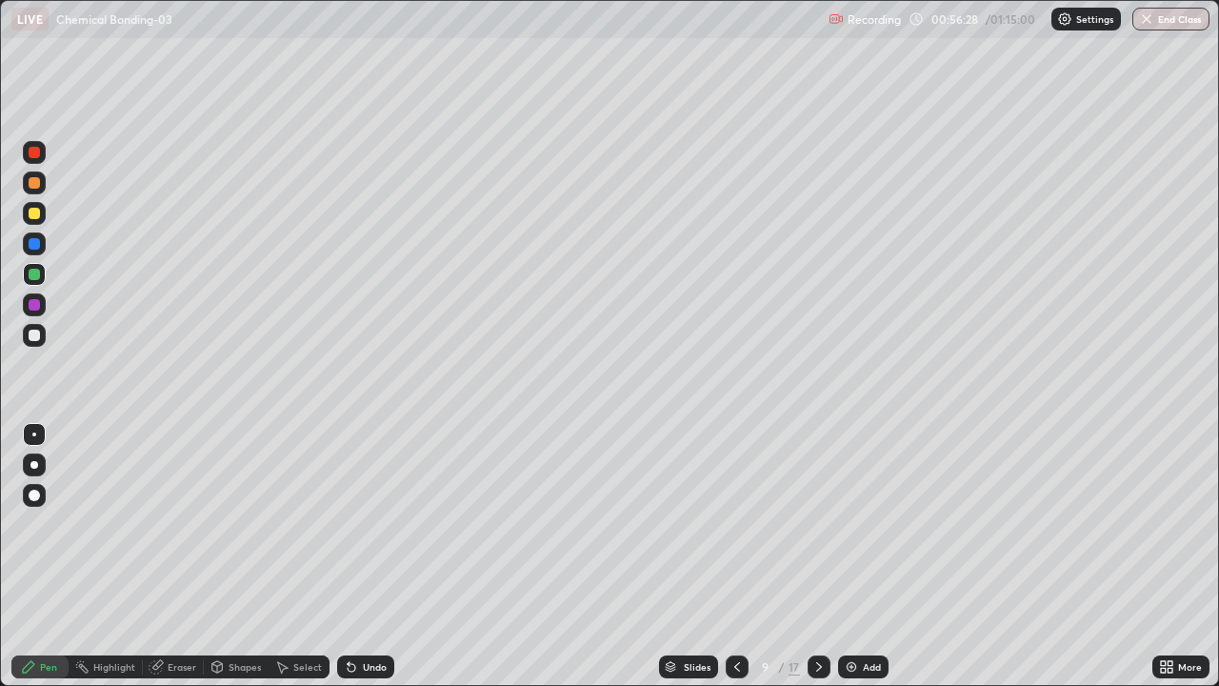
click at [38, 243] on div at bounding box center [34, 243] width 11 height 11
click at [39, 296] on div at bounding box center [34, 304] width 23 height 23
click at [33, 282] on div at bounding box center [34, 274] width 23 height 23
click at [41, 237] on div at bounding box center [34, 243] width 23 height 23
click at [37, 303] on div at bounding box center [34, 304] width 11 height 11
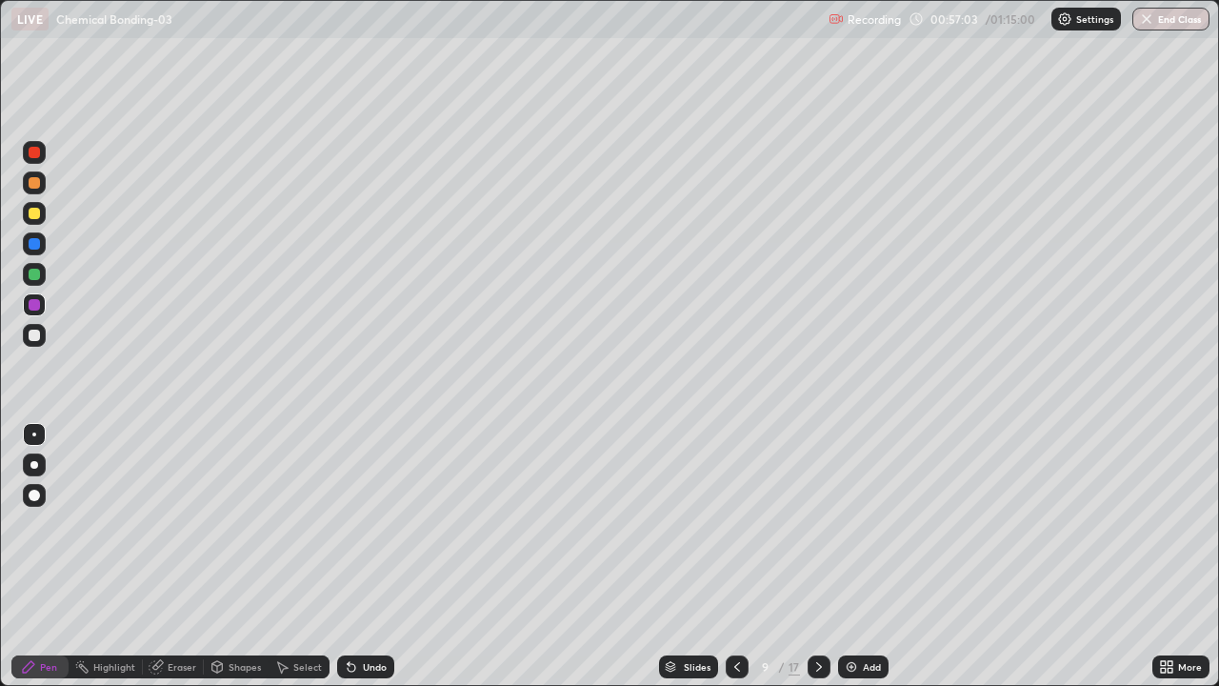
click at [247, 556] on div "Shapes" at bounding box center [245, 667] width 32 height 10
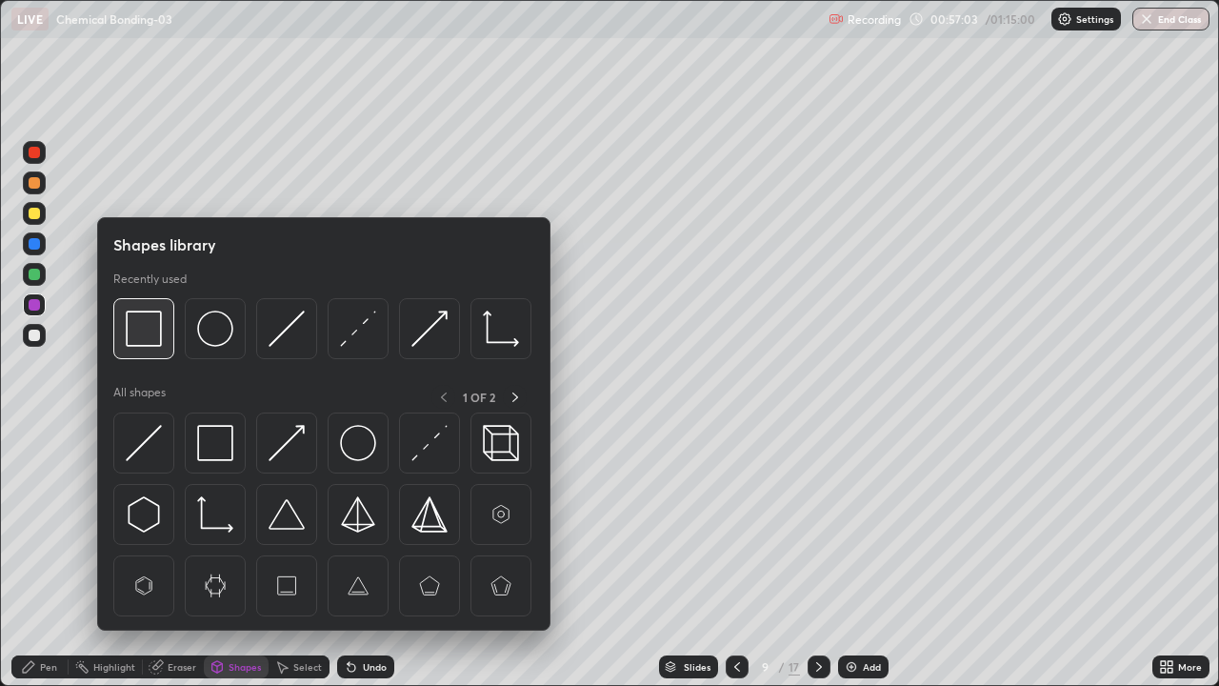
click at [146, 341] on img at bounding box center [144, 329] width 36 height 36
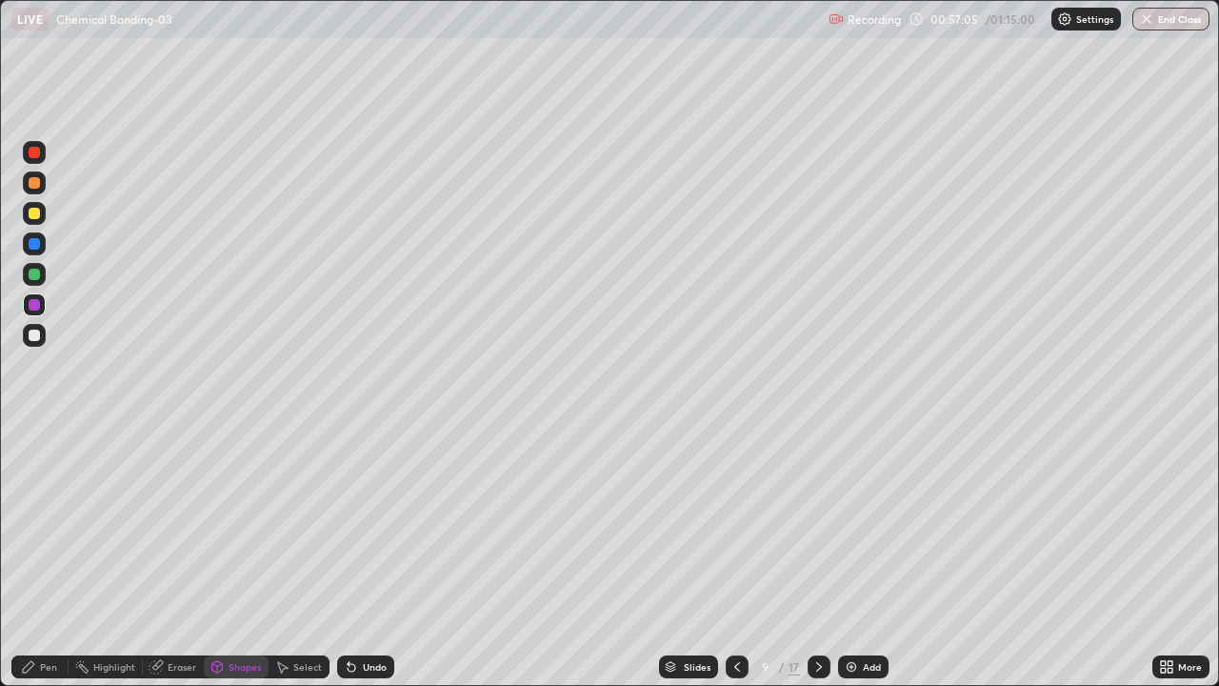
click at [39, 213] on div at bounding box center [34, 213] width 11 height 11
click at [34, 335] on div at bounding box center [34, 335] width 11 height 11
click at [364, 556] on div "Undo" at bounding box center [375, 667] width 24 height 10
click at [46, 556] on div "Pen" at bounding box center [48, 667] width 17 height 10
click at [36, 156] on div at bounding box center [34, 152] width 11 height 11
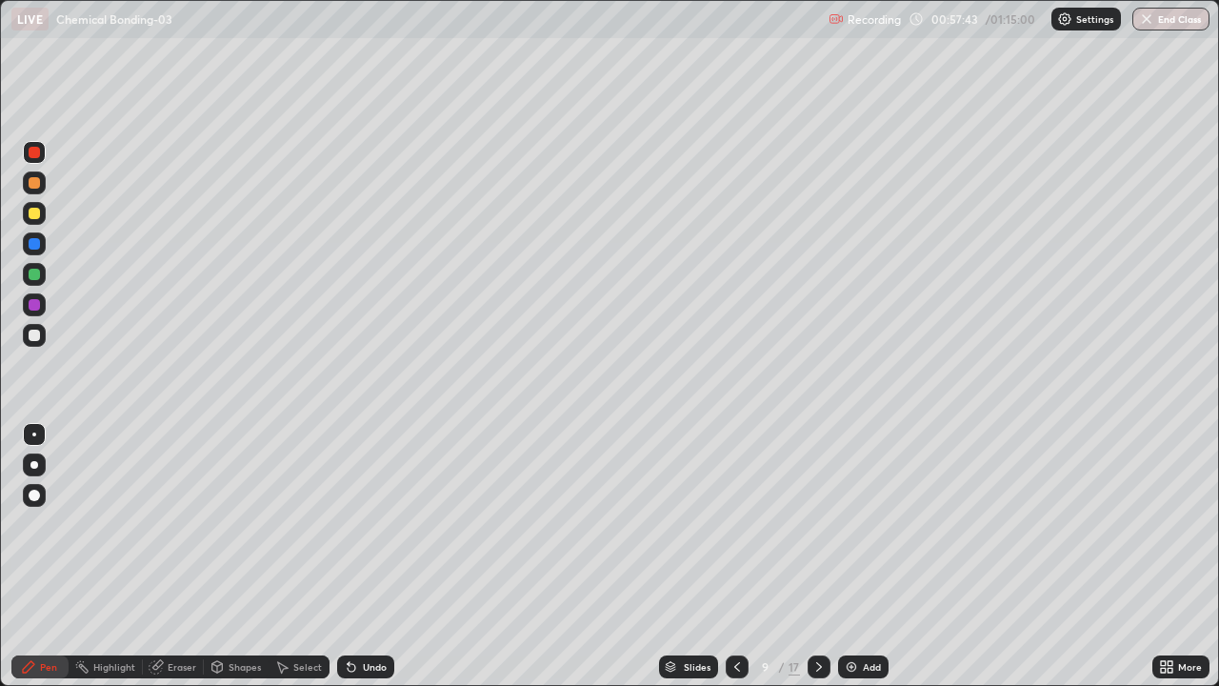
click at [34, 214] on div at bounding box center [34, 213] width 11 height 11
click at [37, 333] on div at bounding box center [34, 335] width 11 height 11
click at [38, 156] on div at bounding box center [34, 152] width 11 height 11
click at [37, 331] on div at bounding box center [34, 335] width 11 height 11
click at [372, 556] on div "Undo" at bounding box center [375, 667] width 24 height 10
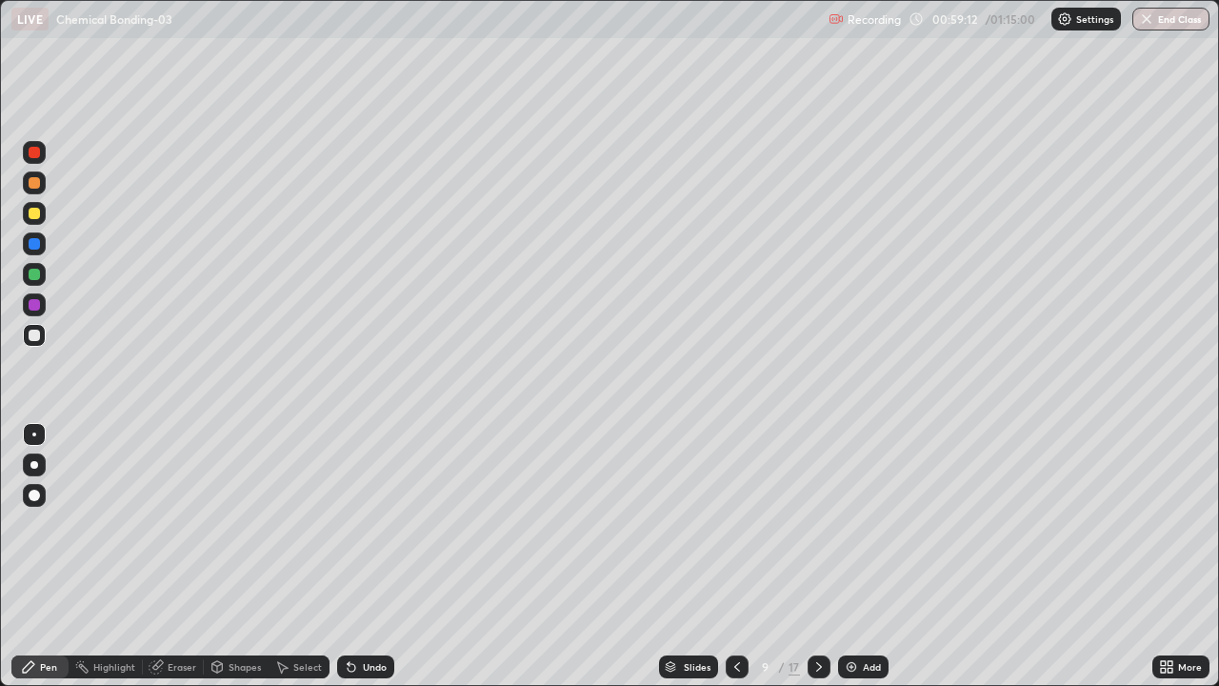
click at [36, 248] on div at bounding box center [34, 243] width 11 height 11
click at [35, 187] on div at bounding box center [34, 182] width 11 height 11
click at [34, 333] on div at bounding box center [34, 335] width 11 height 11
click at [34, 306] on div at bounding box center [34, 304] width 11 height 11
click at [30, 246] on div at bounding box center [34, 243] width 11 height 11
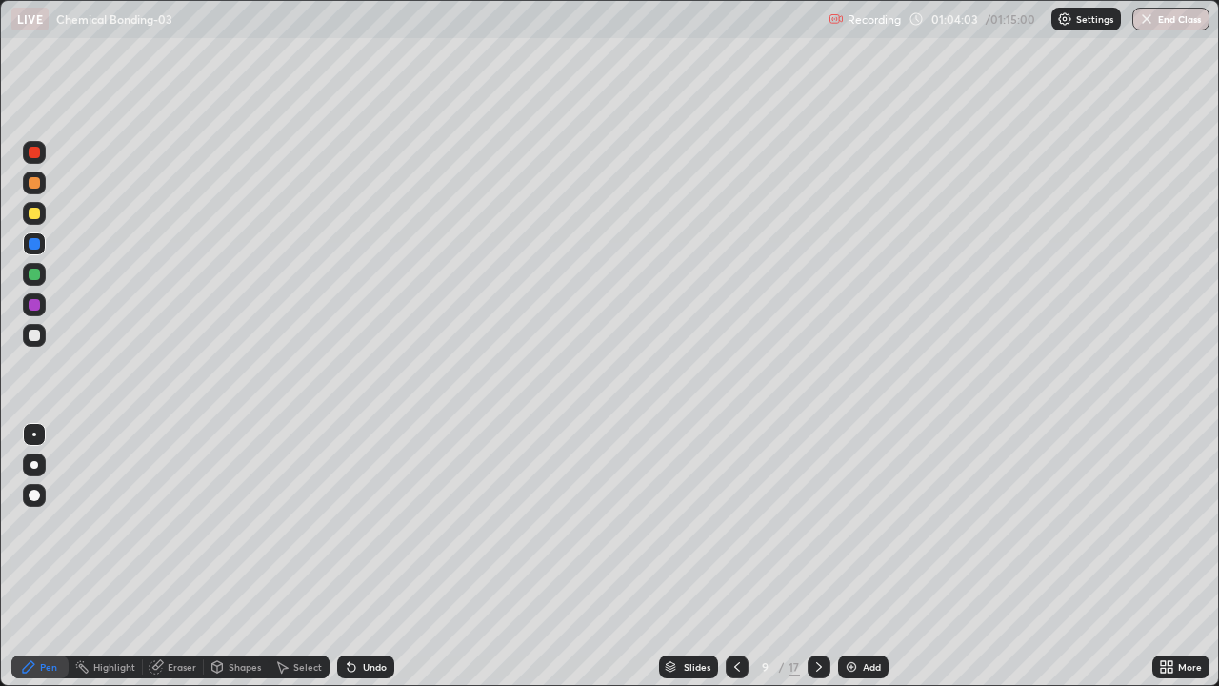
click at [310, 556] on div "Select" at bounding box center [307, 667] width 29 height 10
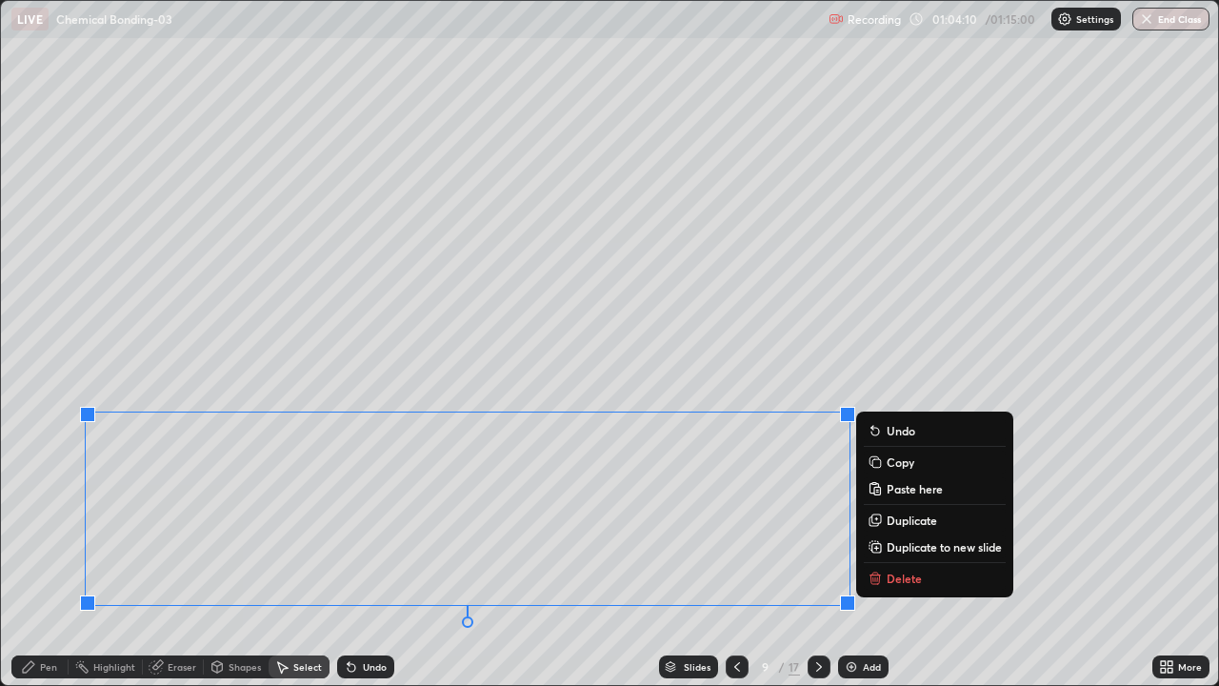
click at [922, 546] on p "Duplicate to new slide" at bounding box center [944, 546] width 115 height 15
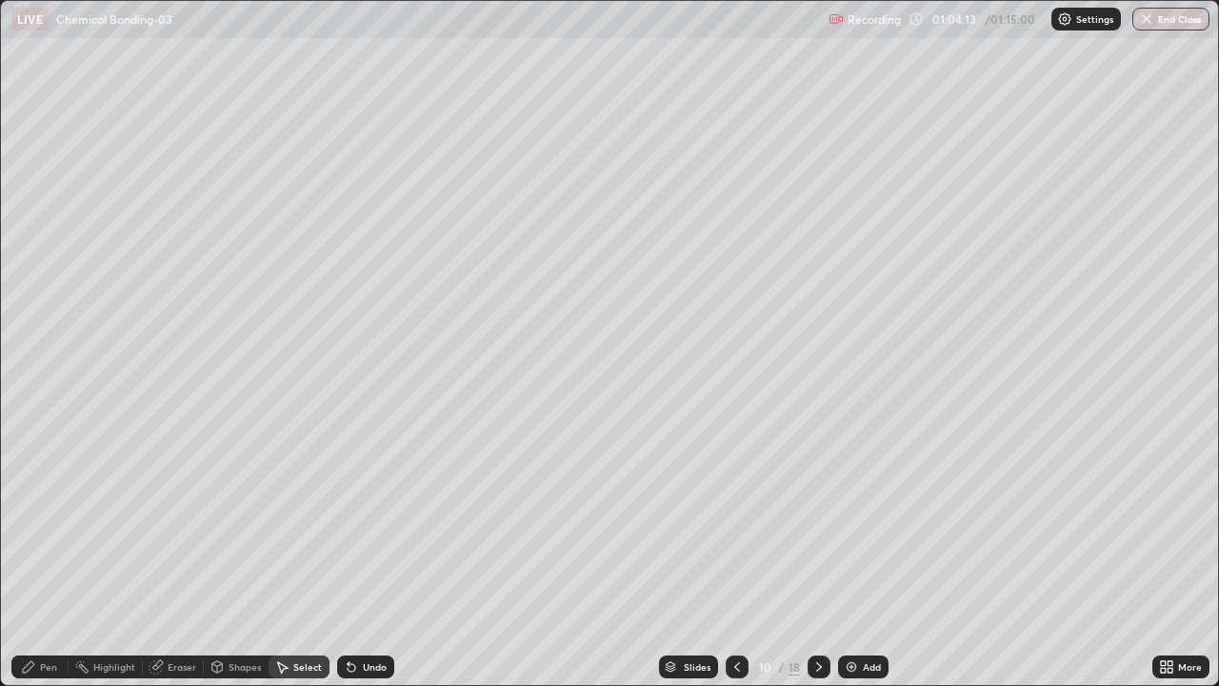
click at [176, 556] on div "Eraser" at bounding box center [182, 667] width 29 height 10
click at [37, 556] on icon at bounding box center [34, 602] width 15 height 16
click at [289, 556] on div "Select" at bounding box center [299, 666] width 61 height 23
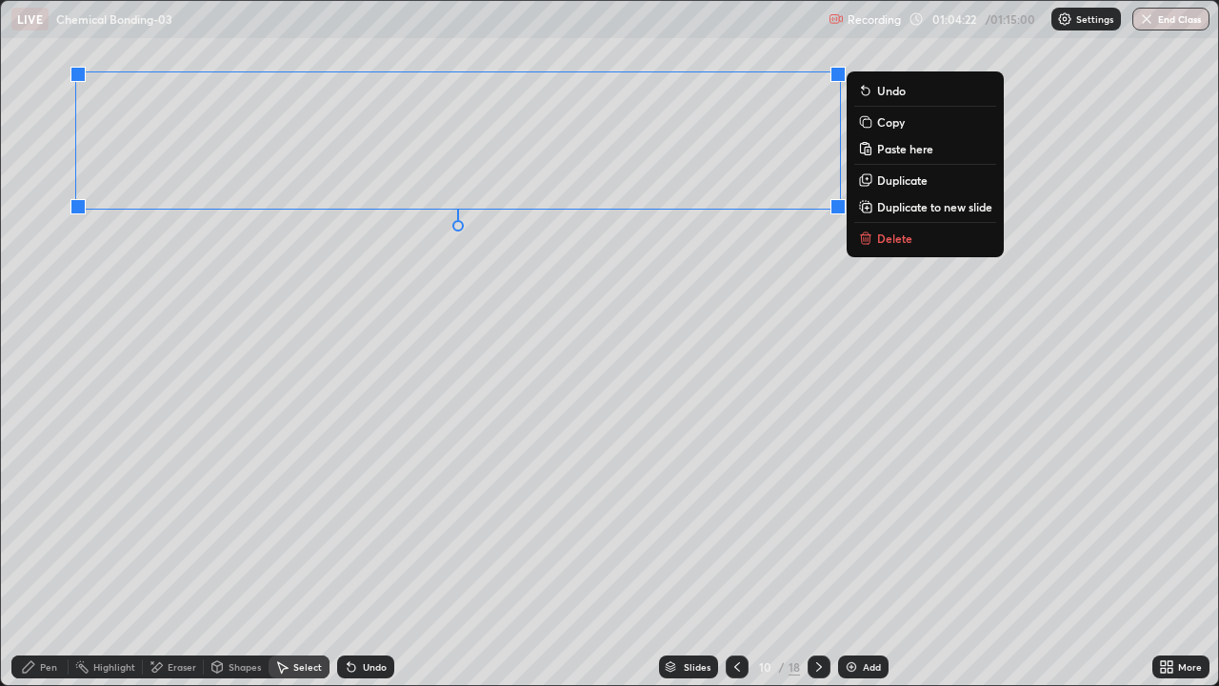
click at [416, 400] on div "0 ° Undo Copy Paste here Duplicate Duplicate to new slide Delete" at bounding box center [609, 343] width 1217 height 684
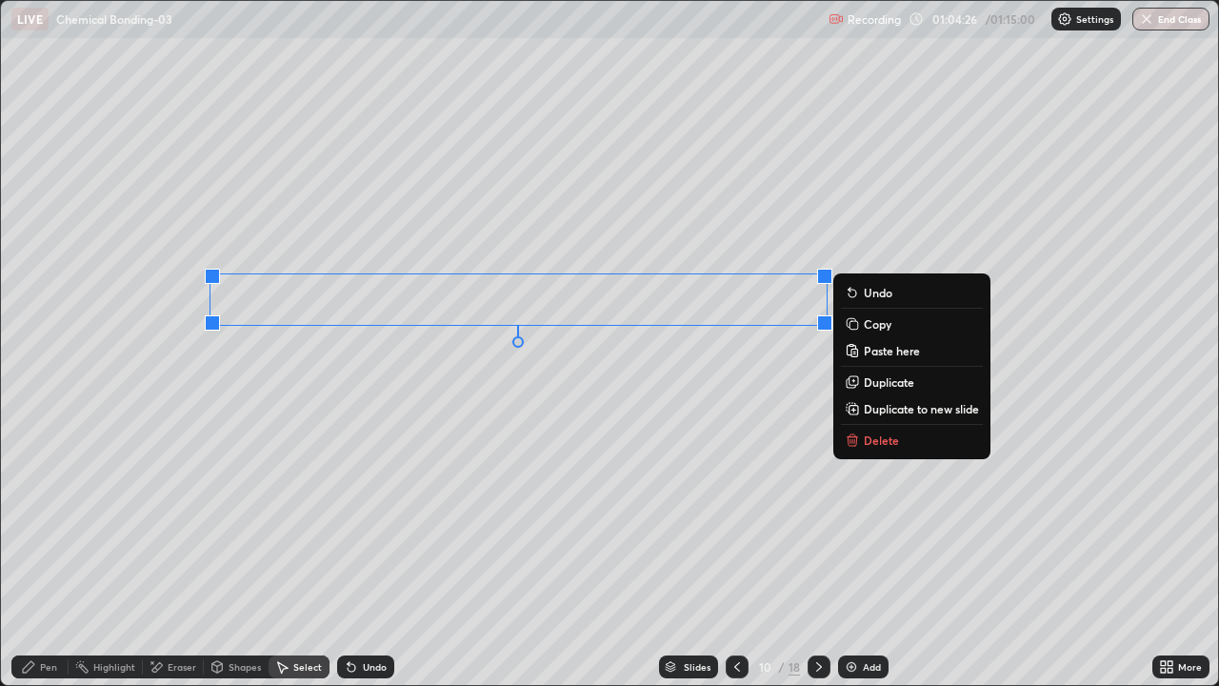
click at [368, 443] on div "0 ° Undo Copy Paste here Duplicate Duplicate to new slide Delete" at bounding box center [609, 343] width 1217 height 684
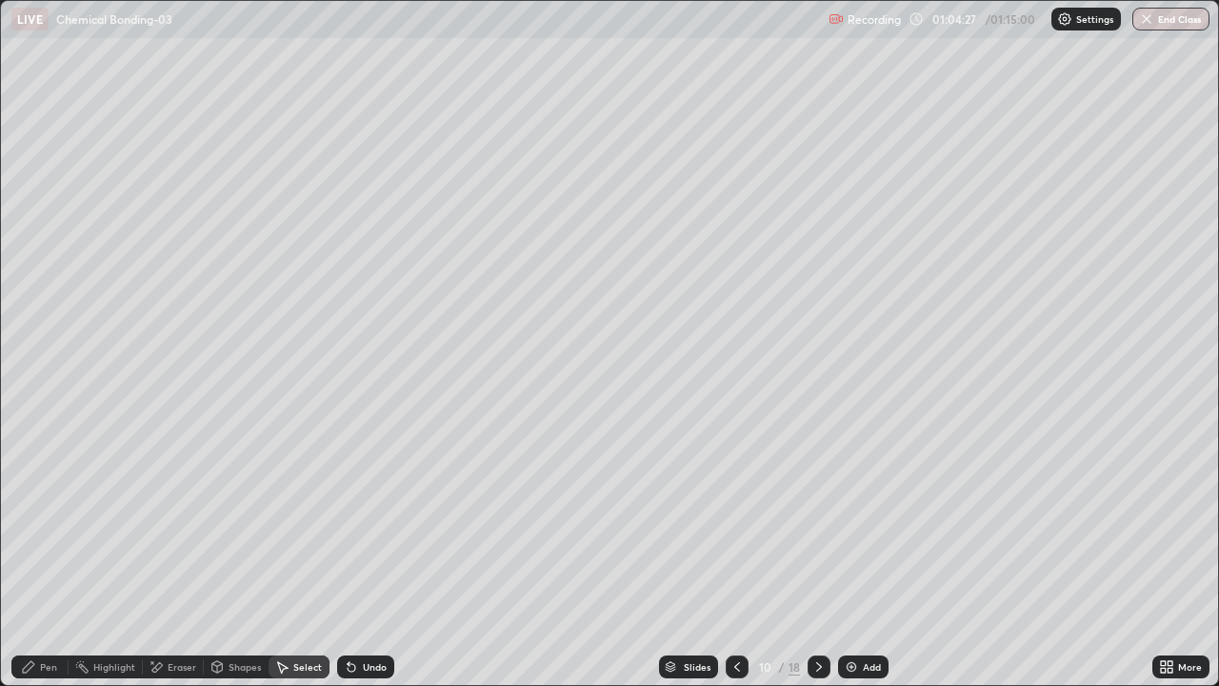
click at [54, 556] on div "Pen" at bounding box center [48, 667] width 17 height 10
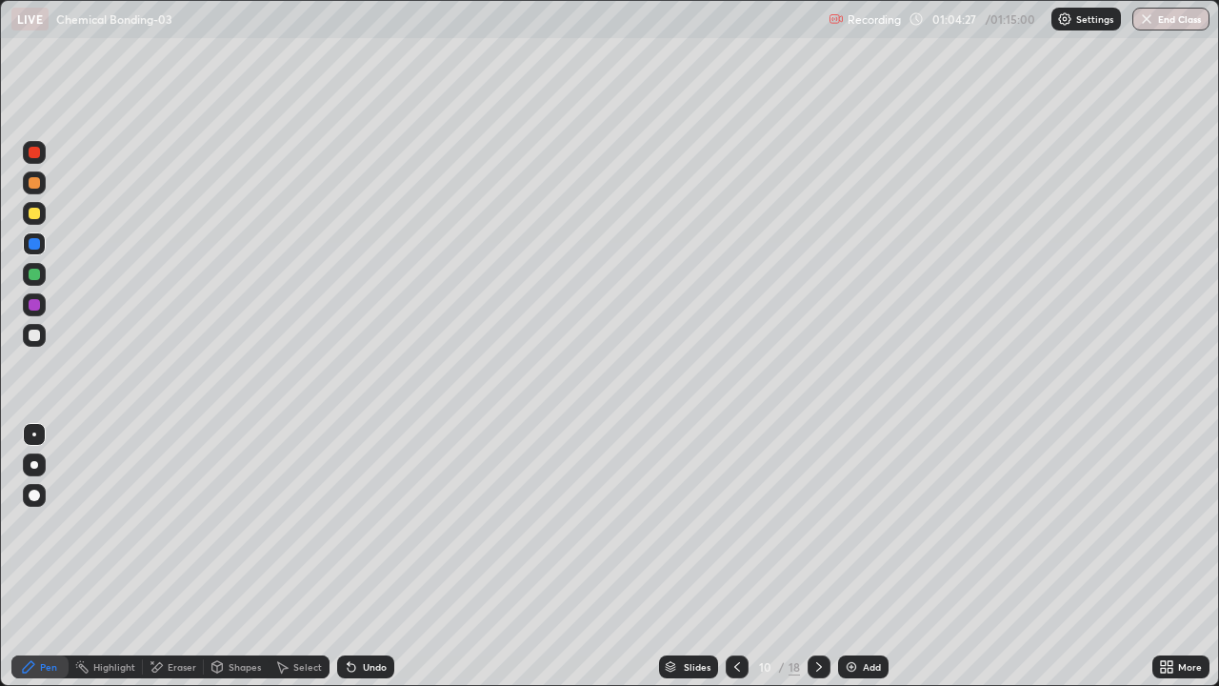
click at [32, 281] on div at bounding box center [34, 274] width 23 height 23
click at [39, 332] on div at bounding box center [34, 335] width 11 height 11
click at [34, 276] on div at bounding box center [34, 274] width 11 height 11
click at [35, 247] on div at bounding box center [34, 243] width 11 height 11
click at [36, 276] on div at bounding box center [34, 274] width 11 height 11
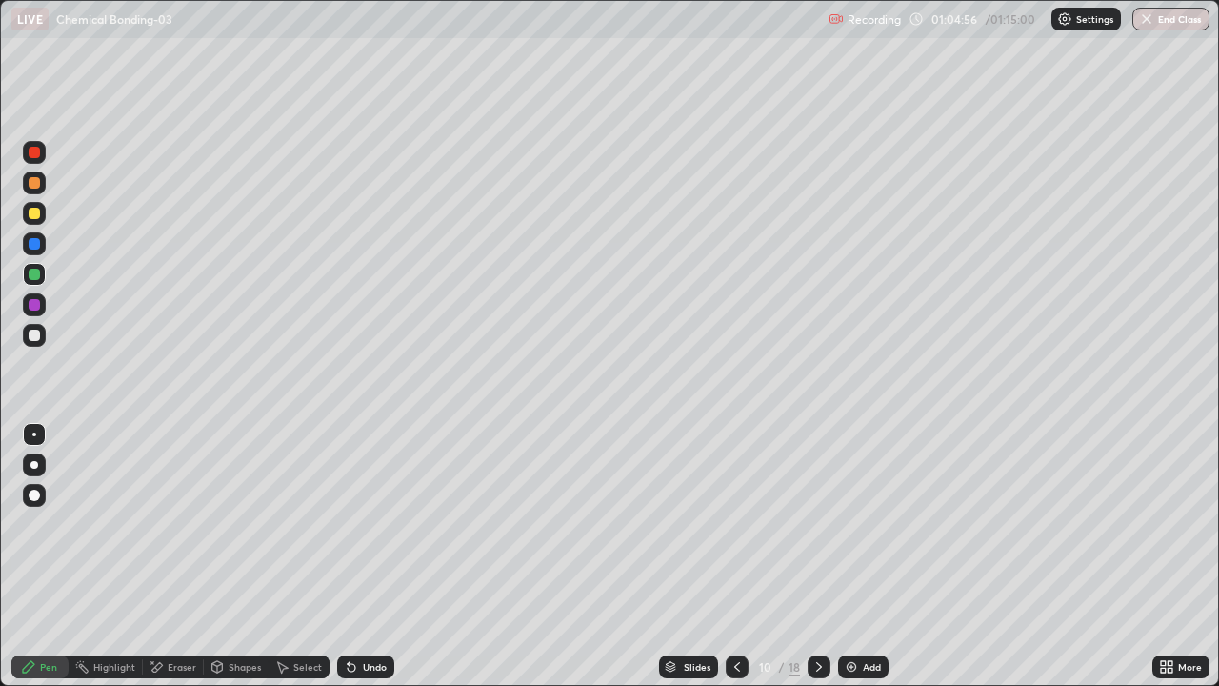
click at [39, 247] on div at bounding box center [34, 243] width 11 height 11
click at [37, 330] on div at bounding box center [34, 335] width 11 height 11
click at [43, 281] on div at bounding box center [34, 274] width 23 height 23
click at [35, 331] on div at bounding box center [34, 335] width 11 height 11
click at [38, 309] on div at bounding box center [34, 304] width 11 height 11
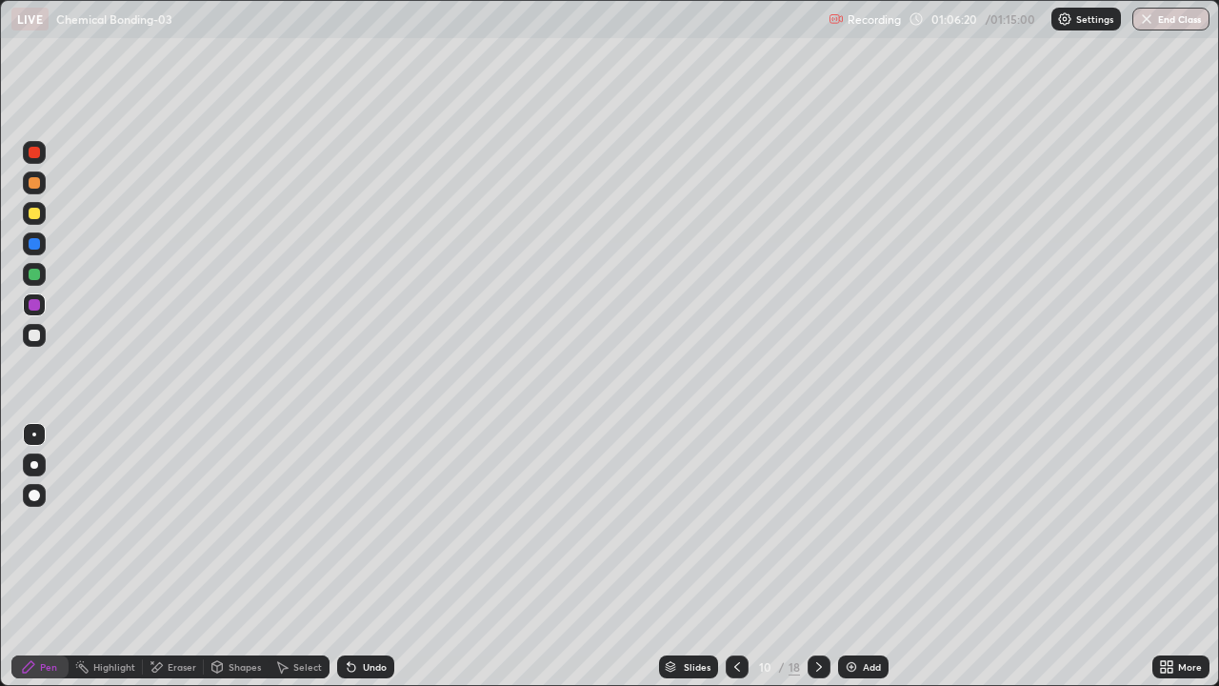
click at [41, 337] on div at bounding box center [34, 335] width 23 height 23
click at [37, 275] on div at bounding box center [34, 274] width 11 height 11
click at [36, 218] on div at bounding box center [34, 213] width 11 height 11
click at [36, 305] on div at bounding box center [34, 304] width 11 height 11
click at [37, 338] on div at bounding box center [34, 335] width 11 height 11
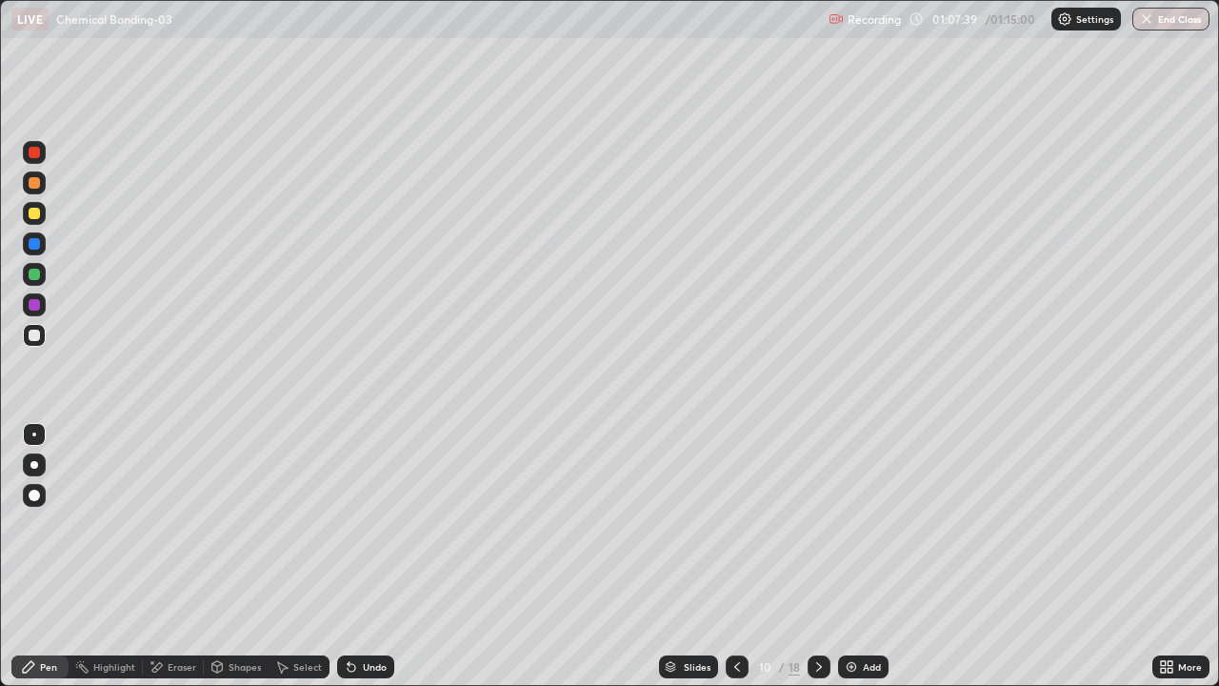
click at [32, 276] on div at bounding box center [34, 274] width 11 height 11
click at [1169, 19] on button "End Class" at bounding box center [1171, 19] width 77 height 23
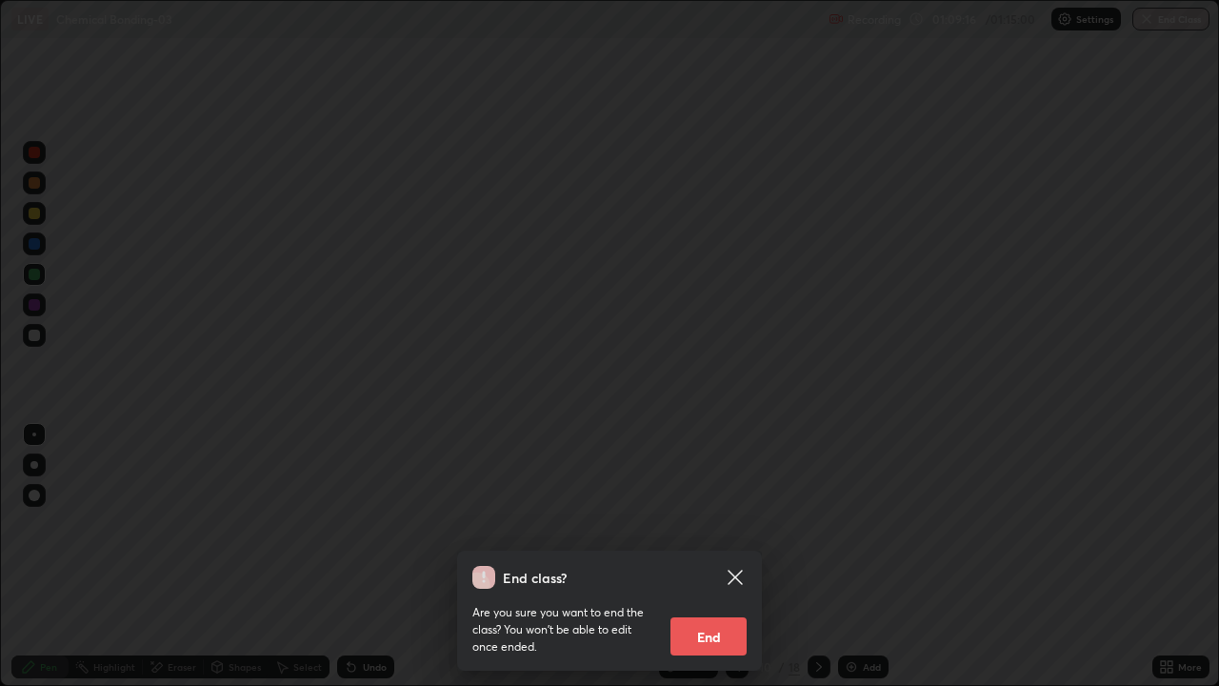
click at [732, 556] on button "End" at bounding box center [709, 636] width 76 height 38
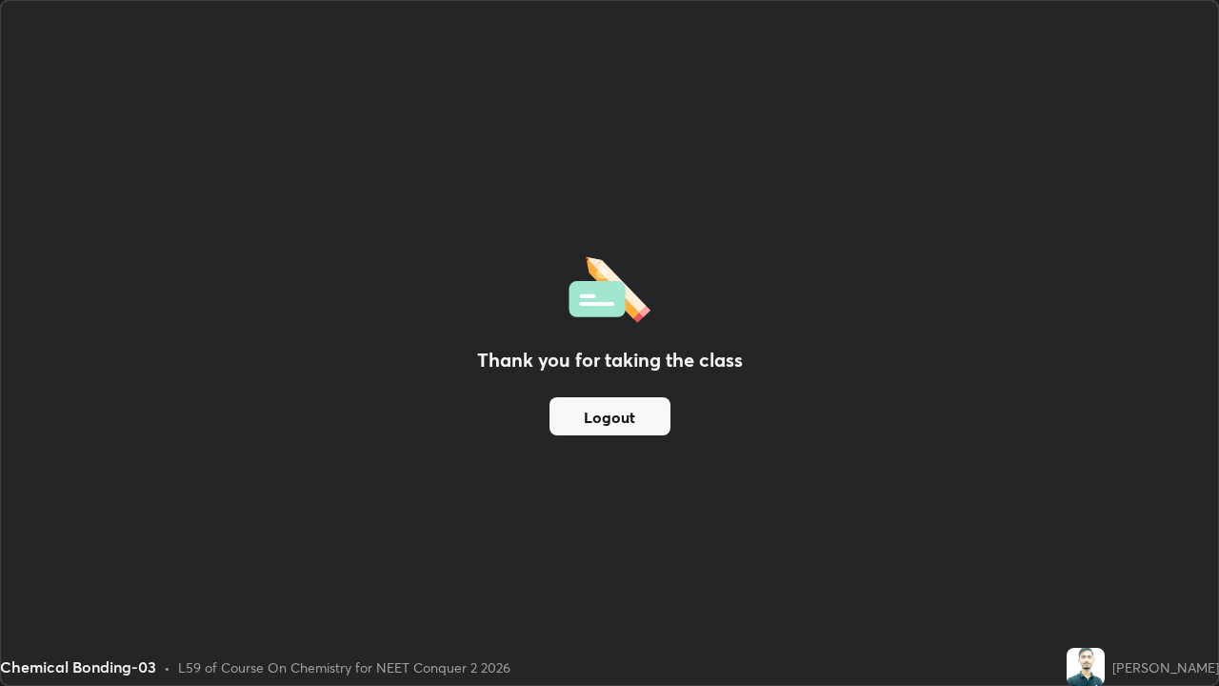
click at [630, 421] on button "Logout" at bounding box center [610, 416] width 121 height 38
